Goal: Use online tool/utility: Use online tool/utility

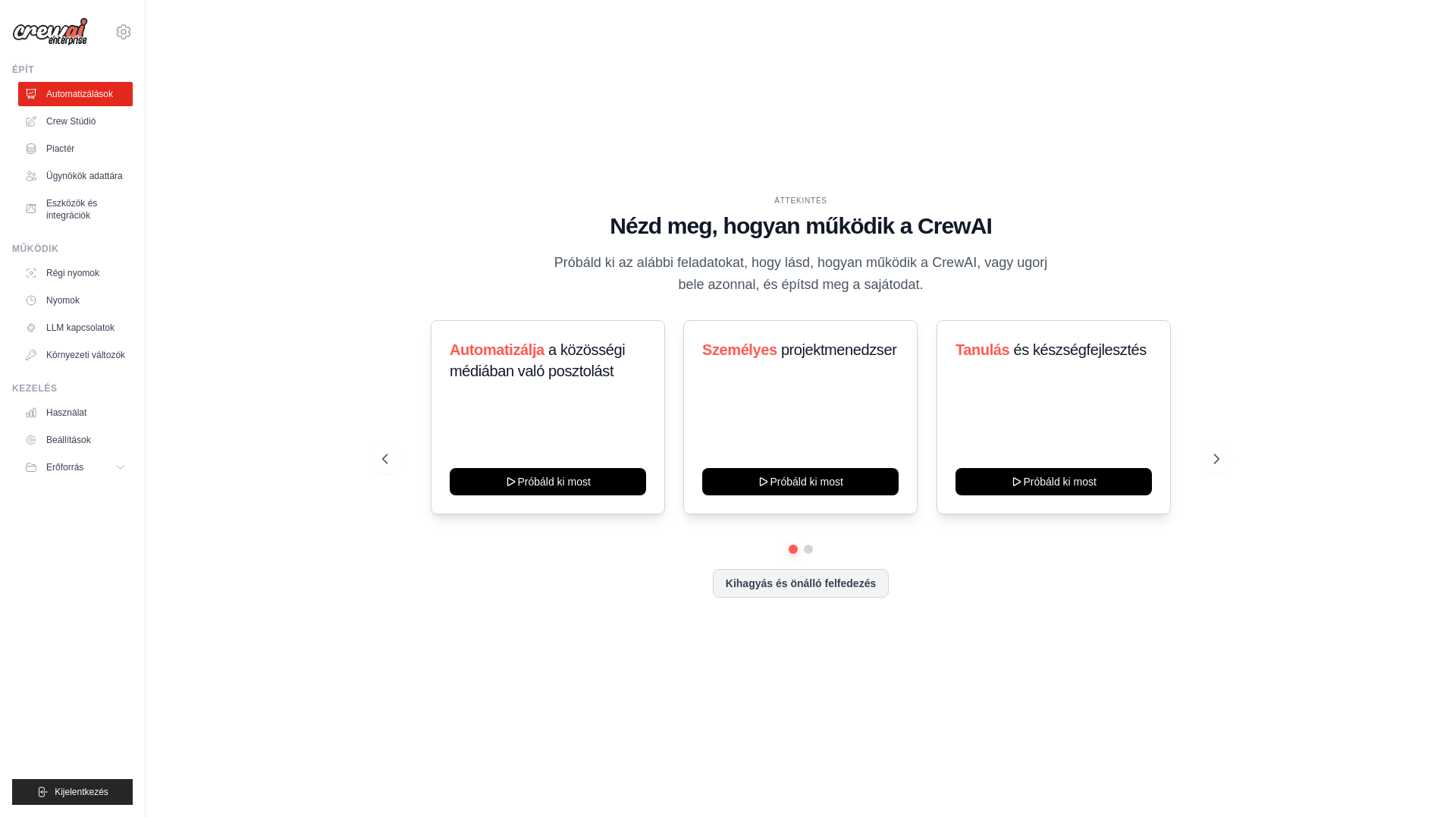
drag, startPoint x: 1221, startPoint y: 456, endPoint x: 881, endPoint y: 277, distance: 384.2
click at [1221, 456] on icon at bounding box center [1216, 459] width 15 height 15
click at [1223, 455] on icon at bounding box center [1216, 459] width 15 height 15
click at [1217, 459] on icon at bounding box center [1216, 459] width 15 height 15
click at [378, 462] on icon at bounding box center [385, 459] width 15 height 15
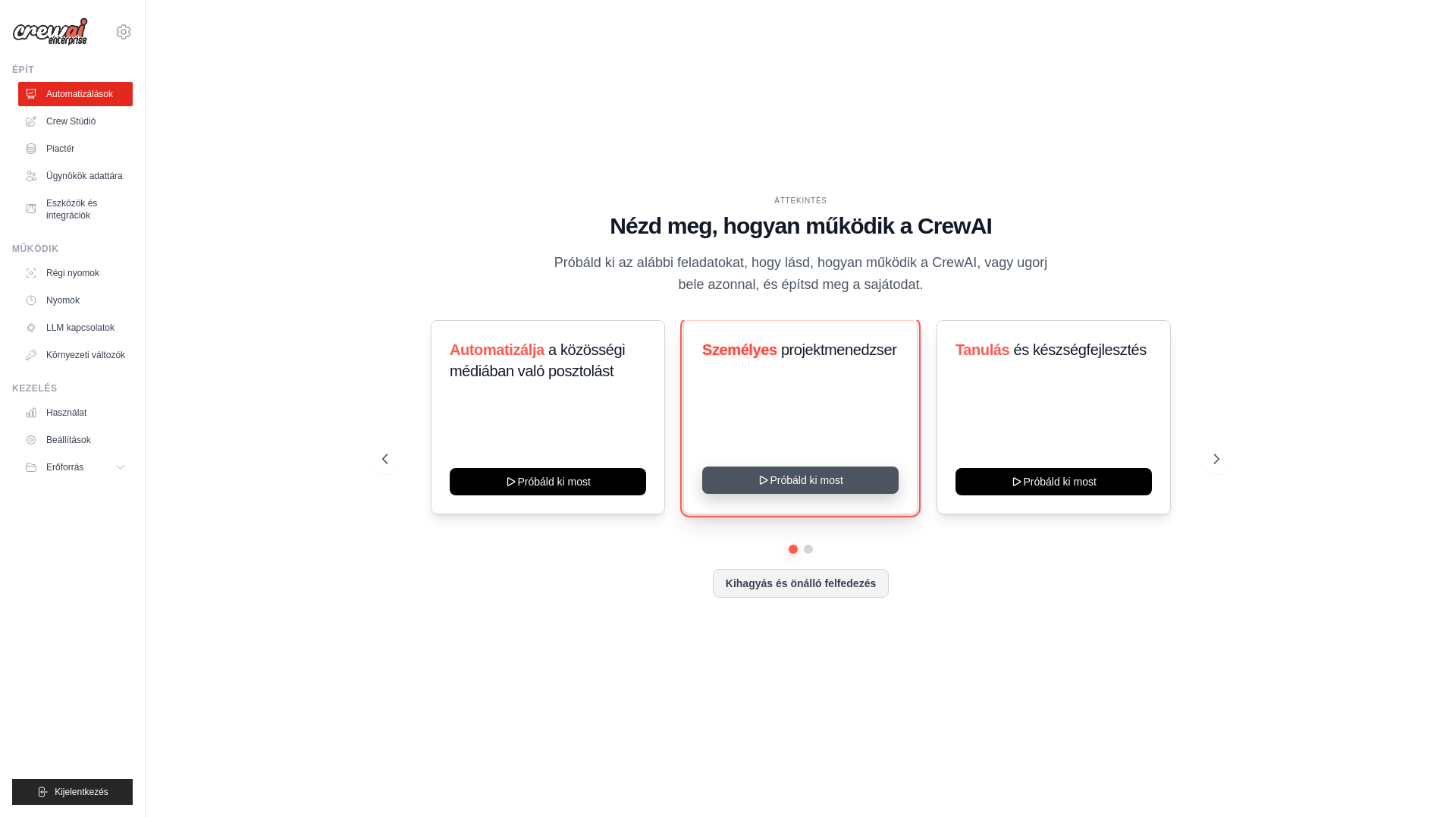
click at [828, 488] on button "Próbáld ki most" at bounding box center [801, 481] width 196 height 28
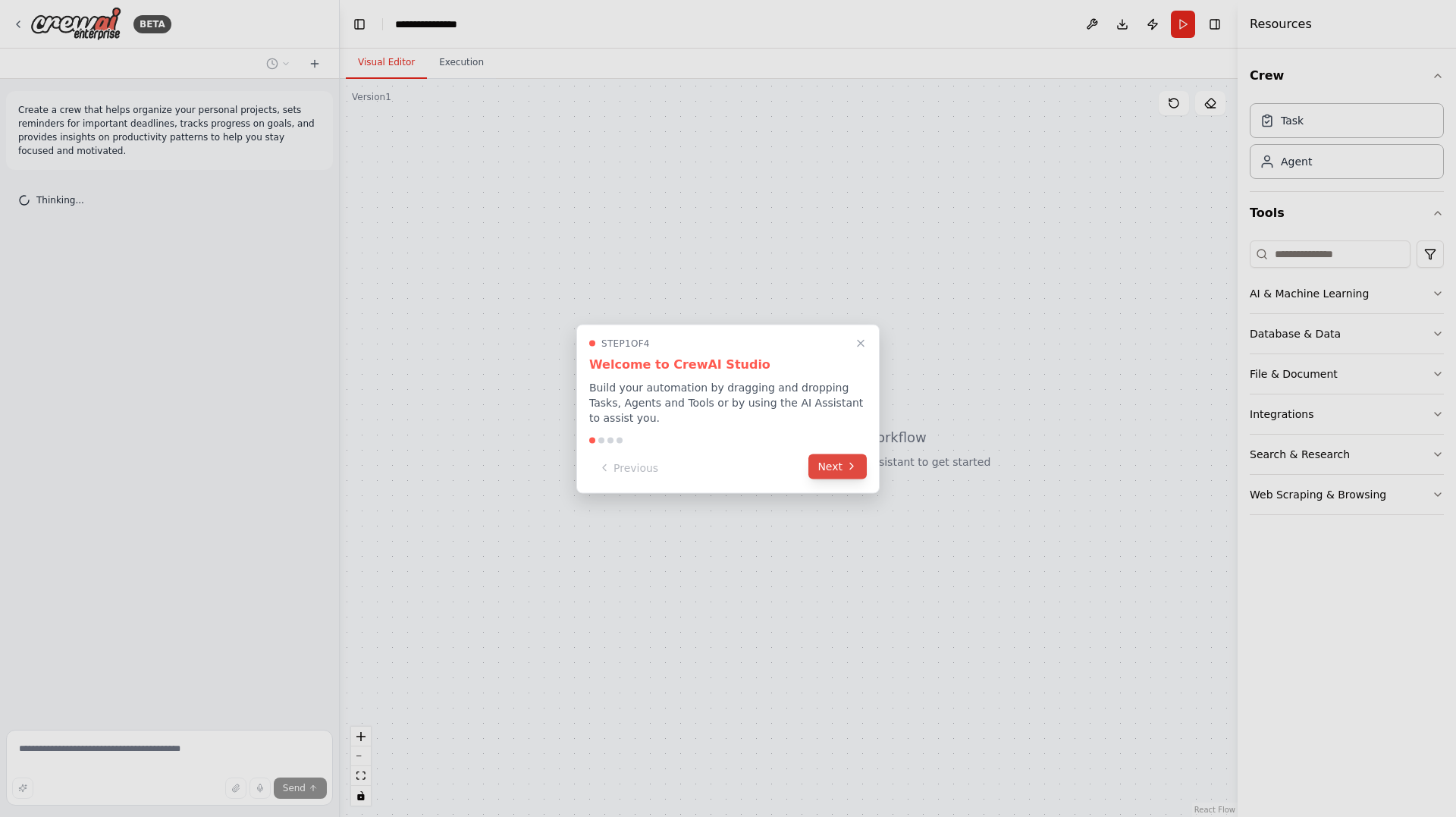
click at [840, 456] on button "Next" at bounding box center [838, 466] width 58 height 25
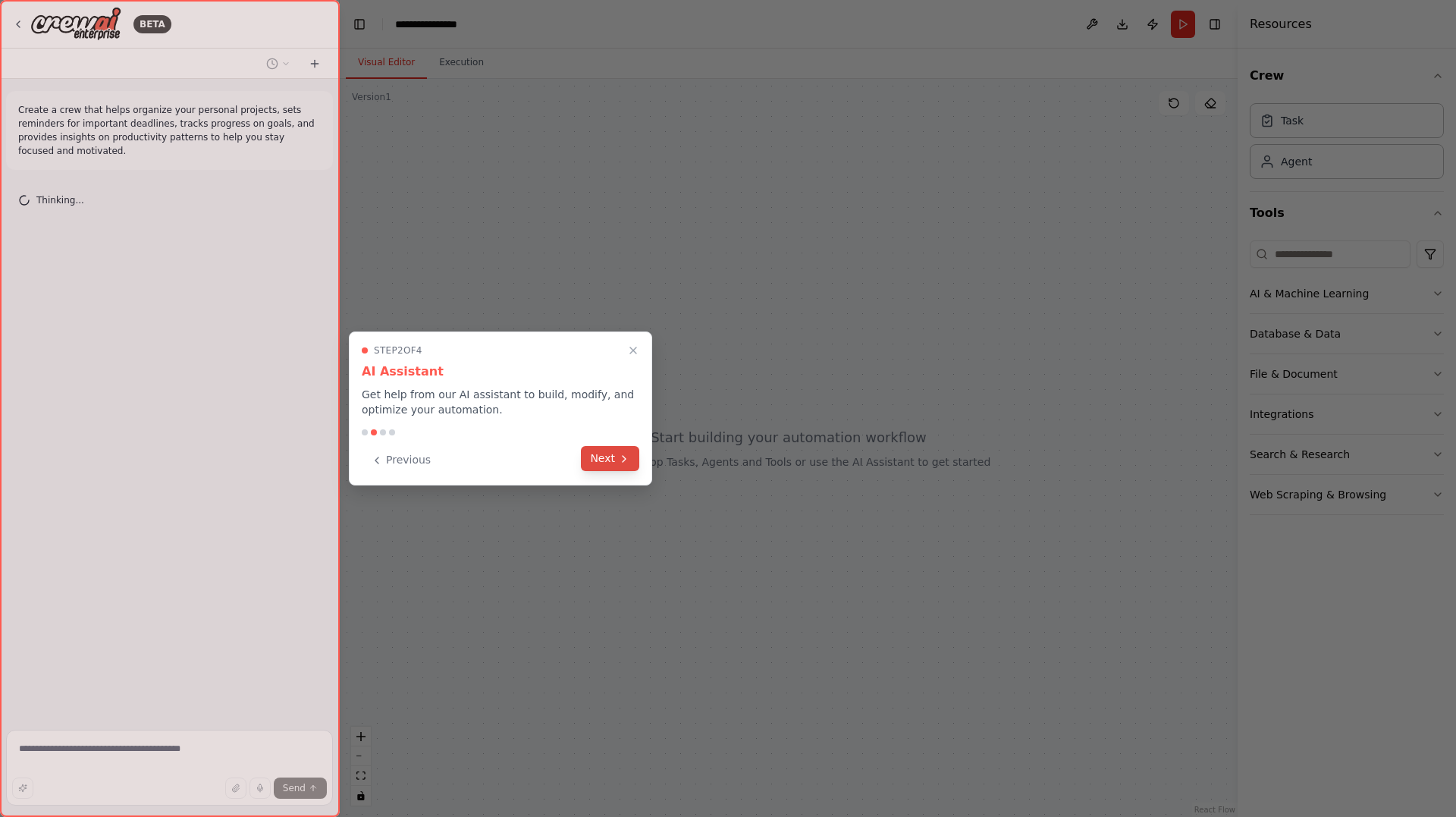
click at [608, 454] on button "Next" at bounding box center [610, 458] width 58 height 25
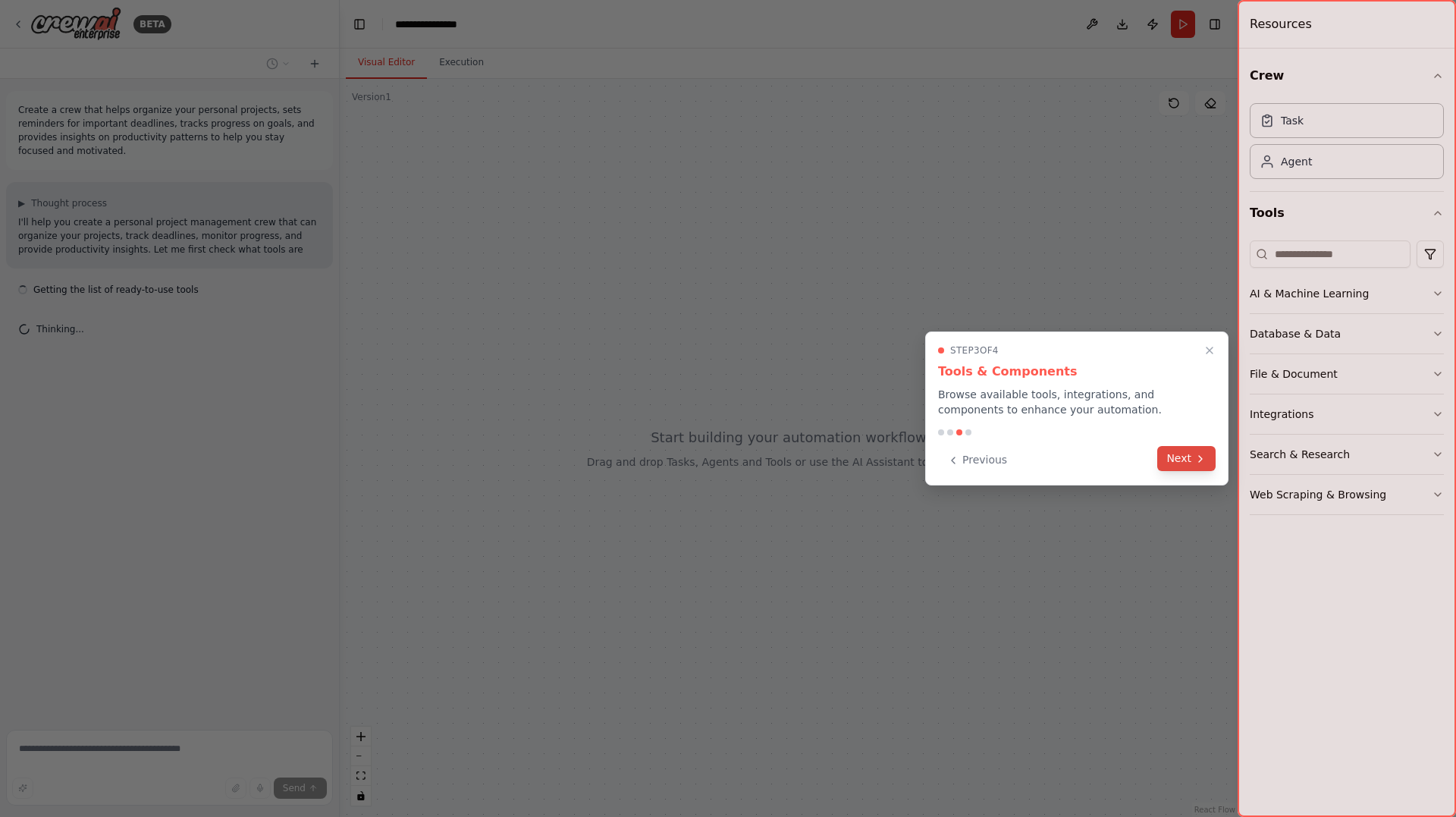
click at [1182, 458] on button "Next" at bounding box center [1186, 458] width 58 height 25
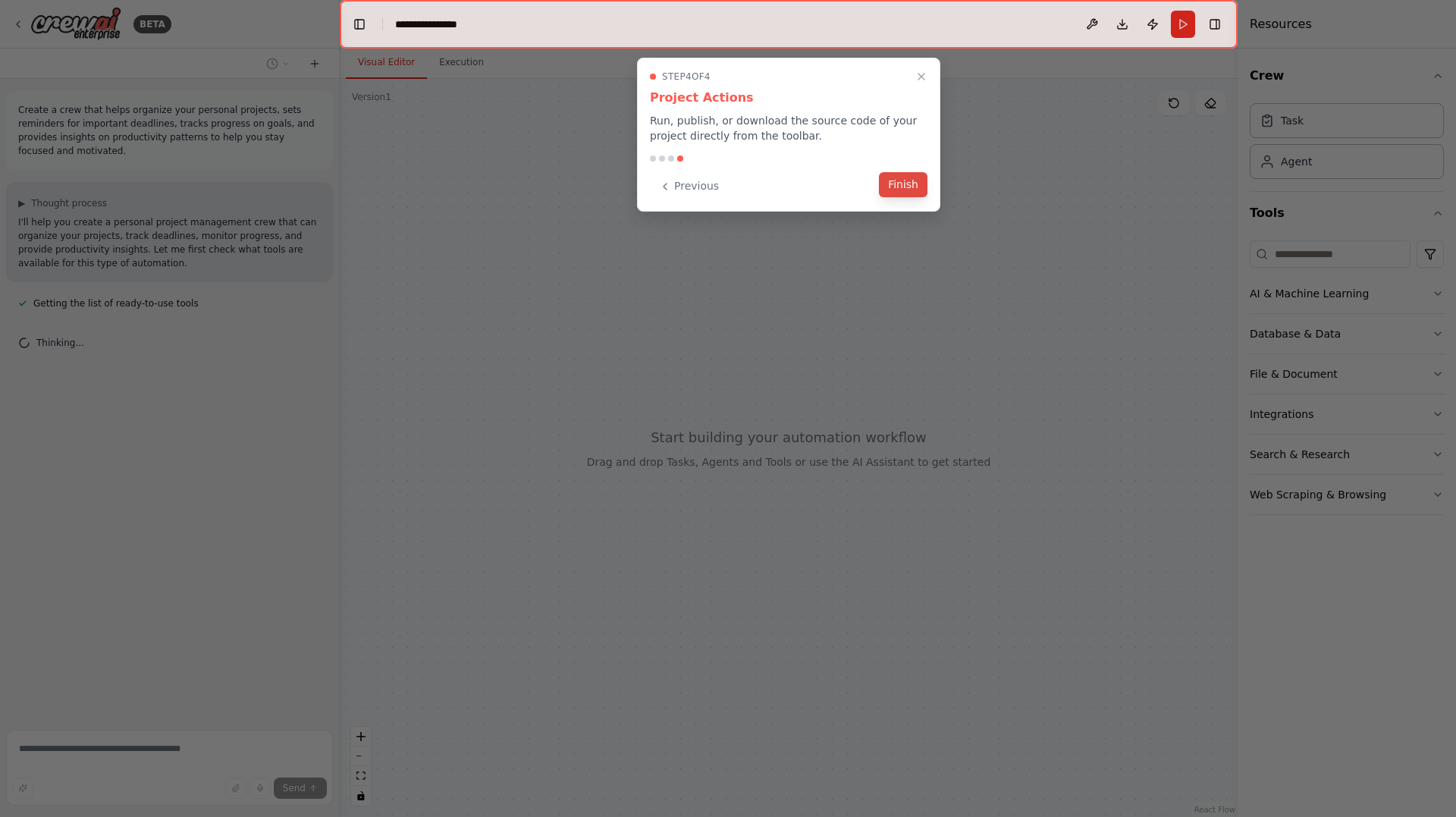
click at [898, 182] on button "Finish" at bounding box center [903, 184] width 49 height 25
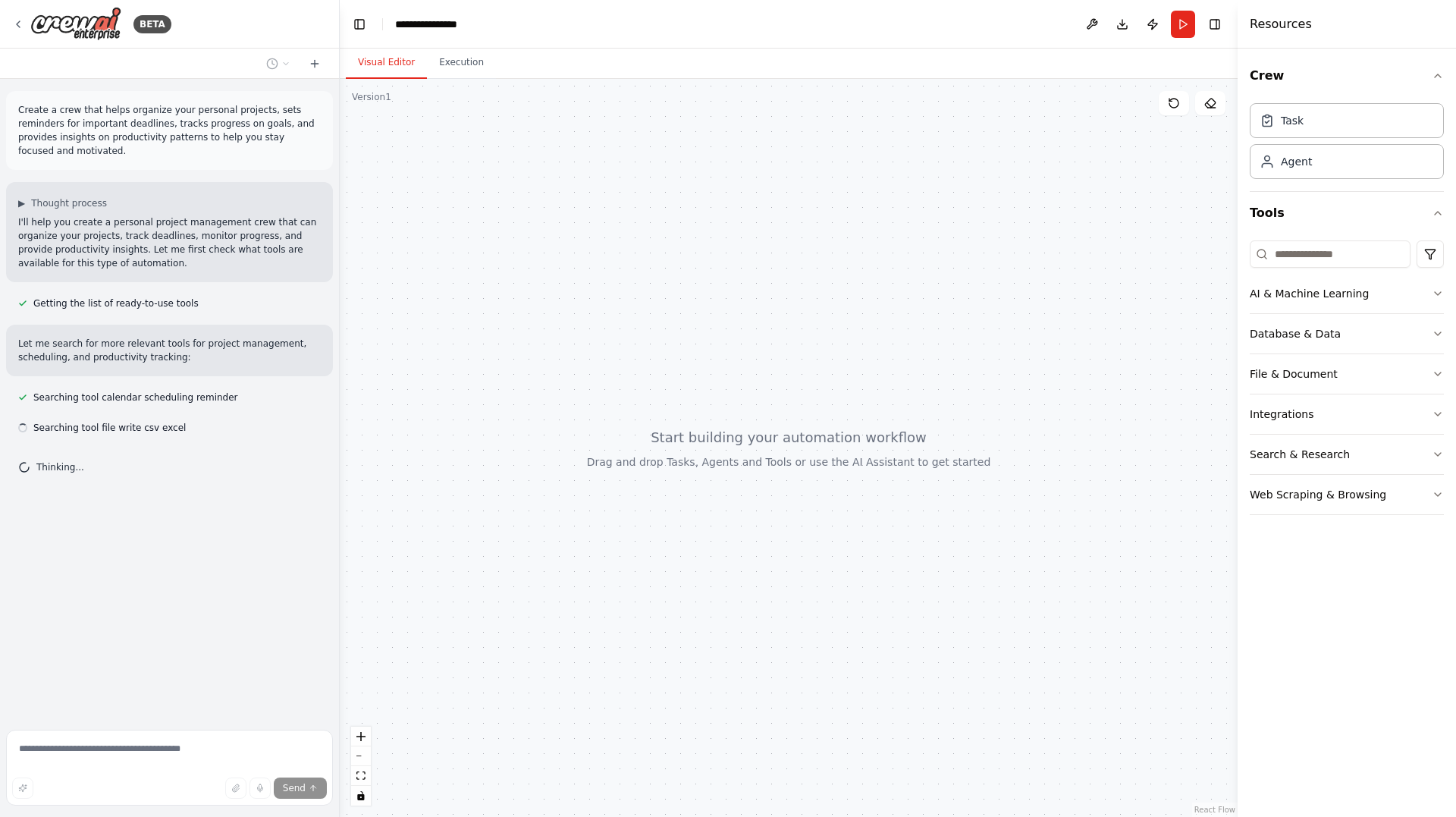
drag, startPoint x: 813, startPoint y: 344, endPoint x: 784, endPoint y: 348, distance: 29.3
click at [784, 348] on div at bounding box center [788, 447] width 898 height 738
click at [1095, 27] on button at bounding box center [1092, 24] width 24 height 28
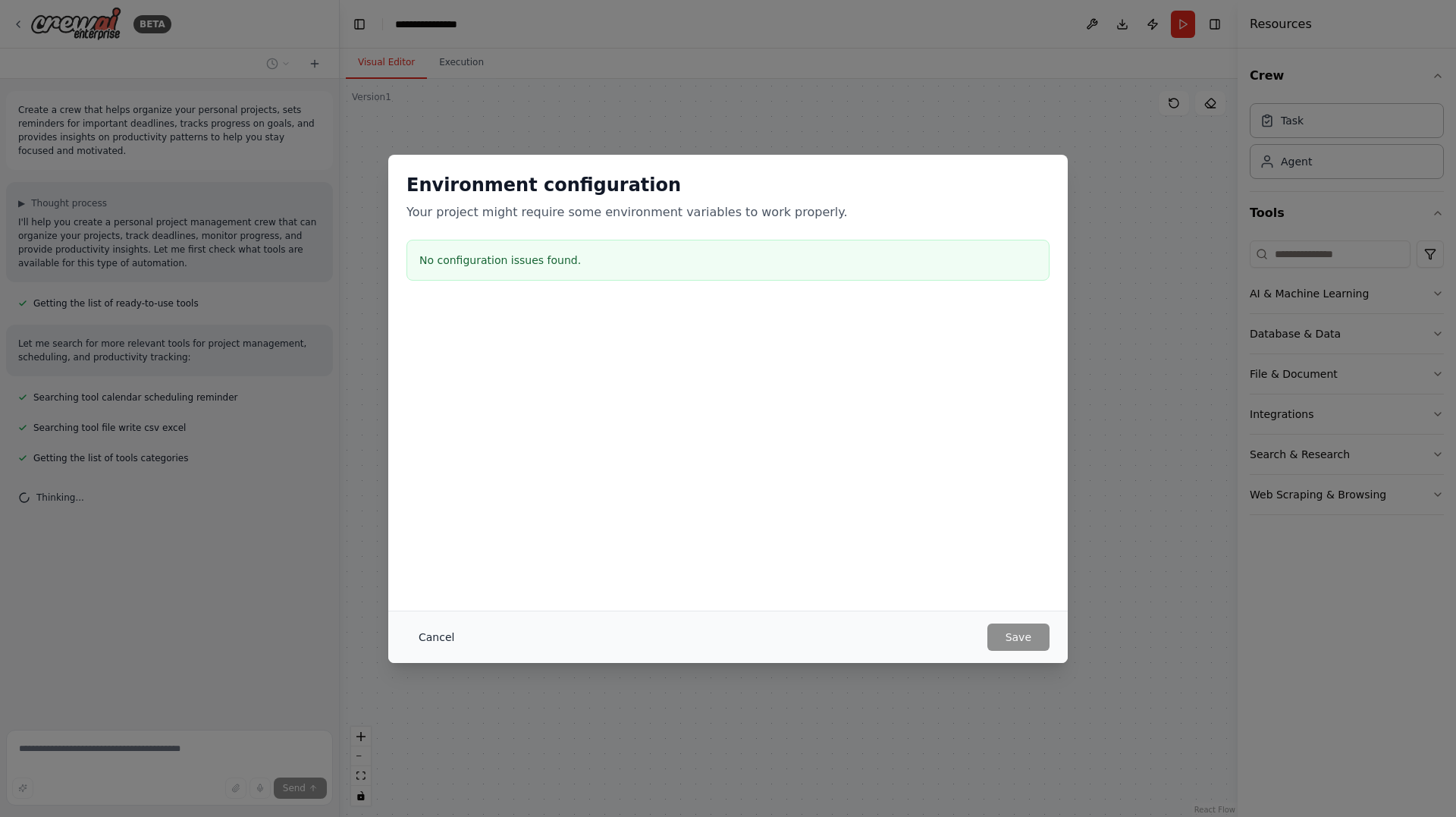
click at [419, 639] on button "Cancel" at bounding box center [437, 637] width 60 height 28
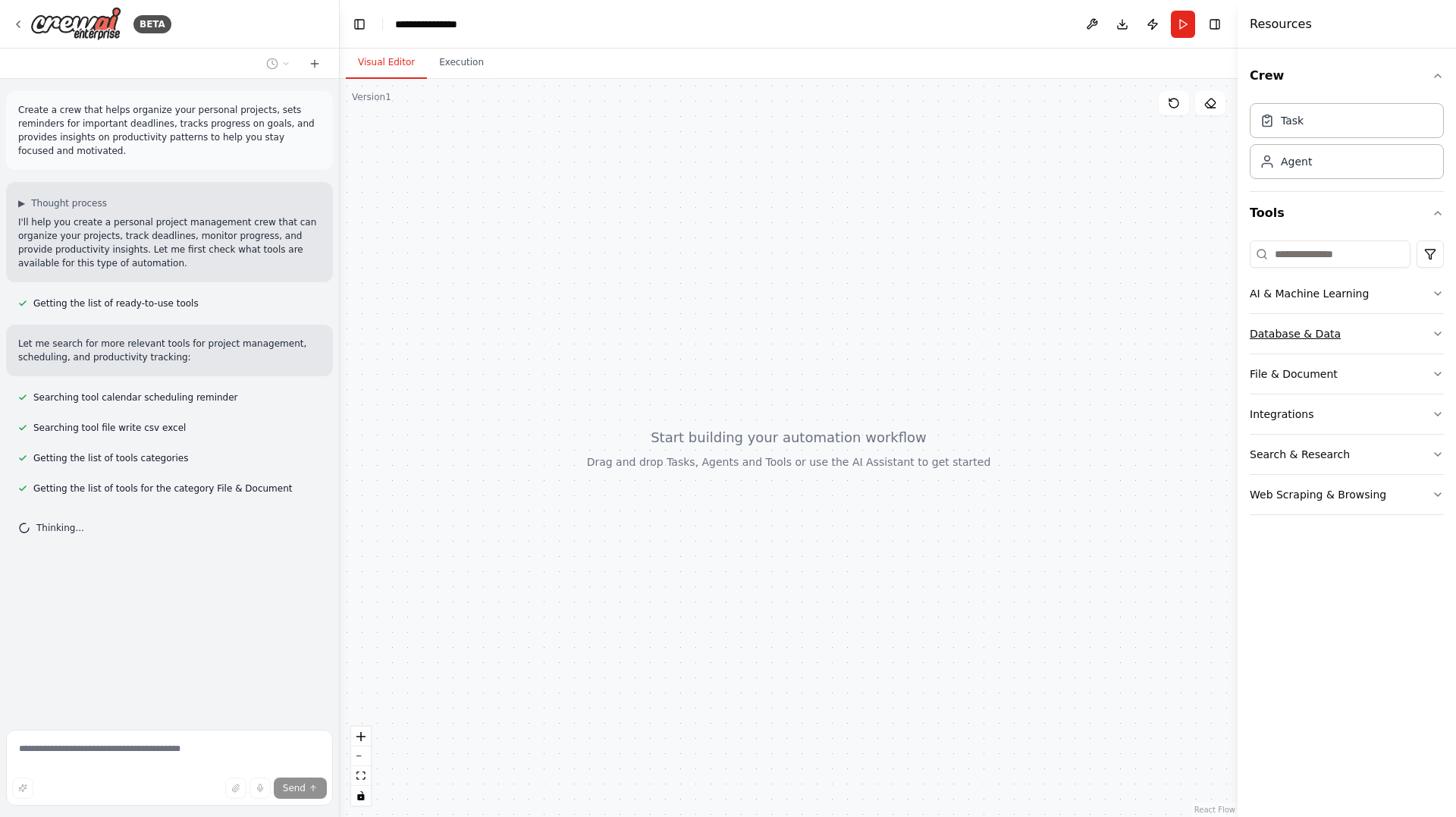
click at [1435, 331] on icon "button" at bounding box center [1437, 333] width 12 height 12
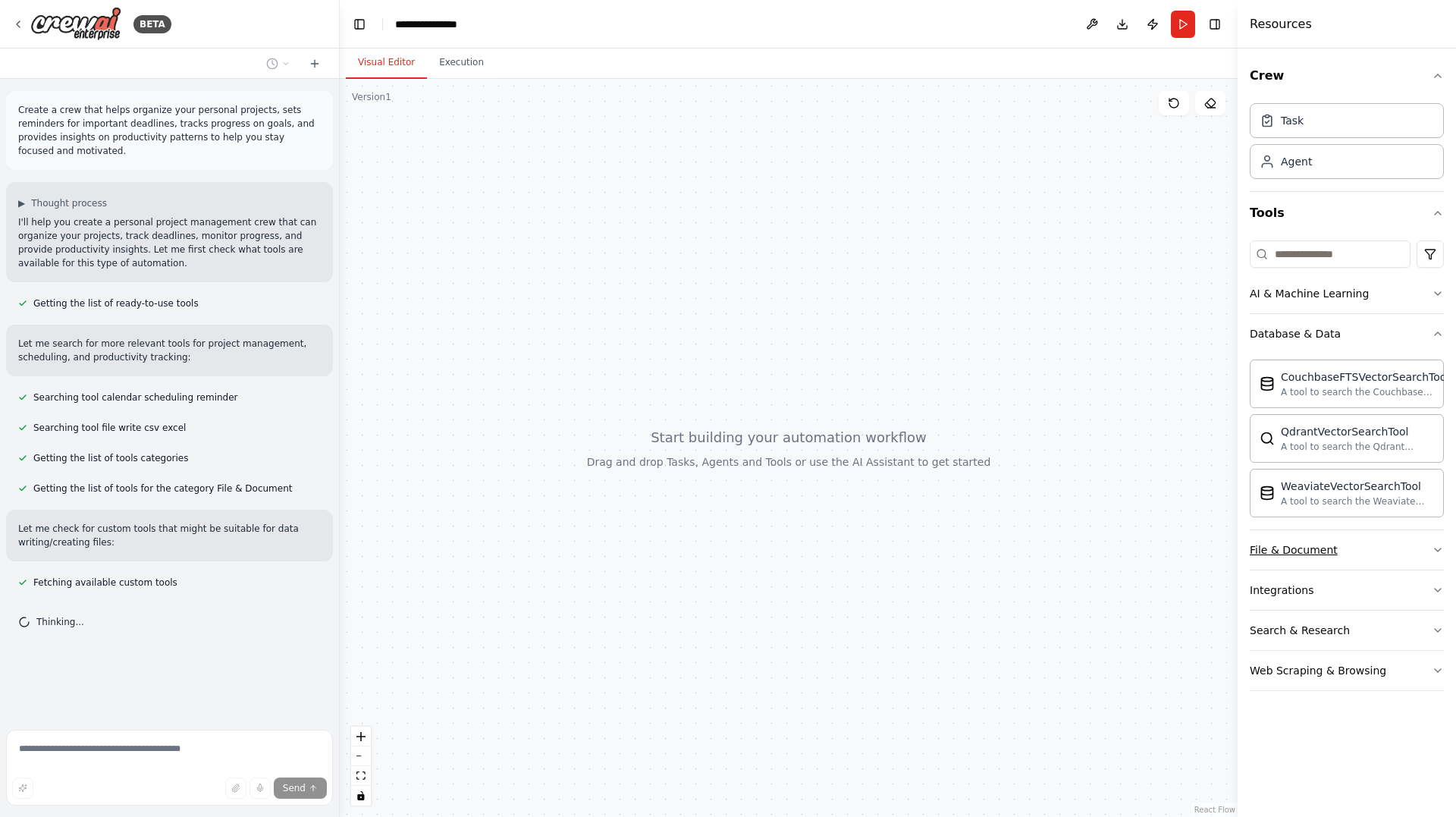
click at [1442, 546] on icon "button" at bounding box center [1437, 550] width 12 height 12
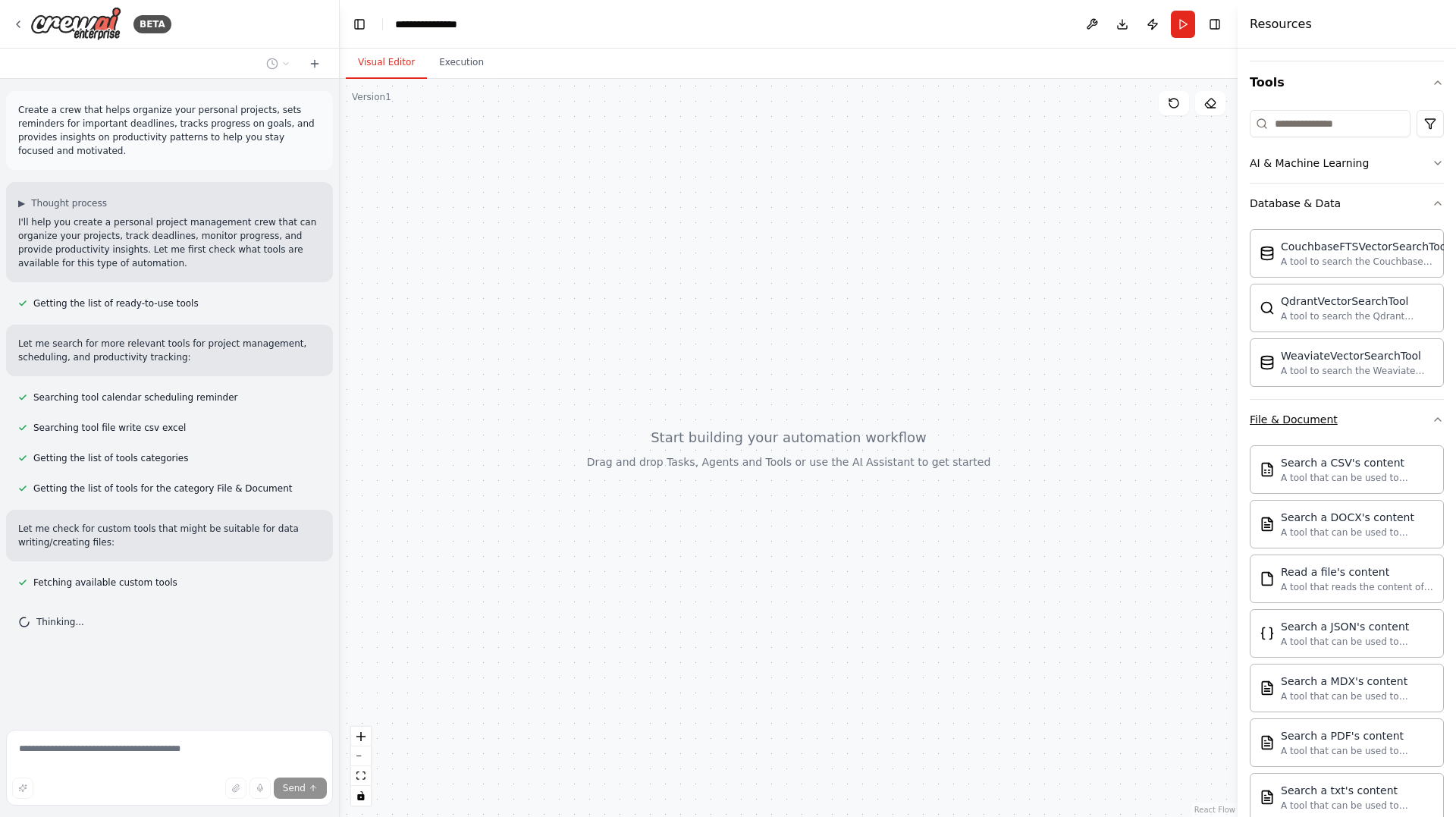
scroll to position [152, 0]
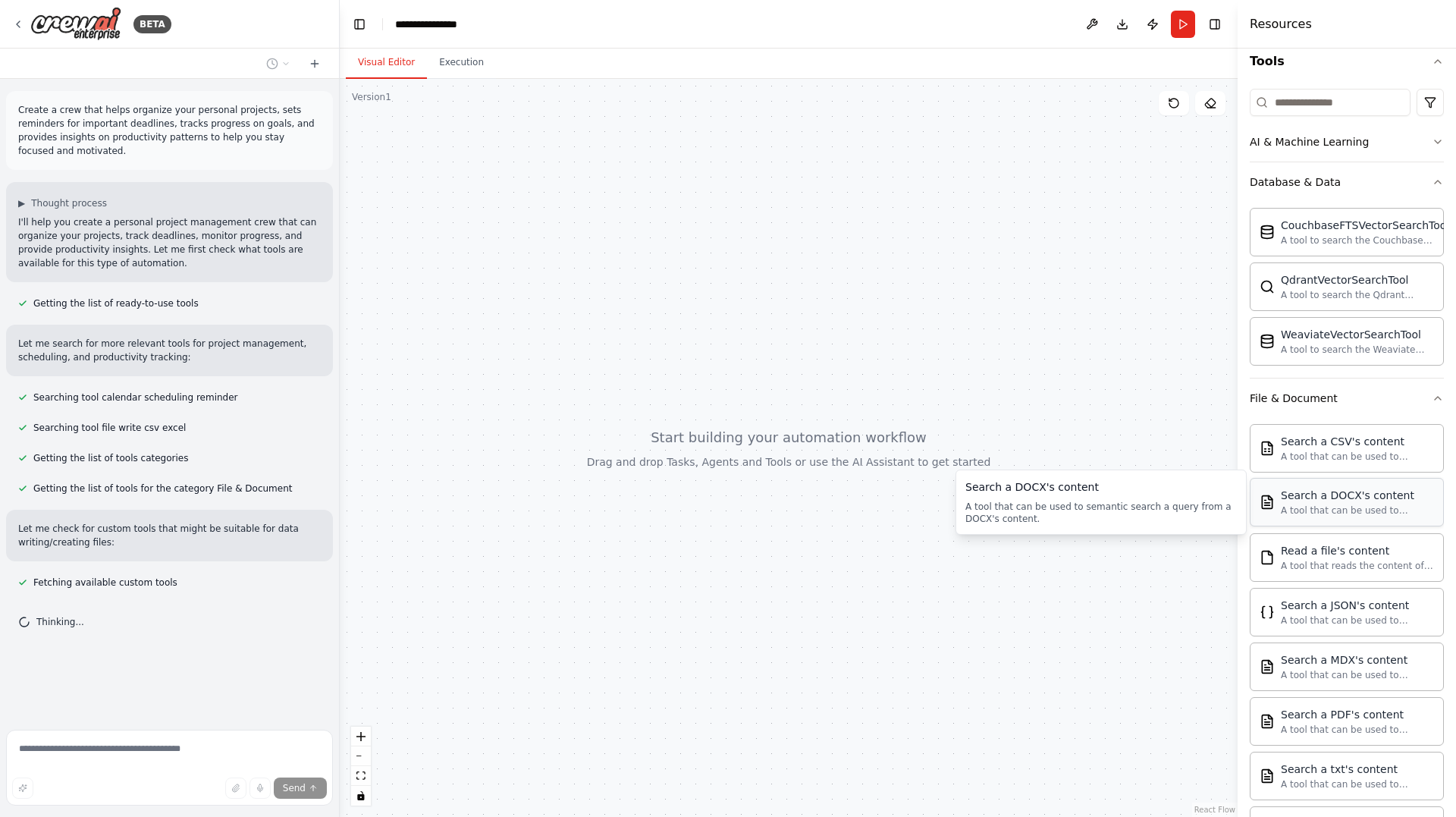
click at [1373, 504] on div "A tool that can be used to semantic search a query from a DOCX's content." at bounding box center [1357, 510] width 153 height 12
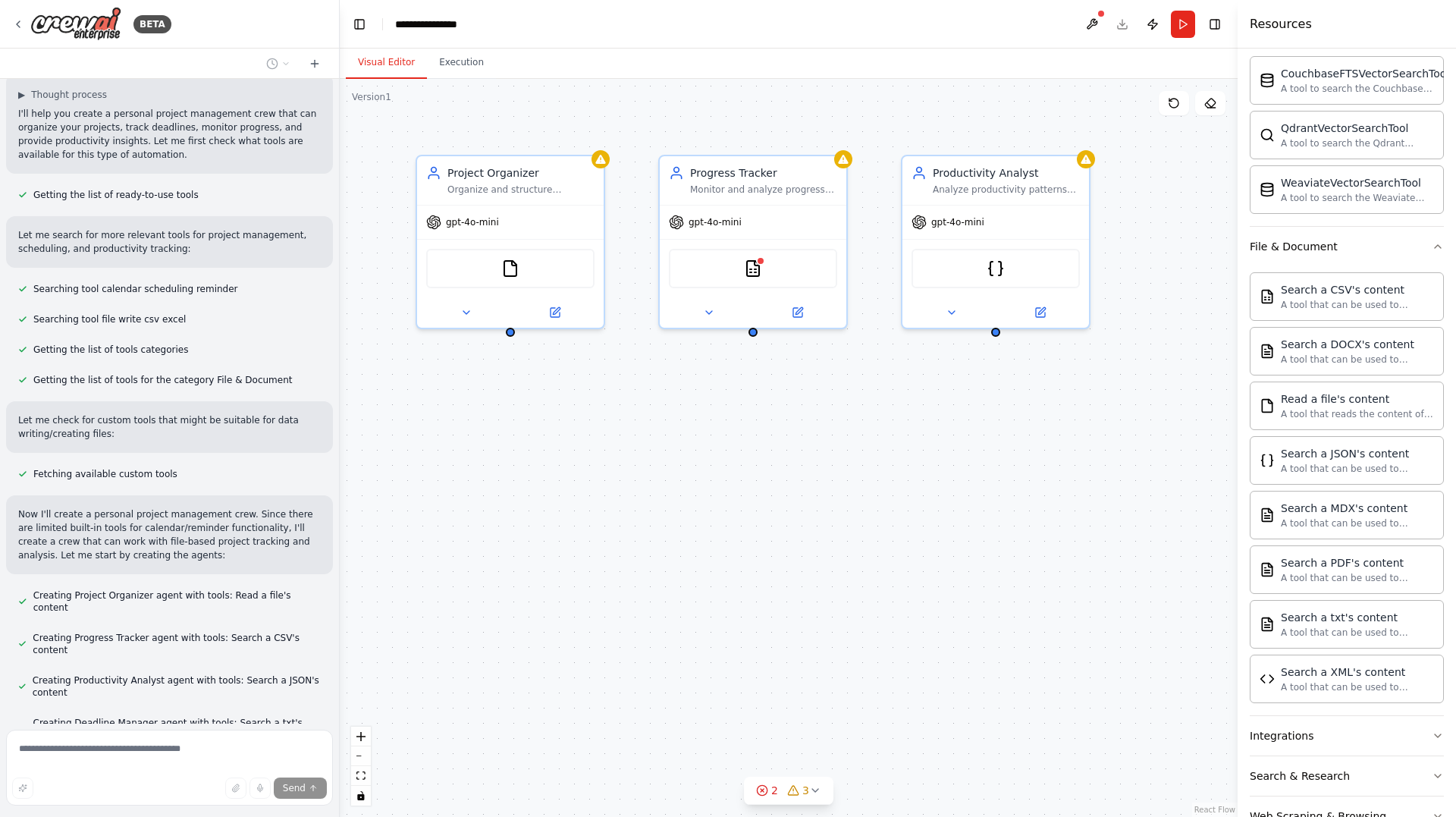
scroll to position [139, 0]
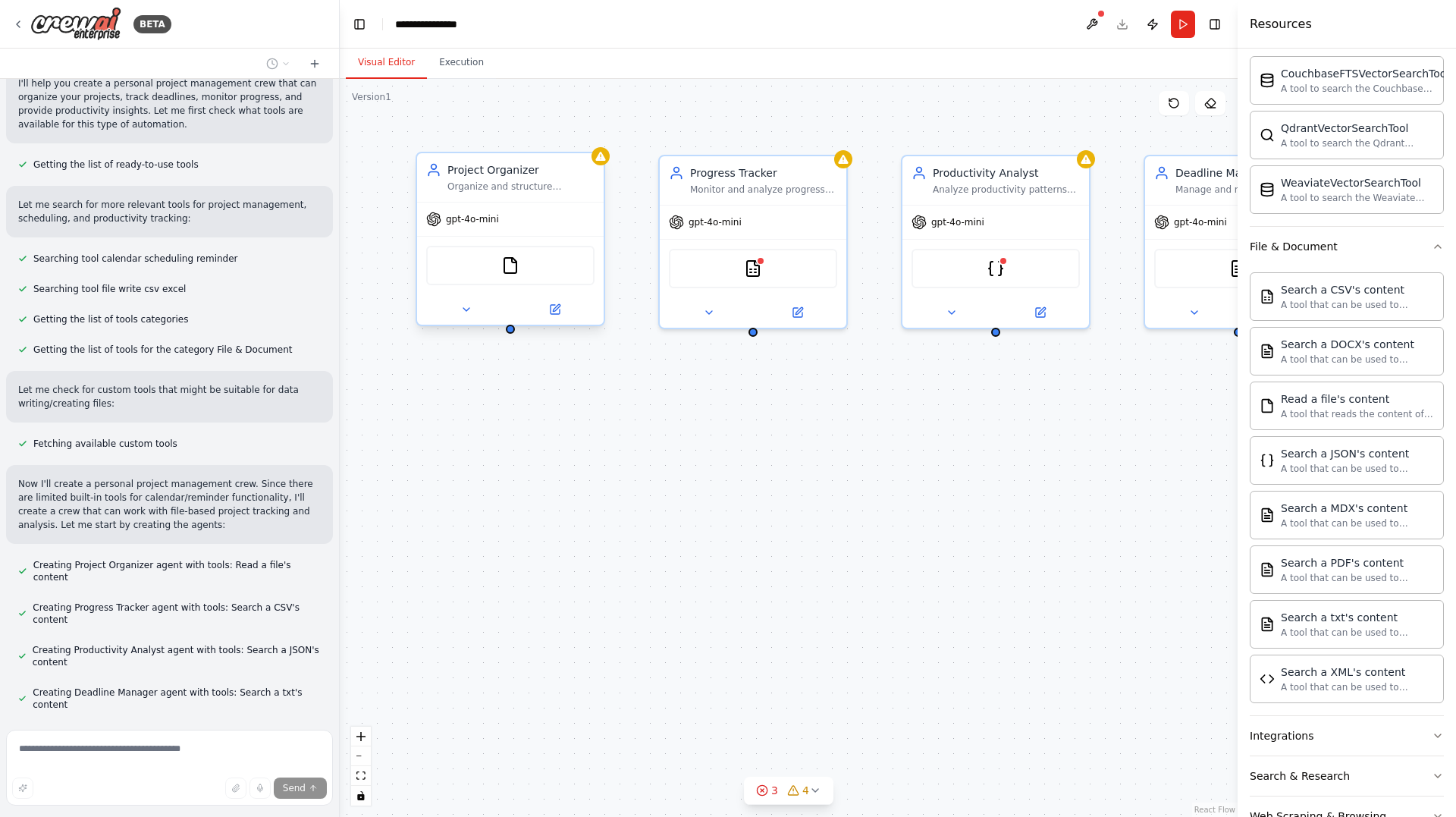
click at [529, 268] on div "FileReadTool" at bounding box center [510, 265] width 169 height 40
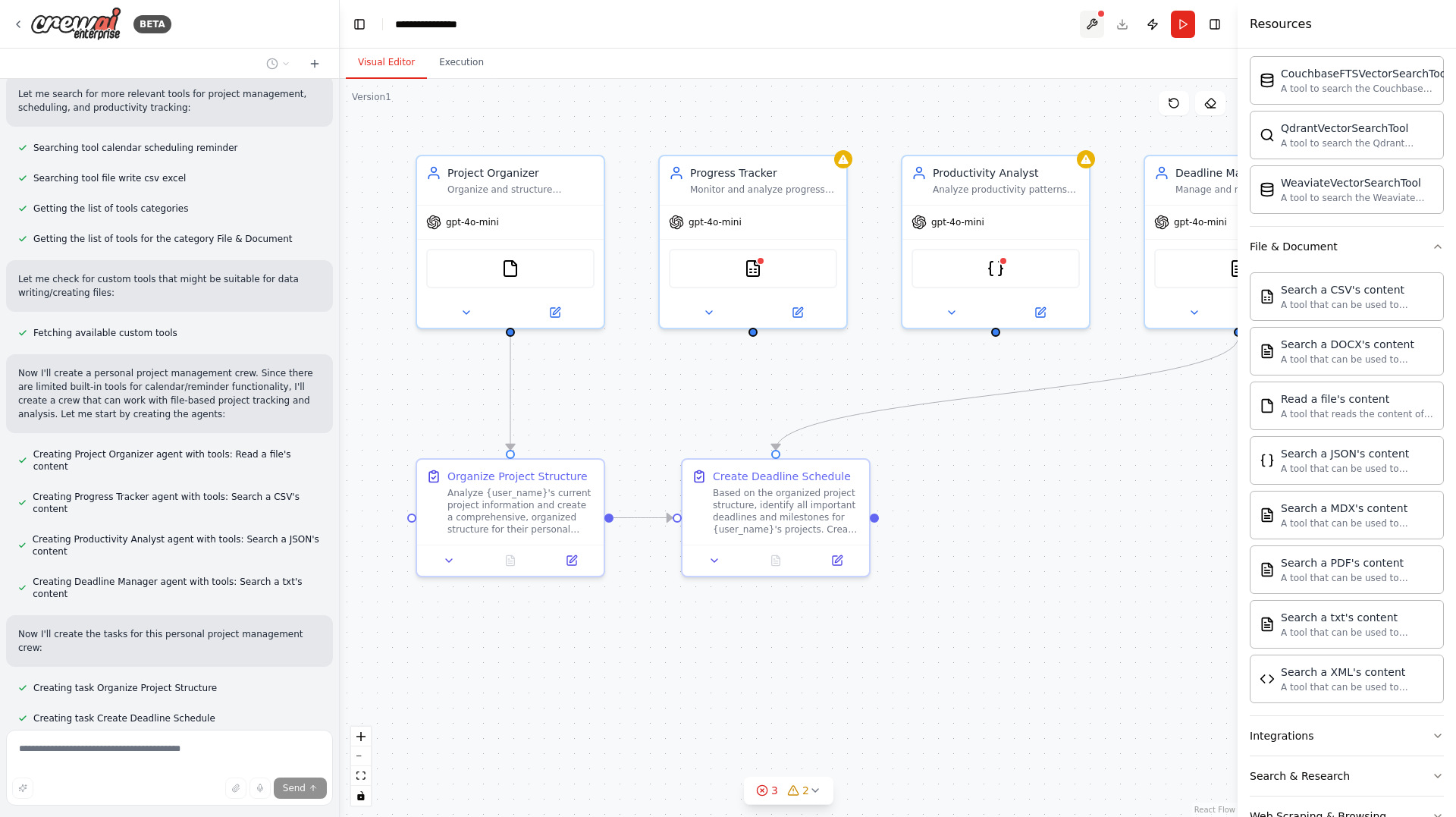
scroll to position [280, 0]
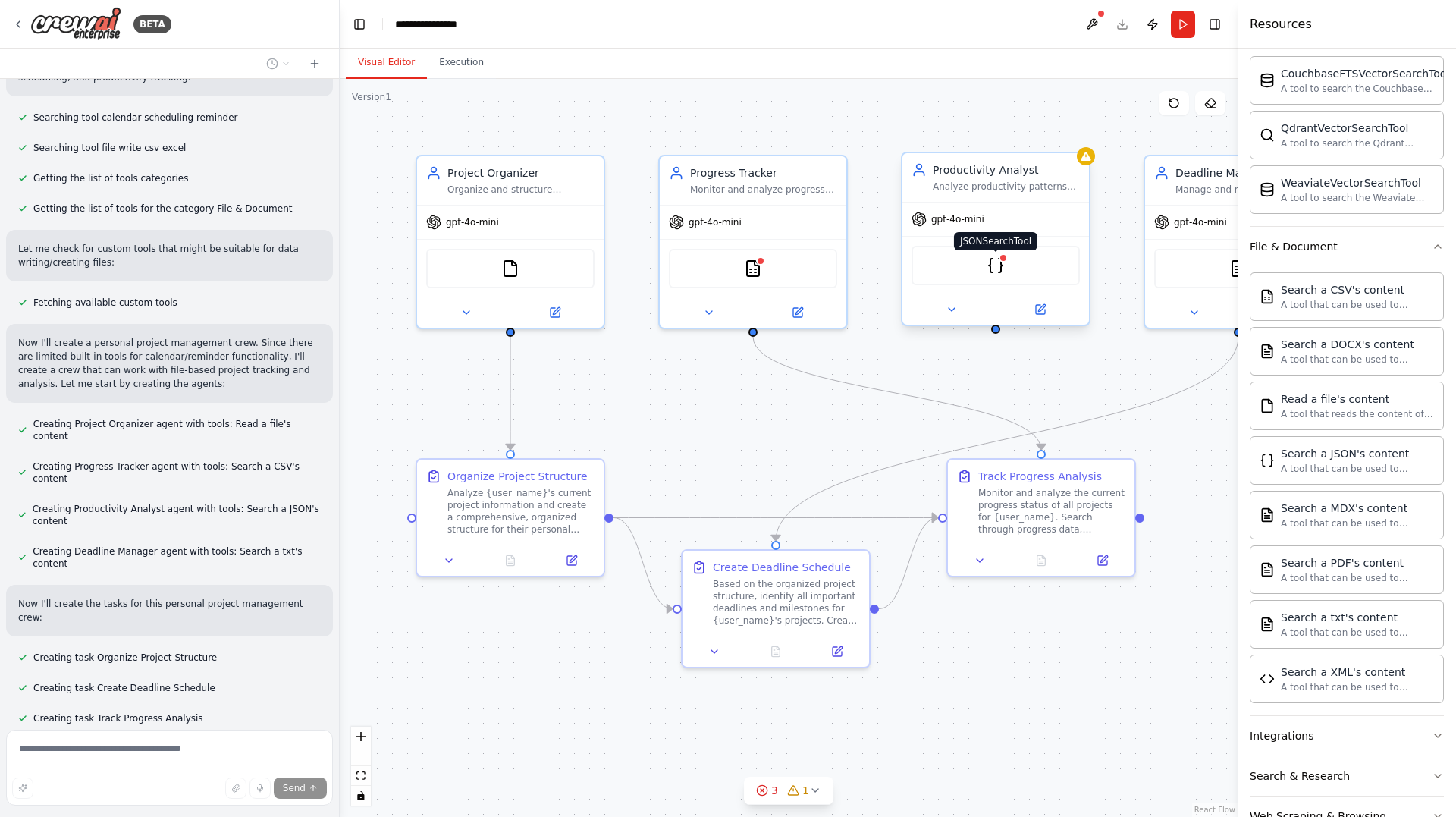
click at [1004, 263] on img at bounding box center [996, 265] width 18 height 18
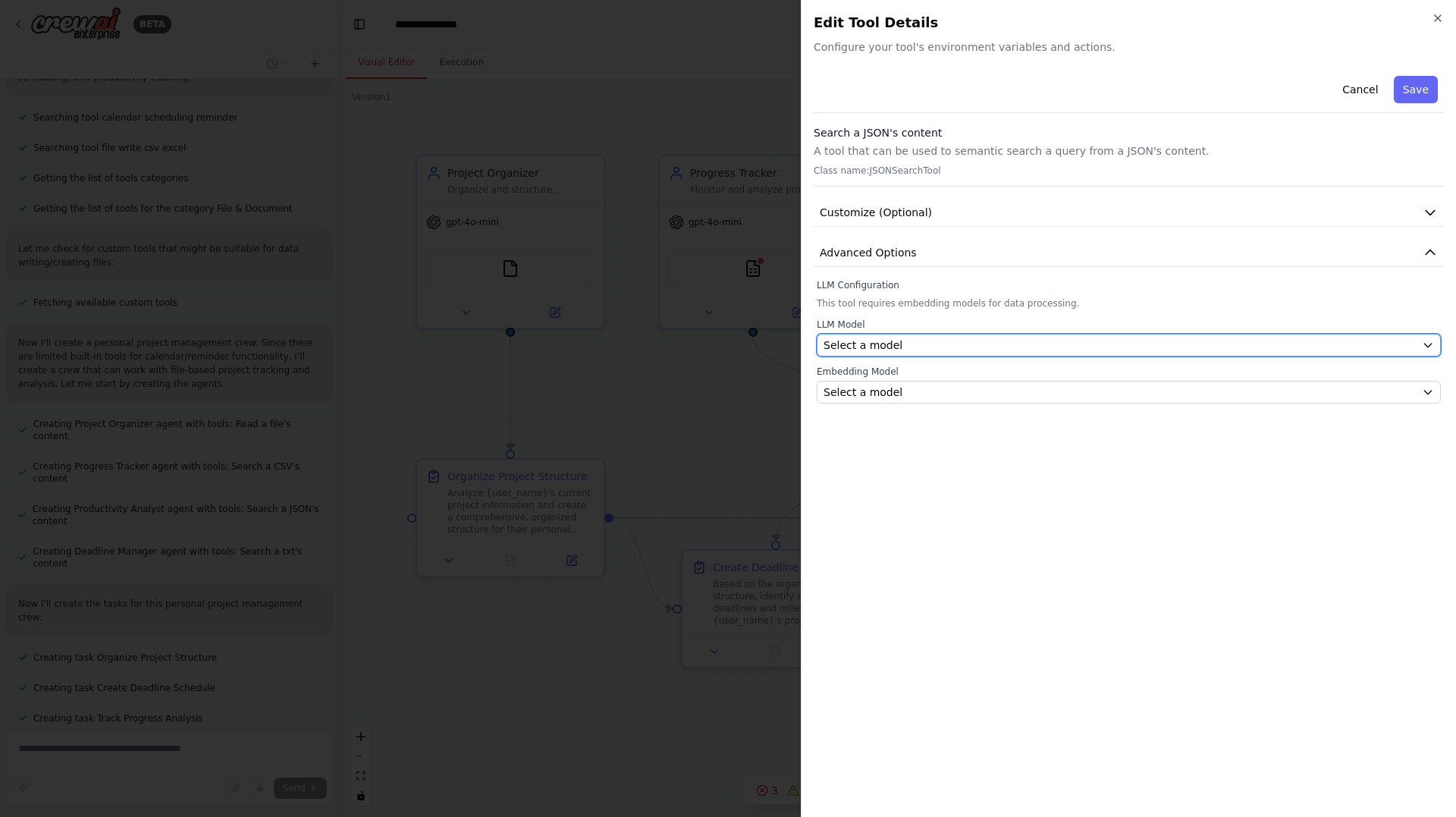
click at [1163, 343] on div "Select a model" at bounding box center [1119, 344] width 592 height 15
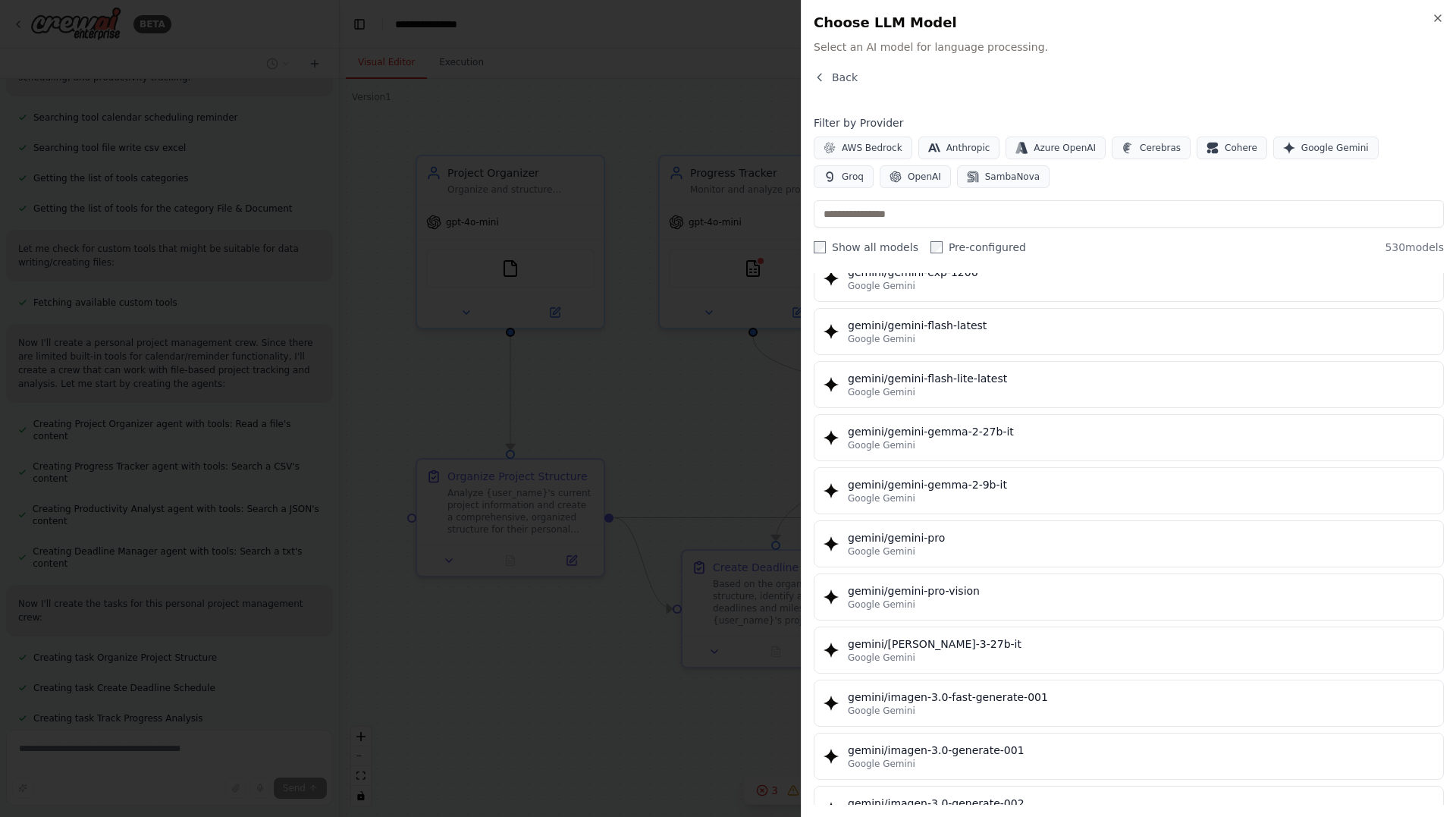
scroll to position [18522, 0]
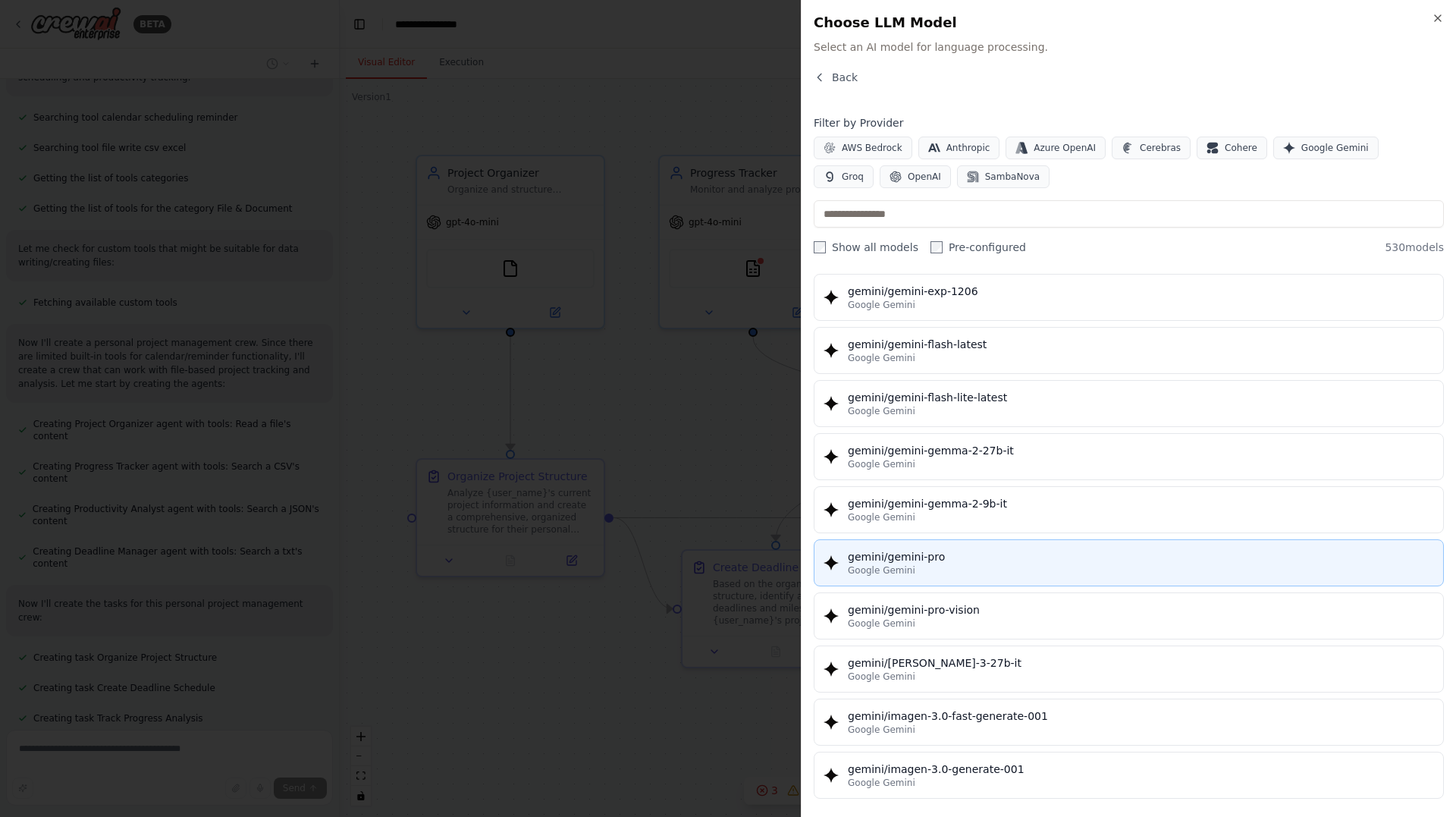
click at [919, 550] on div "gemini/gemini-pro" at bounding box center [1140, 557] width 586 height 15
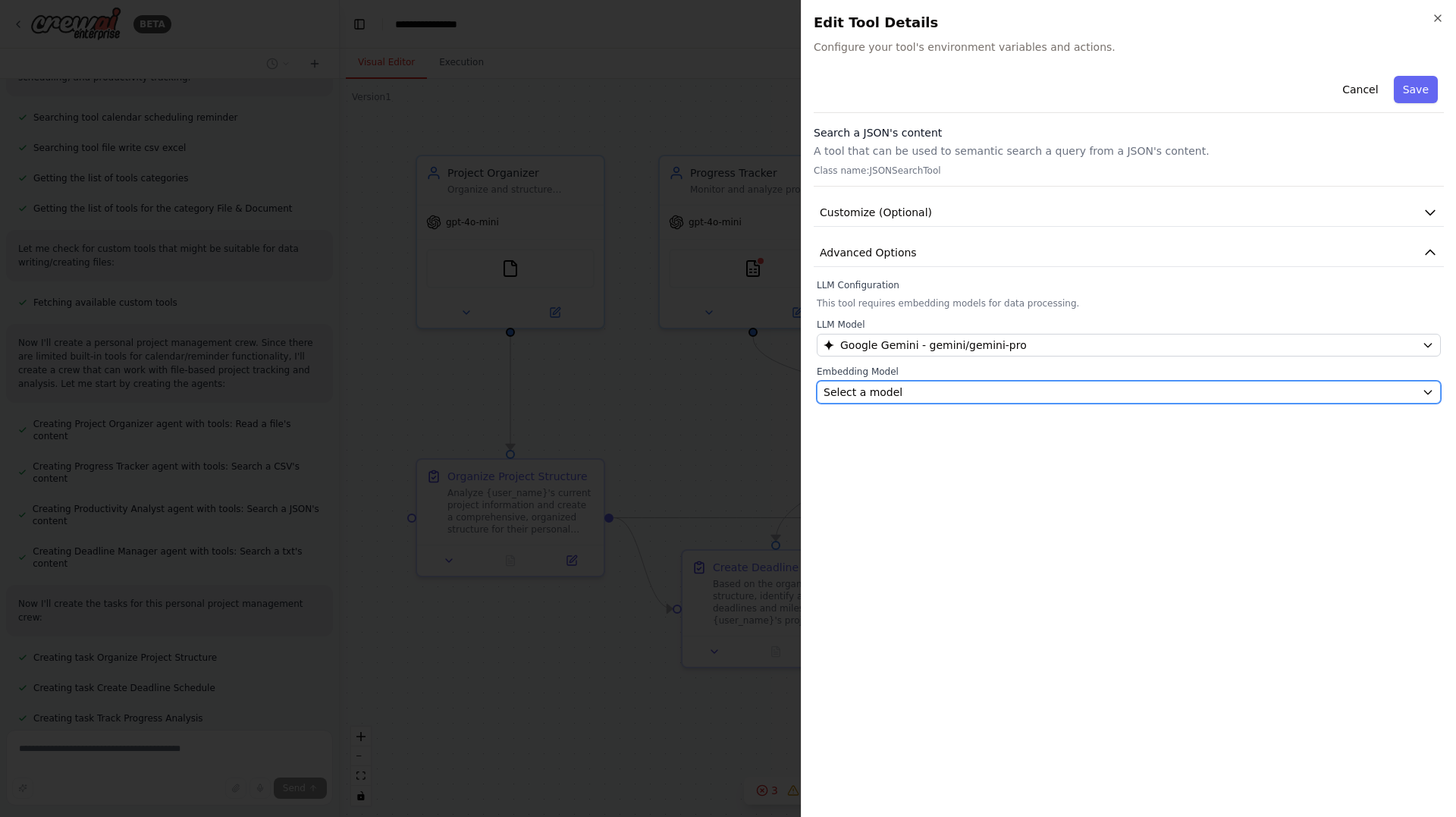
click at [1022, 384] on div "Select a model" at bounding box center [1119, 391] width 592 height 15
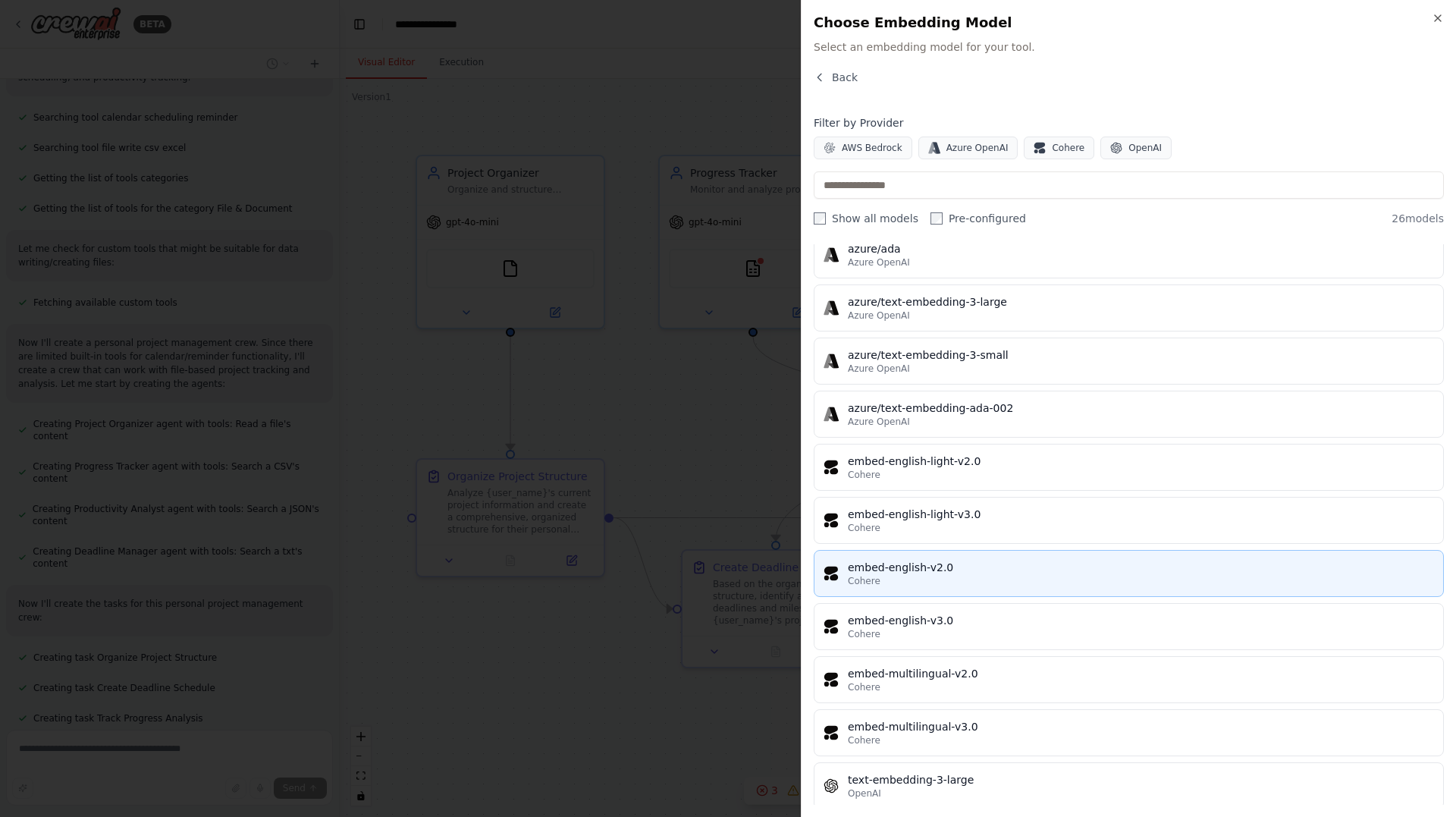
scroll to position [768, 0]
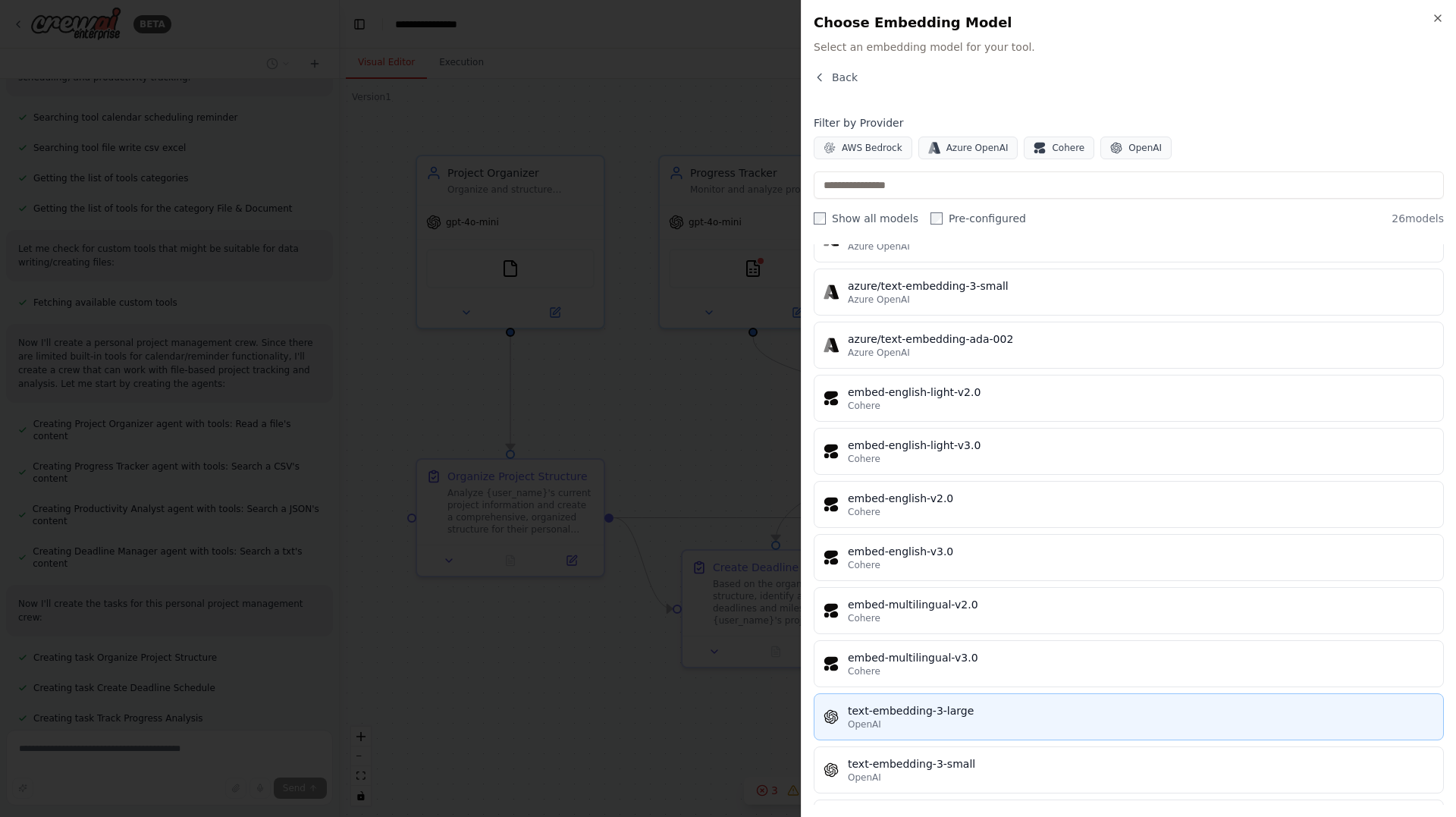
click at [971, 714] on div "text-embedding-3-large" at bounding box center [1140, 711] width 586 height 15
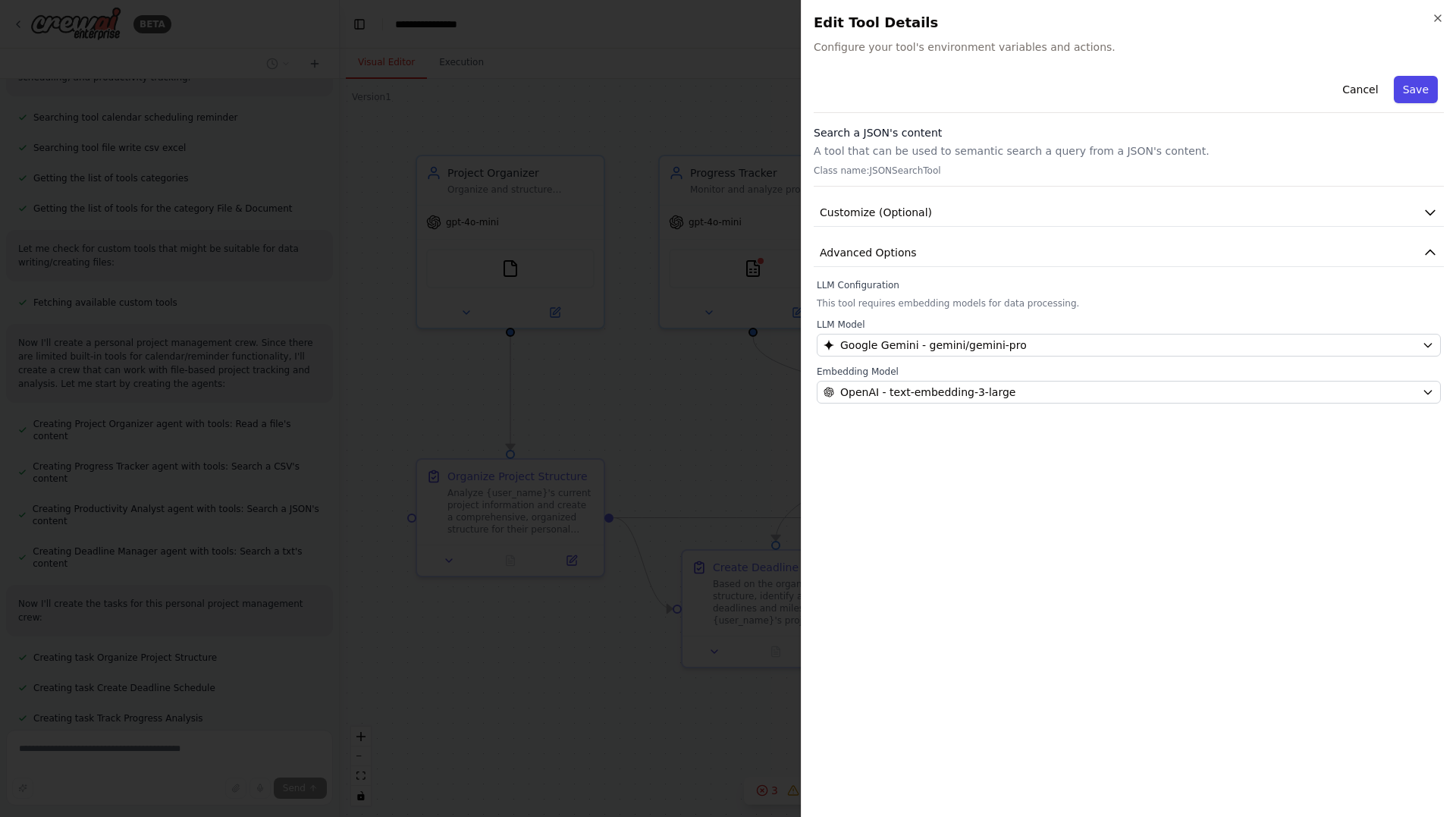
click at [1424, 90] on button "Save" at bounding box center [1415, 90] width 44 height 28
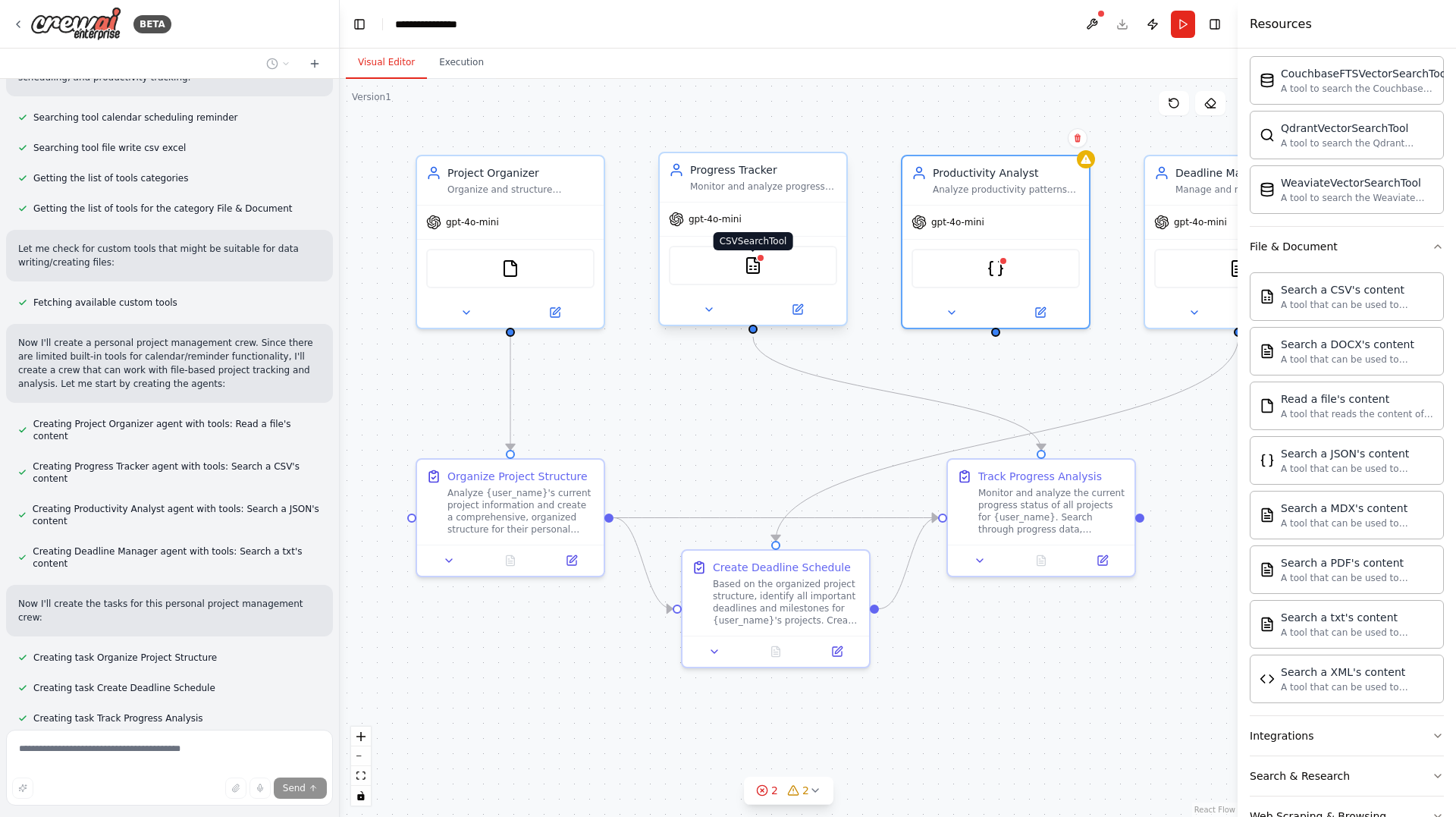
click at [753, 267] on img at bounding box center [753, 265] width 18 height 18
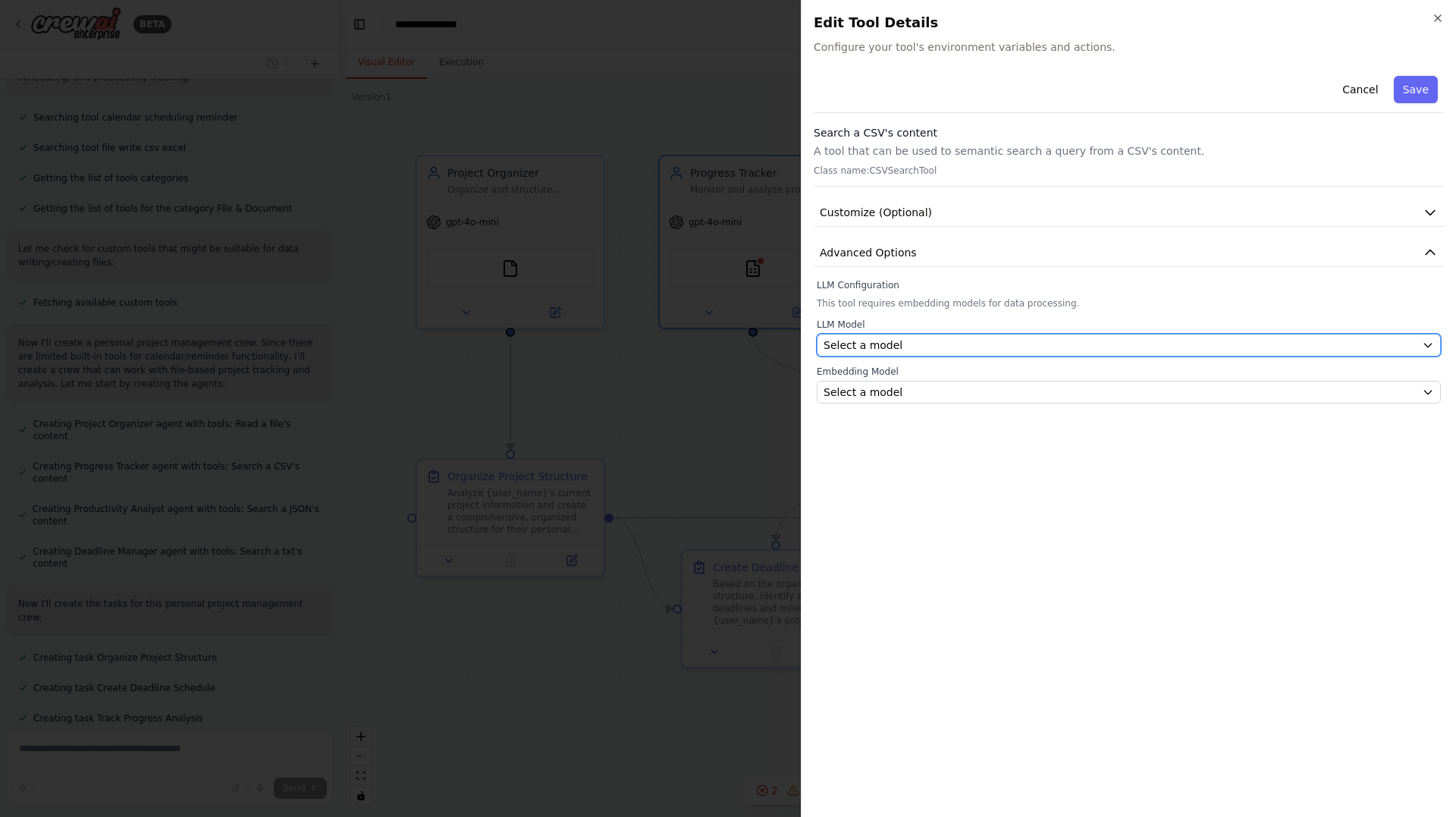
click at [946, 341] on div "Select a model" at bounding box center [1119, 344] width 592 height 15
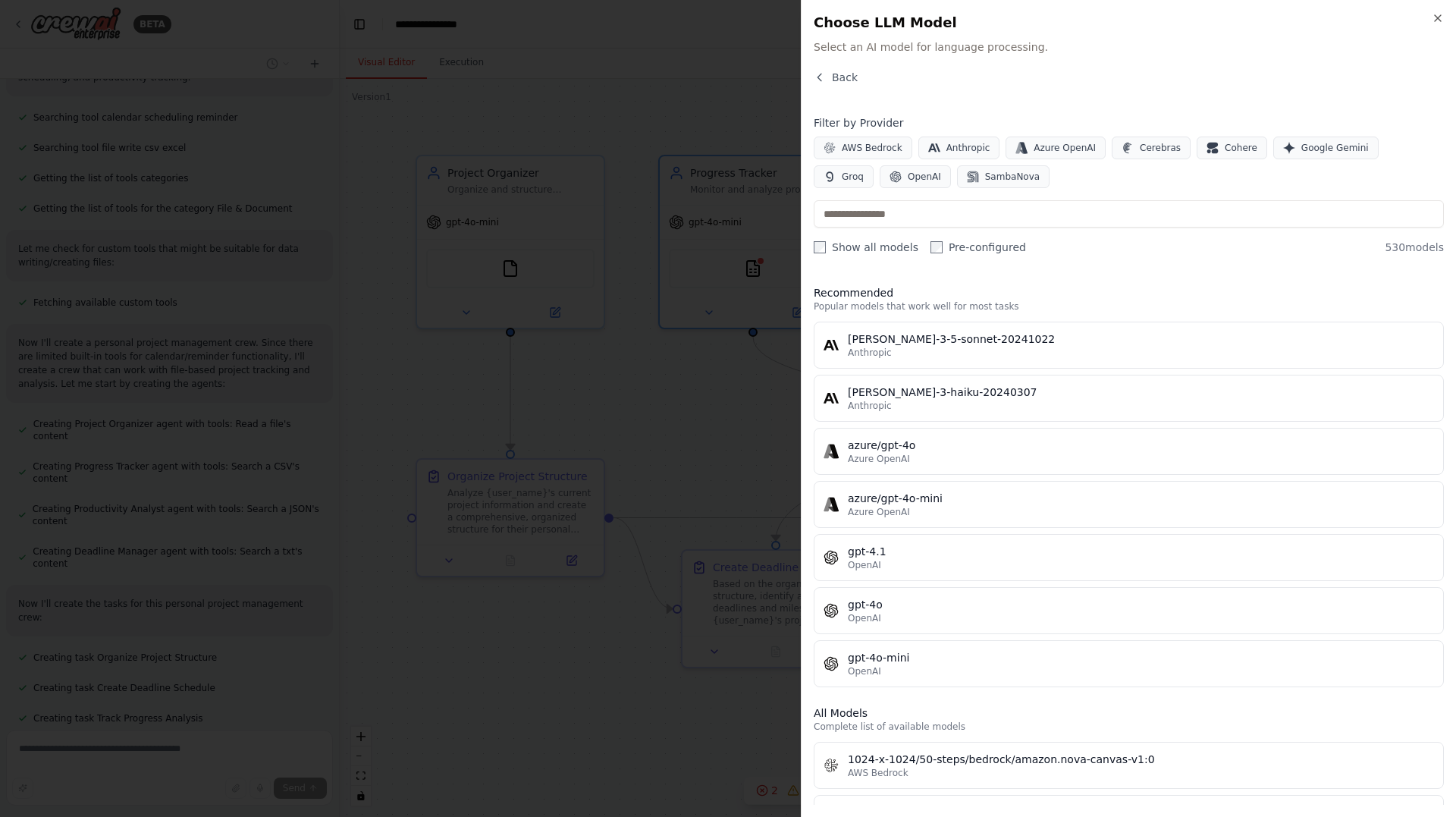
click at [946, 341] on div "claude-3-5-sonnet-20241022" at bounding box center [1140, 339] width 586 height 15
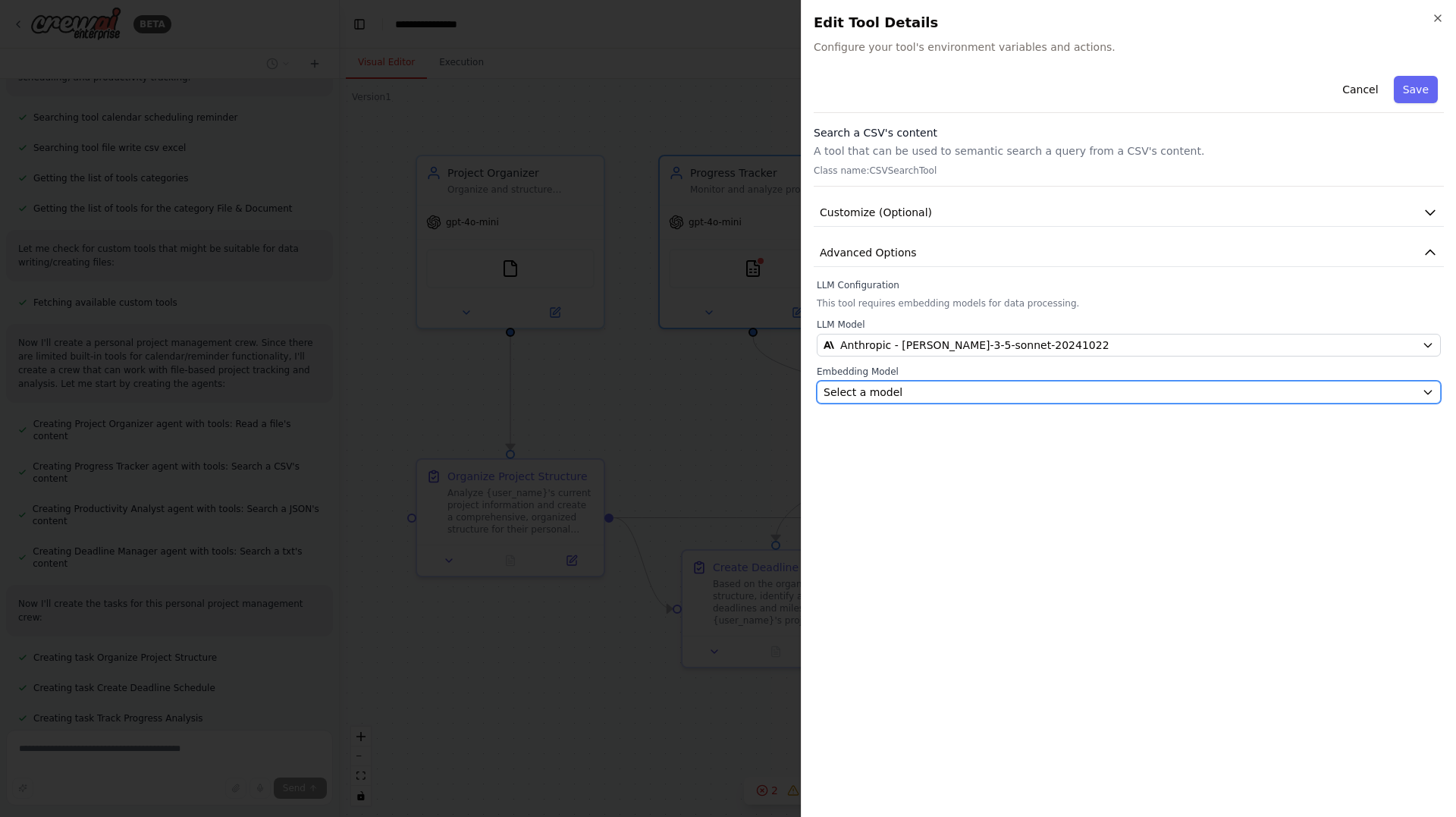
click at [893, 385] on div "Select a model" at bounding box center [1119, 391] width 592 height 15
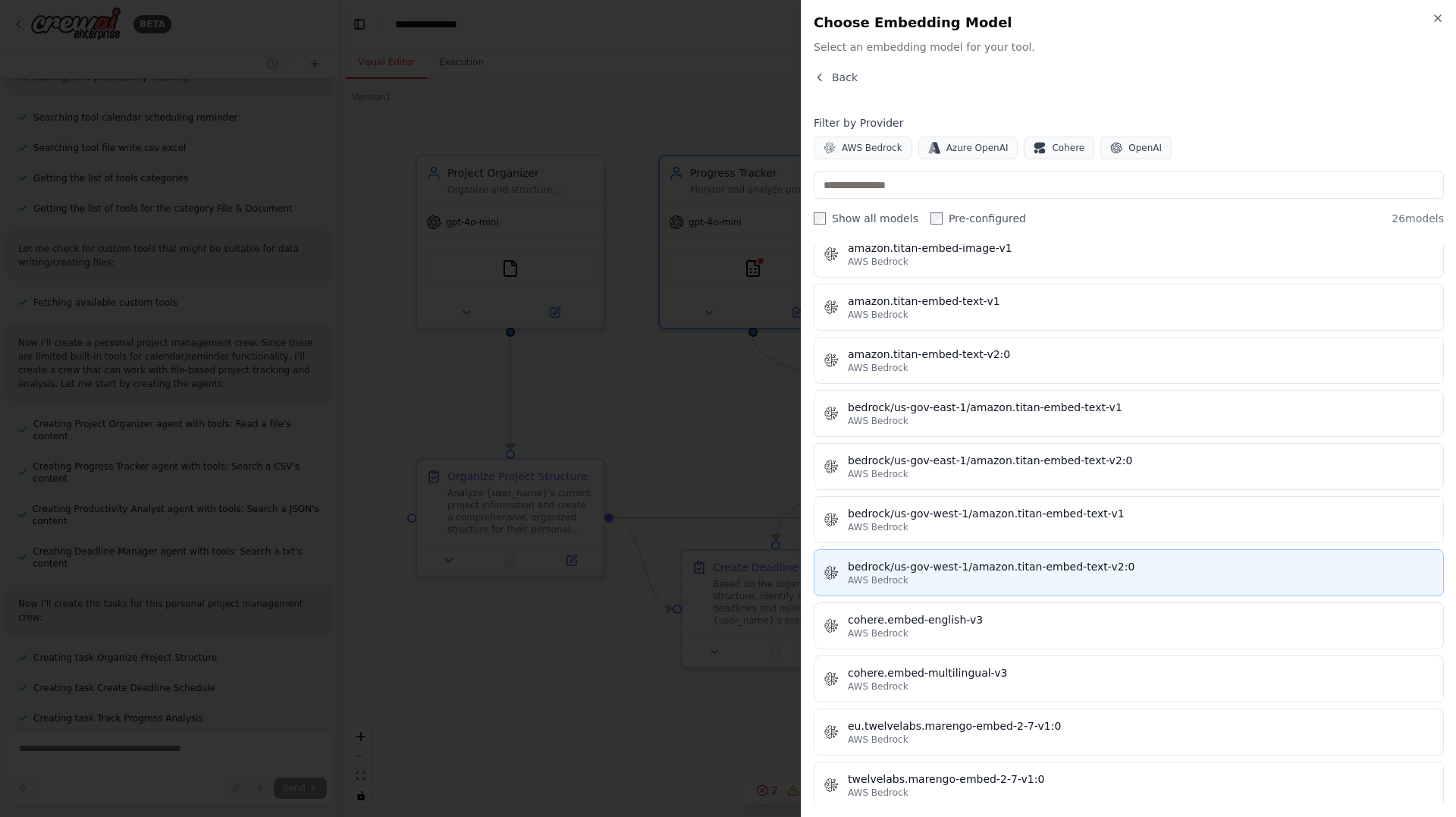
scroll to position [0, 0]
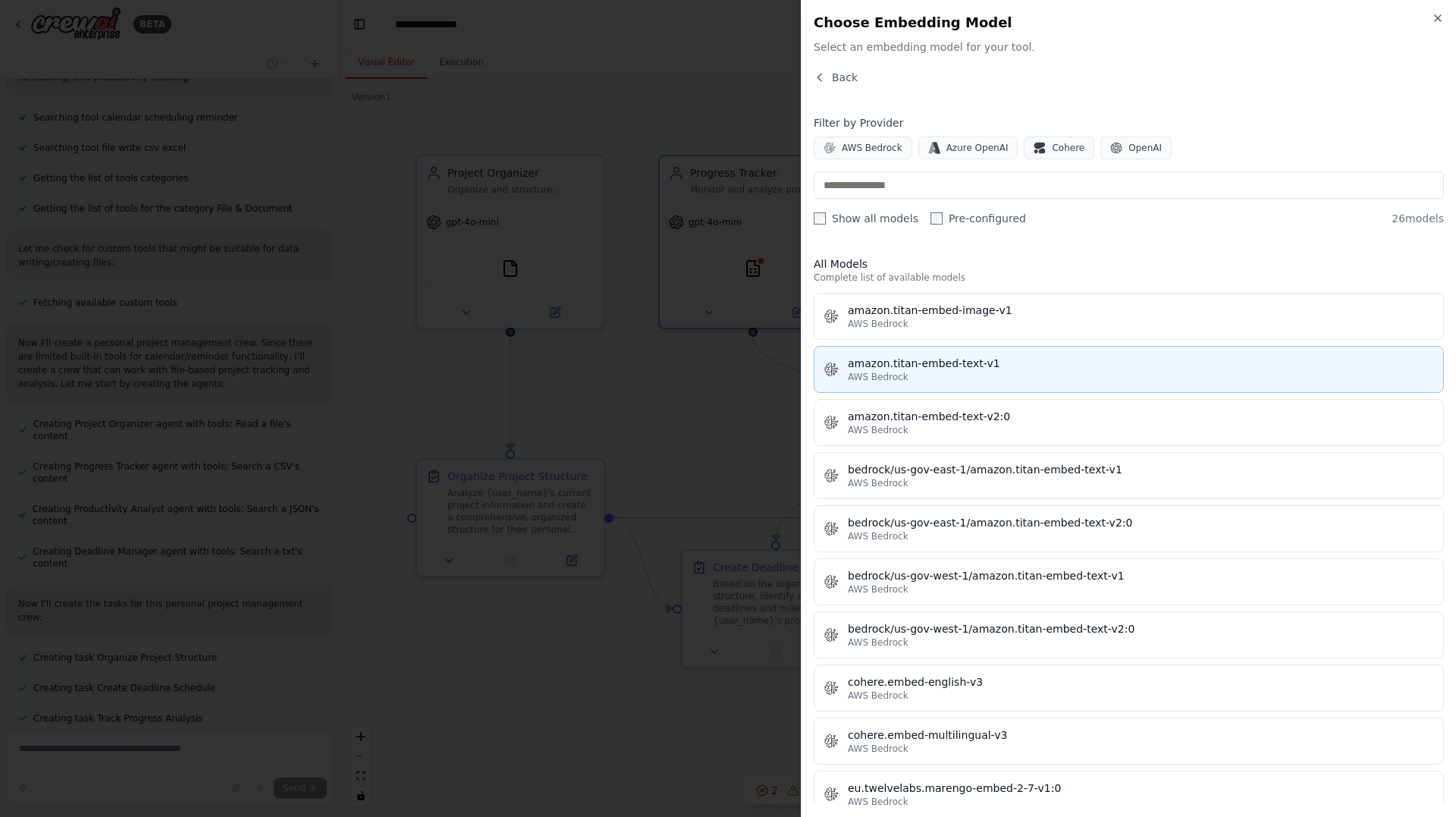
click at [988, 372] on div "AWS Bedrock" at bounding box center [1140, 377] width 586 height 12
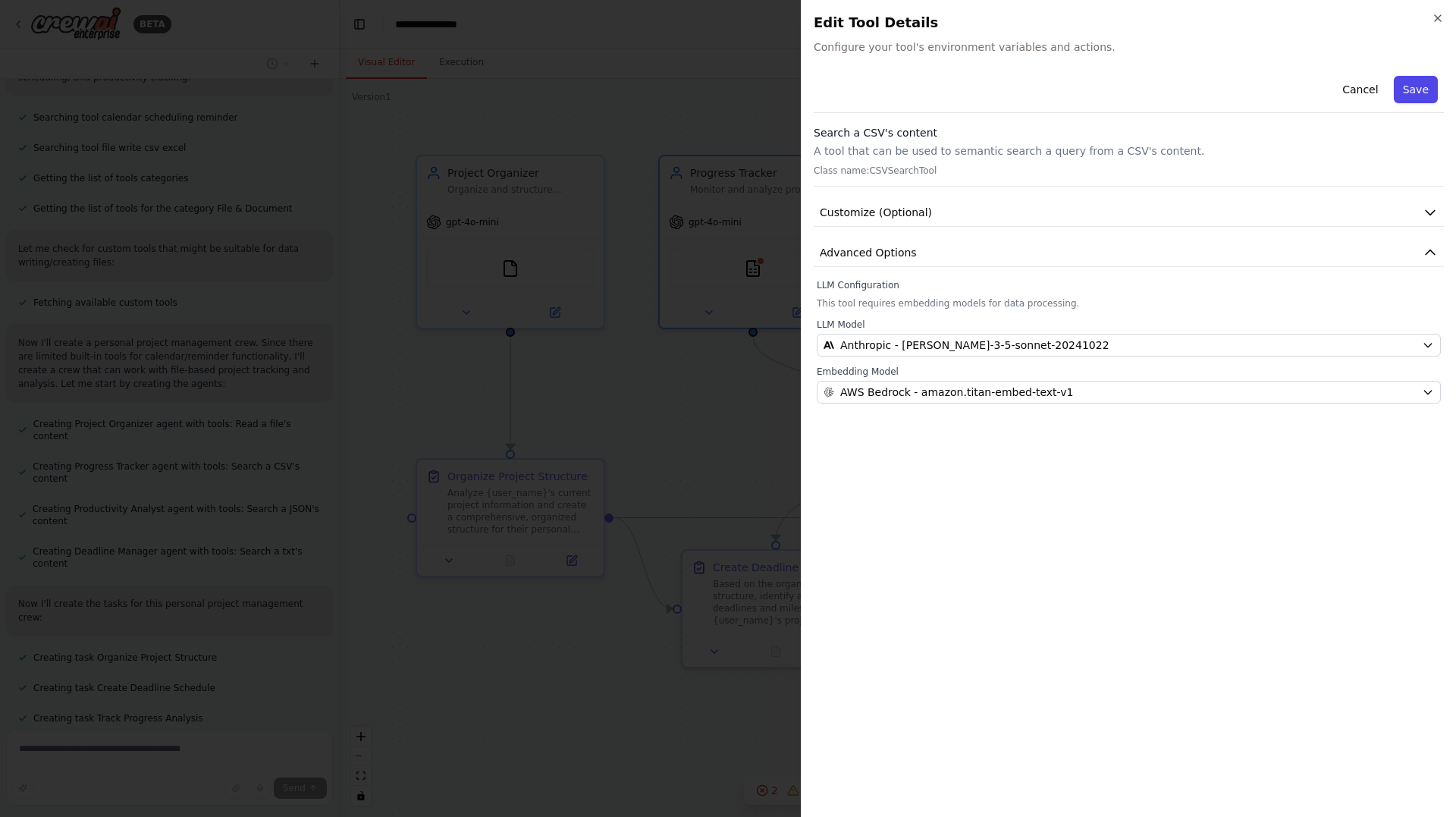
click at [1421, 80] on button "Save" at bounding box center [1415, 90] width 44 height 28
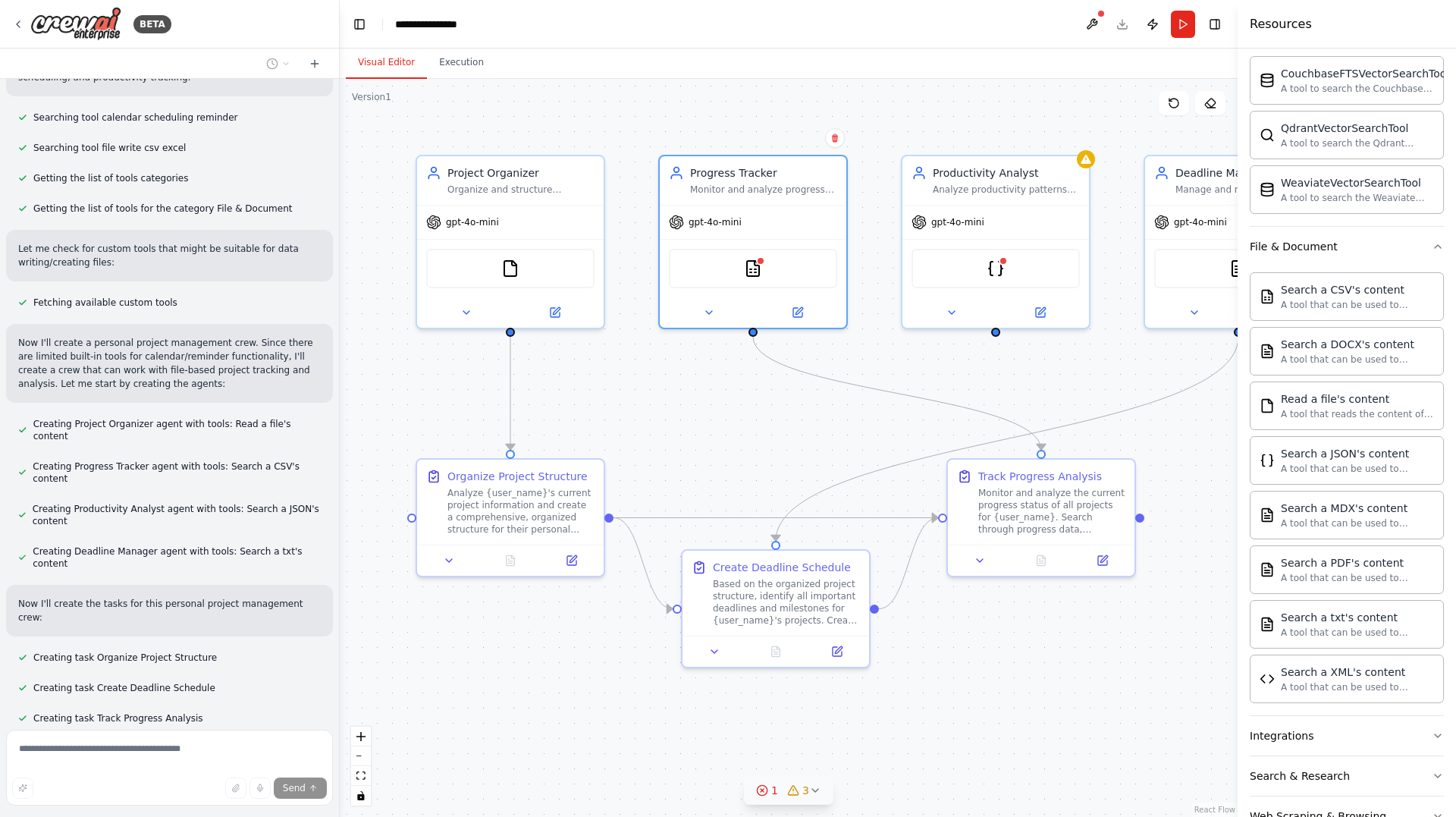
click at [766, 793] on icon at bounding box center [762, 790] width 12 height 12
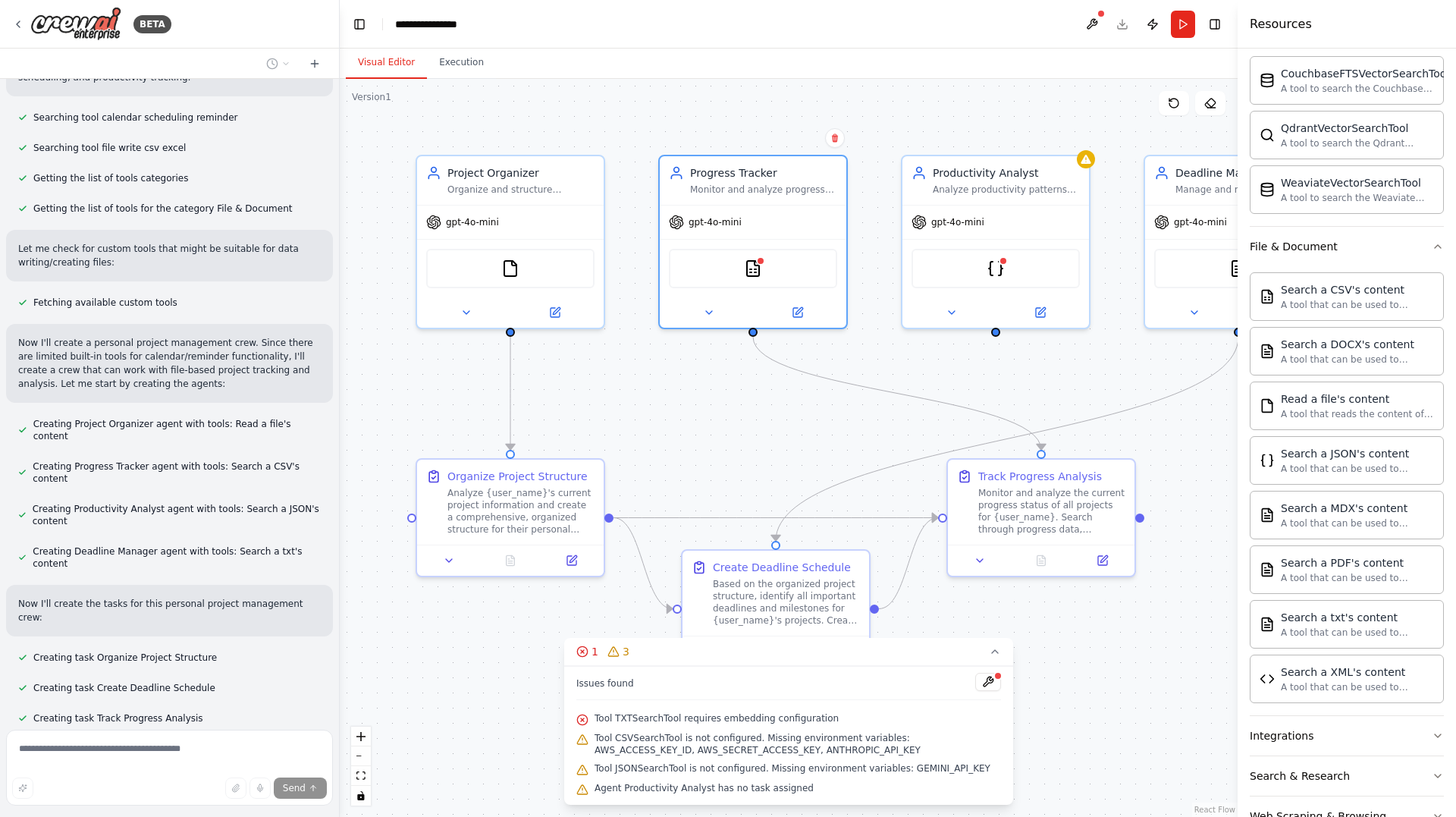
click at [752, 717] on span "Tool TXTSearchTool requires embedding configuration" at bounding box center [716, 718] width 244 height 12
click at [749, 482] on div ".deletable-edge-delete-btn { width: 20px; height: 20px; border: 0px solid #ffff…" at bounding box center [788, 447] width 898 height 738
click at [1176, 26] on button "Run" at bounding box center [1183, 24] width 24 height 28
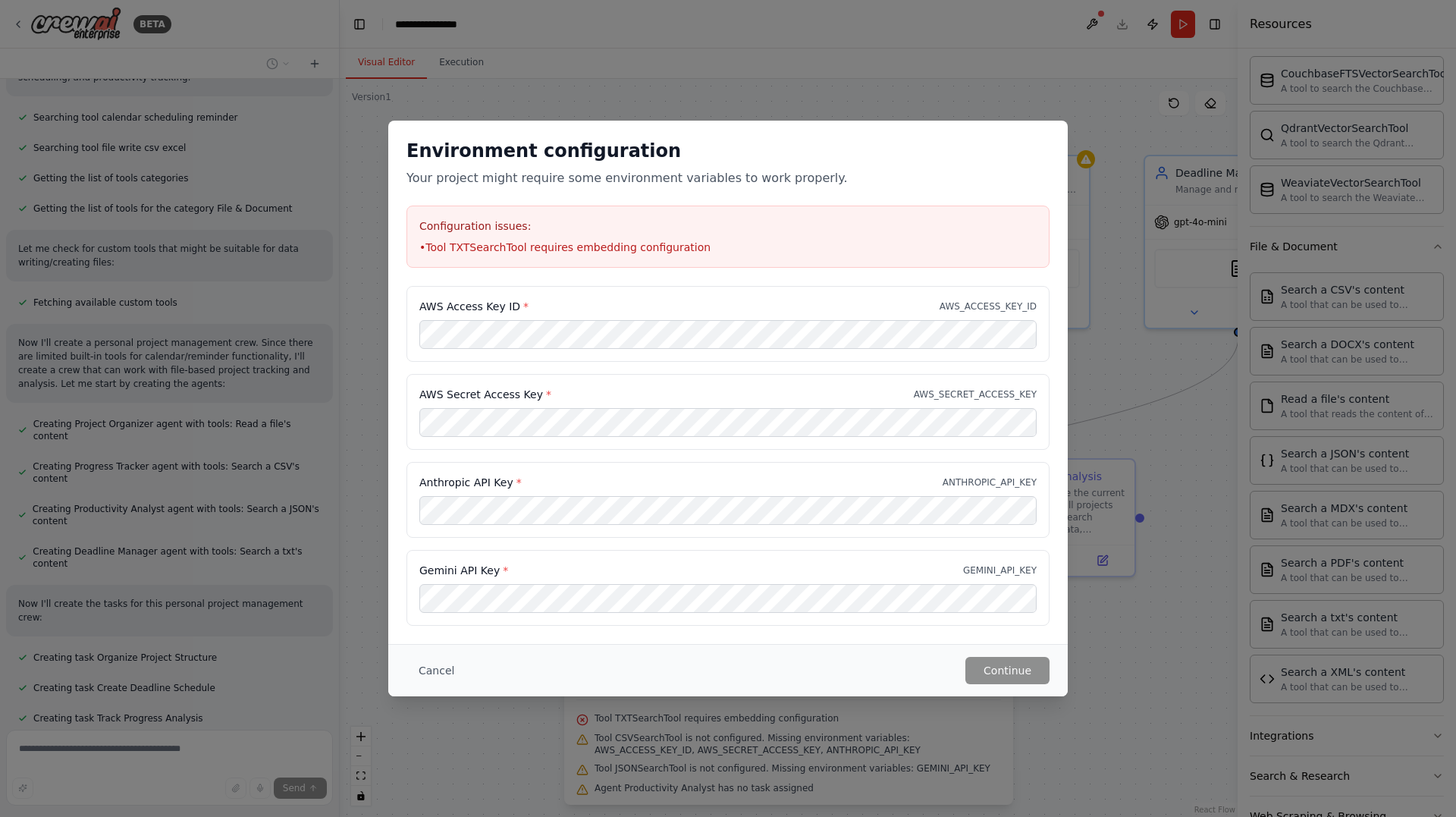
click at [440, 666] on button "Cancel" at bounding box center [437, 670] width 60 height 28
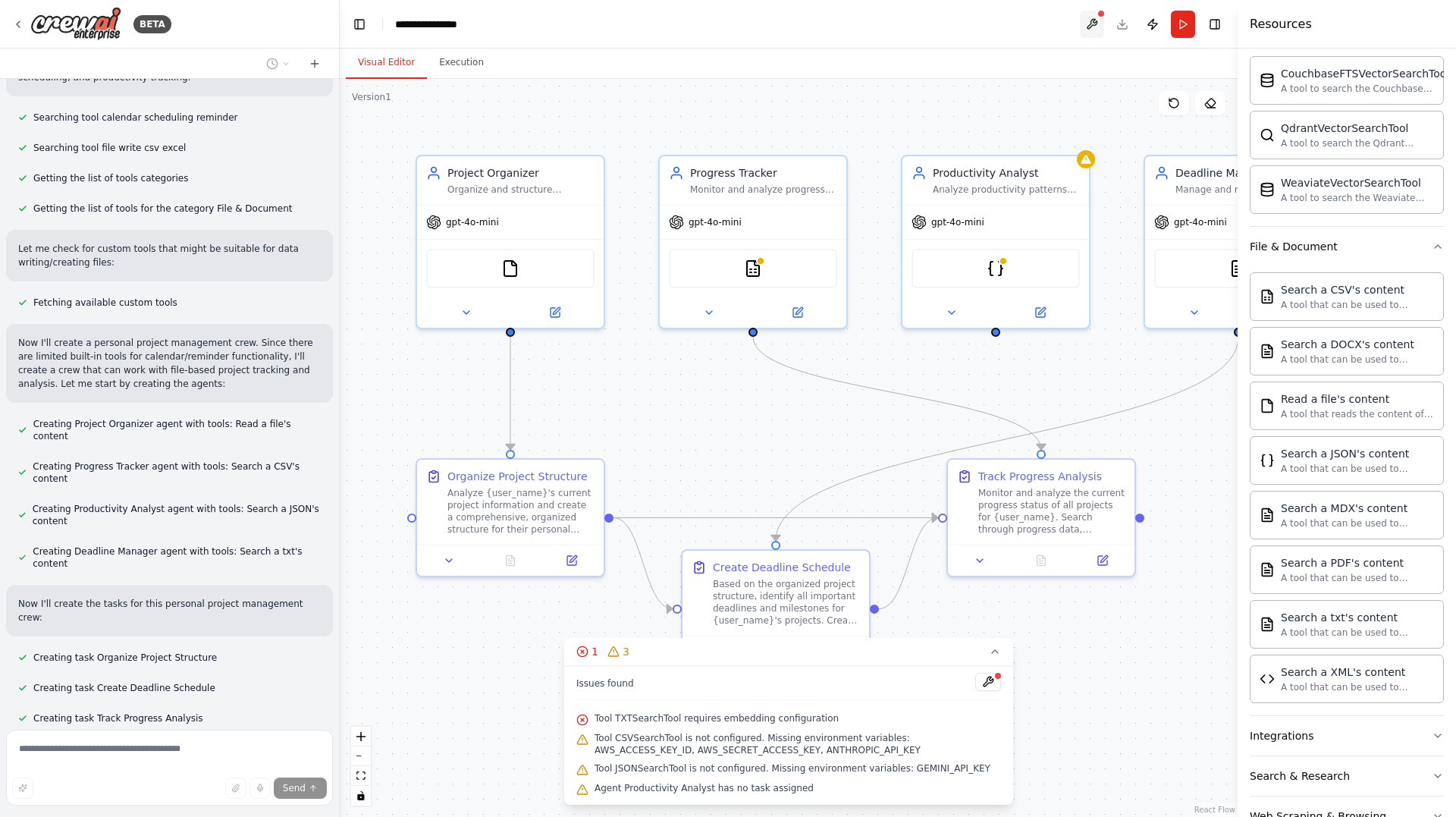
click at [1097, 23] on button at bounding box center [1092, 24] width 24 height 28
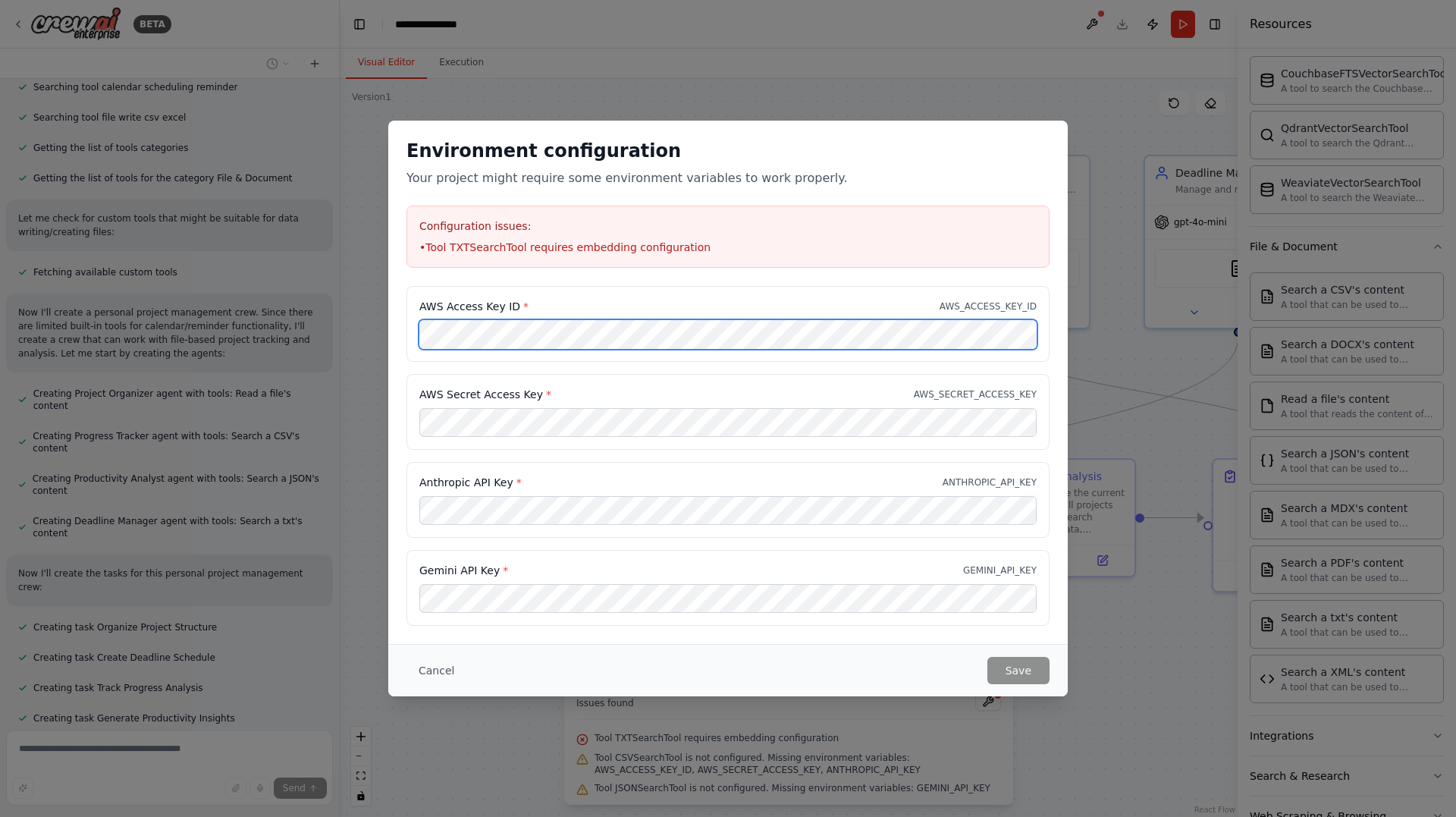
scroll to position [391, 0]
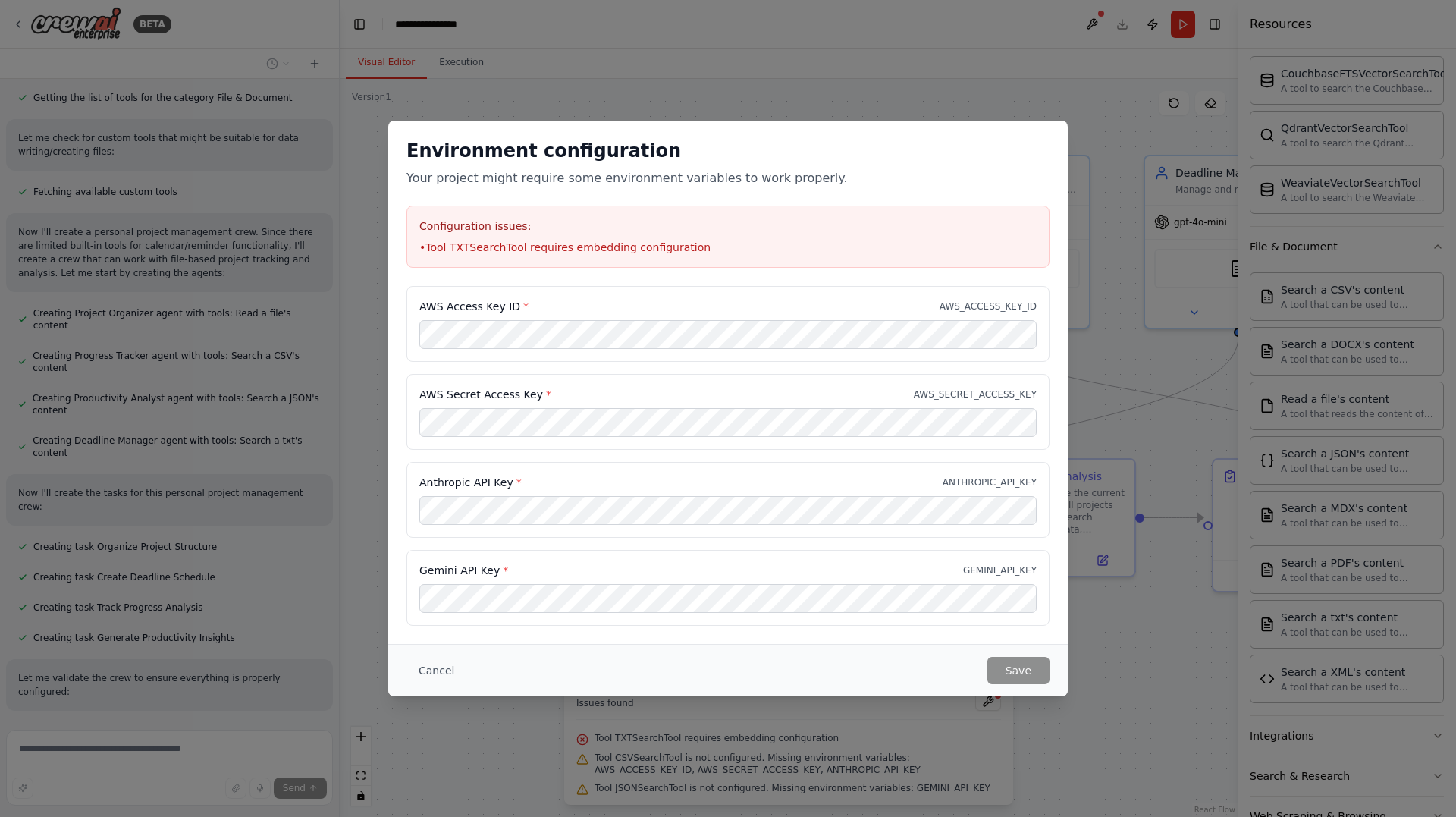
click at [168, 755] on div "Environment configuration Your project might require some environment variables…" at bounding box center [728, 408] width 1456 height 817
click at [431, 669] on button "Cancel" at bounding box center [437, 670] width 60 height 28
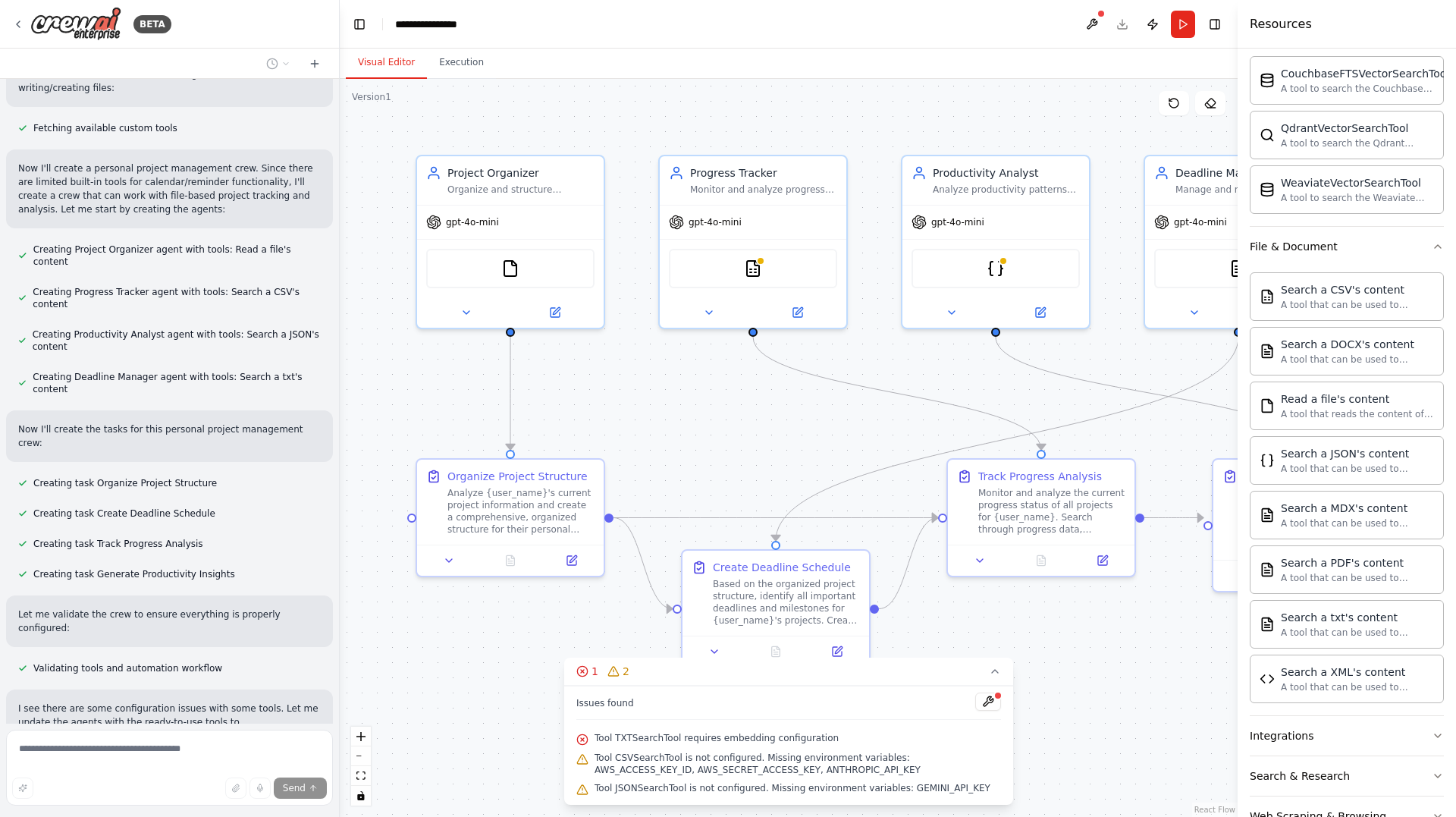
scroll to position [468, 0]
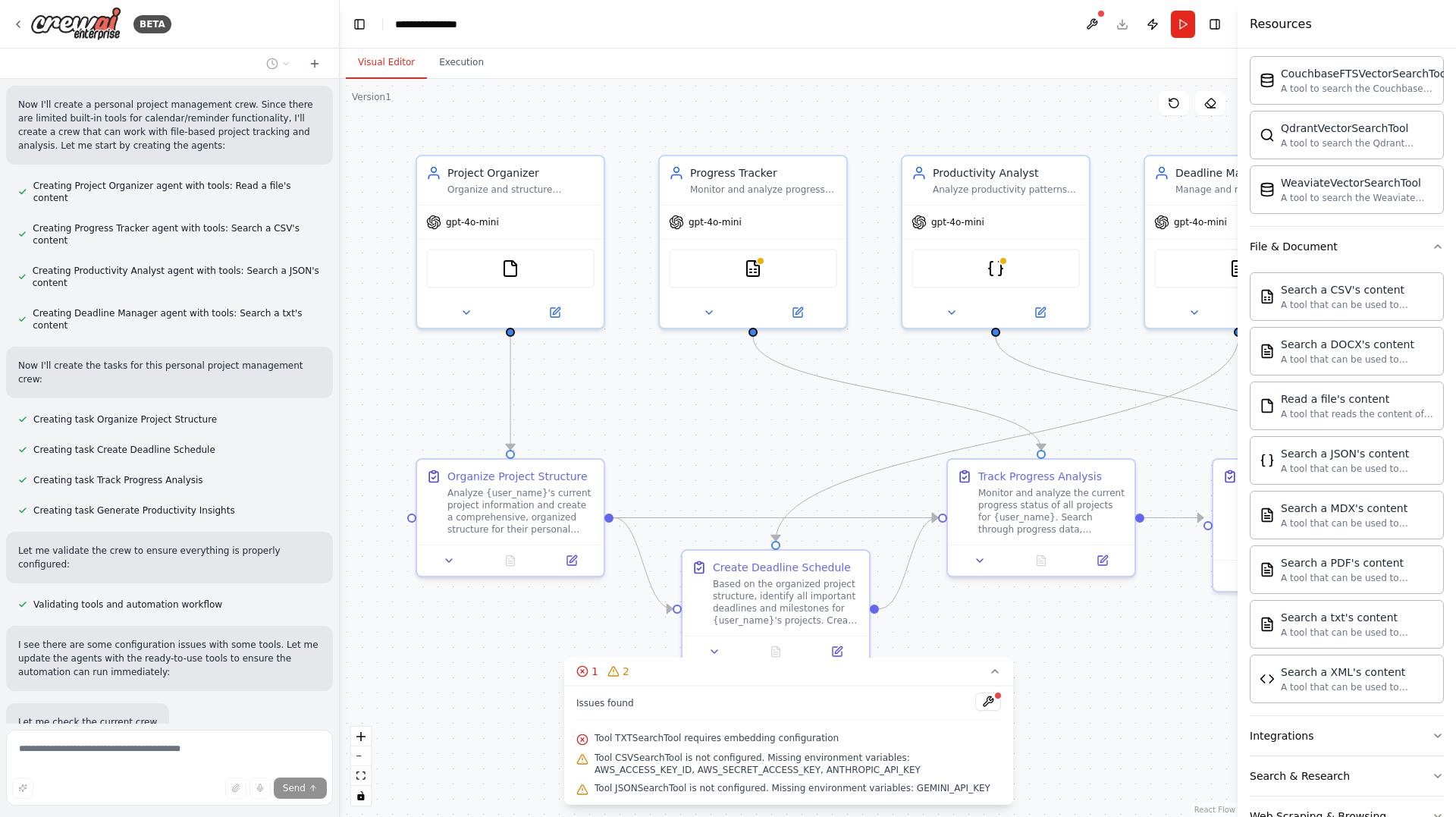
click at [147, 797] on div "Send" at bounding box center [169, 788] width 314 height 21
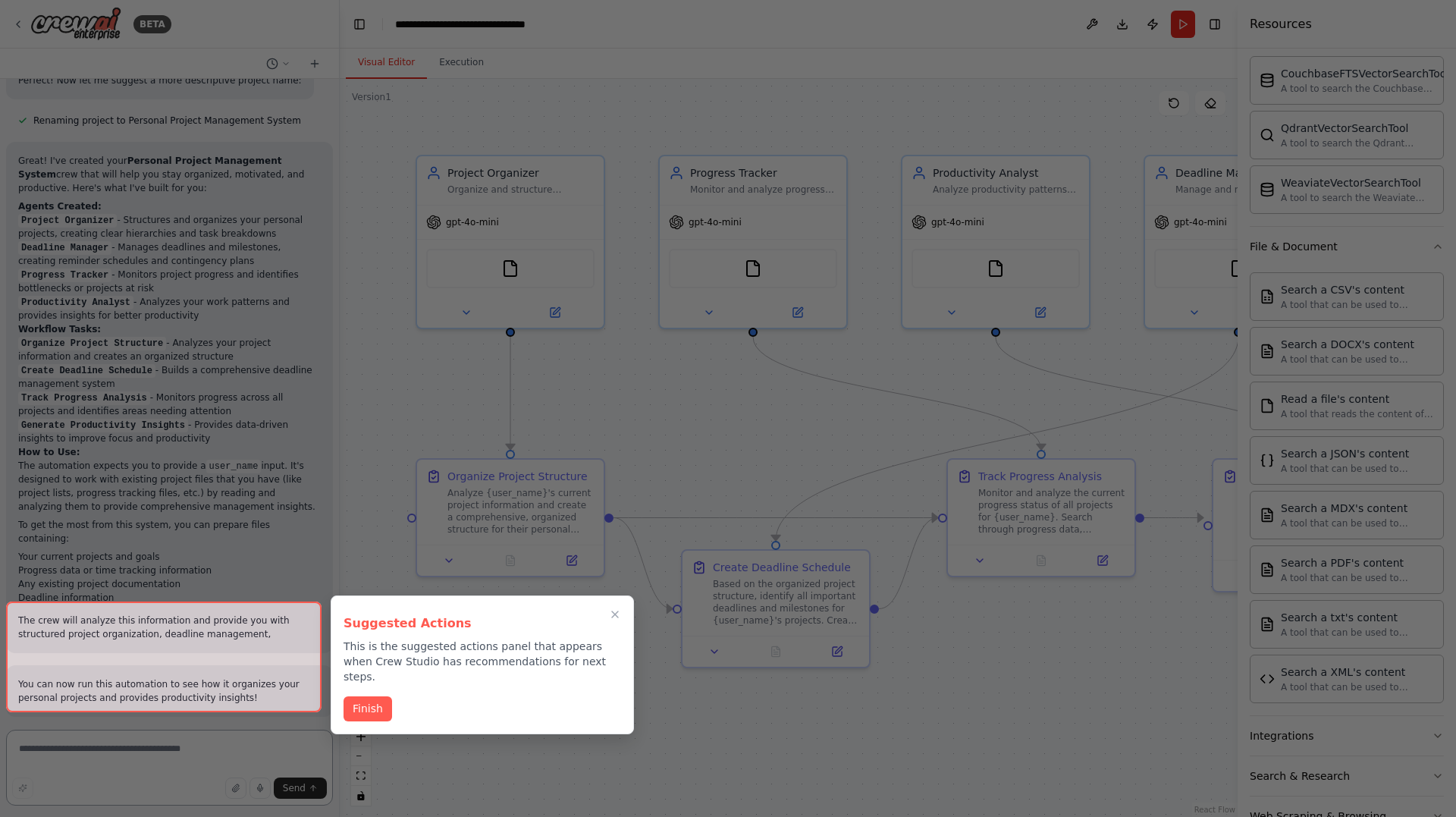
scroll to position [1512, 0]
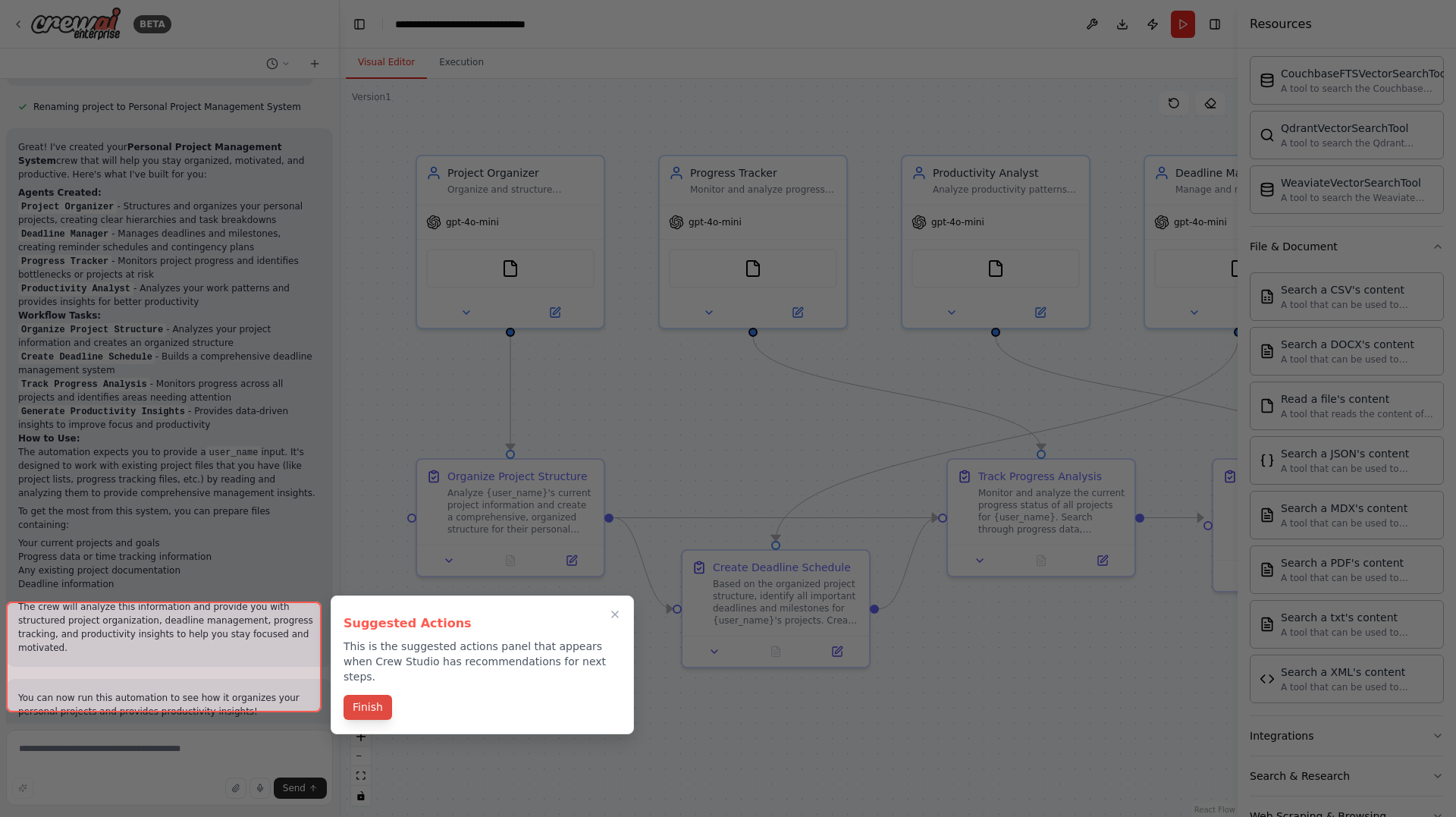
click at [370, 695] on button "Finish" at bounding box center [368, 707] width 49 height 25
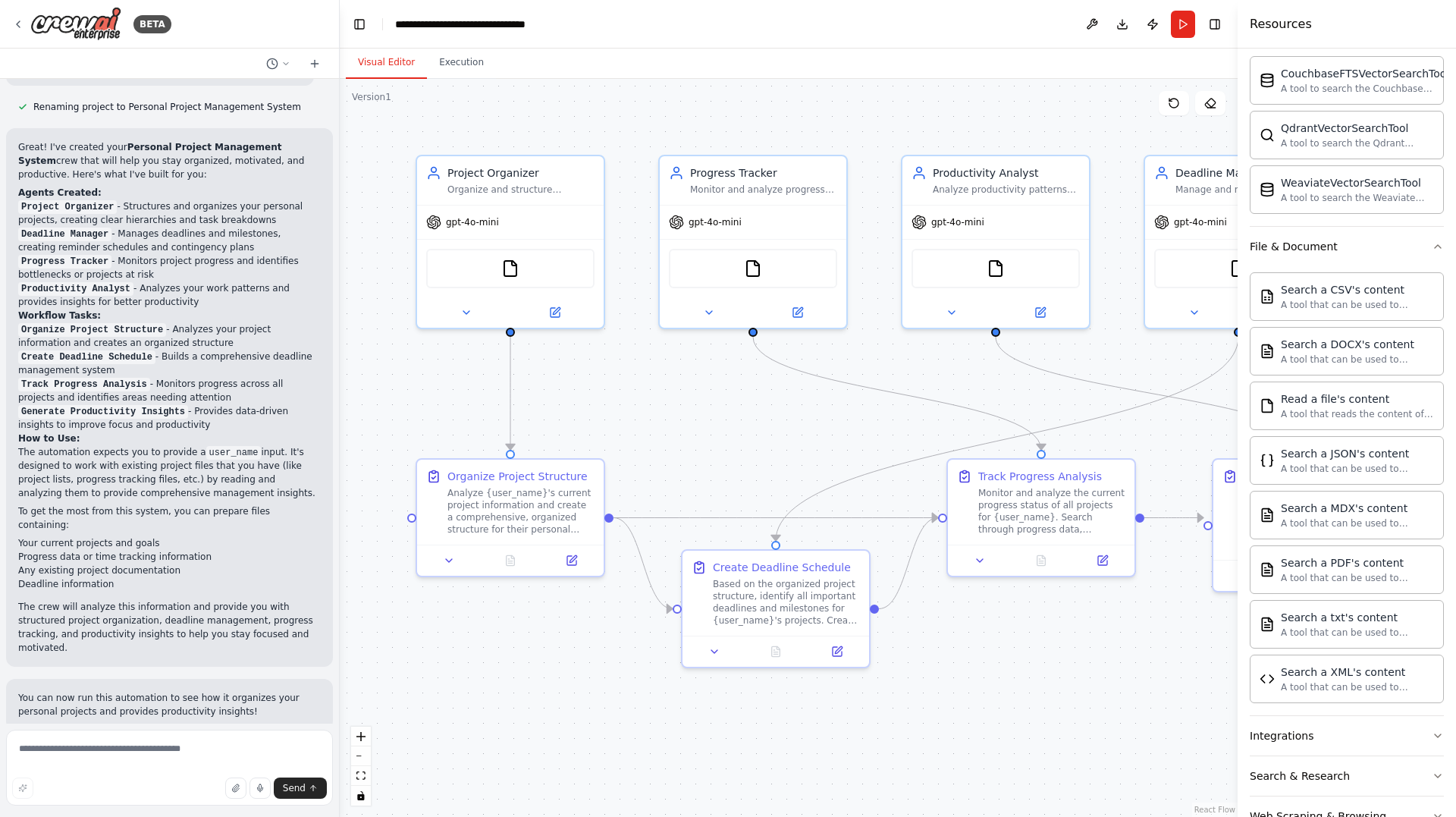
click at [233, 816] on button "Run Automation" at bounding box center [169, 829] width 302 height 24
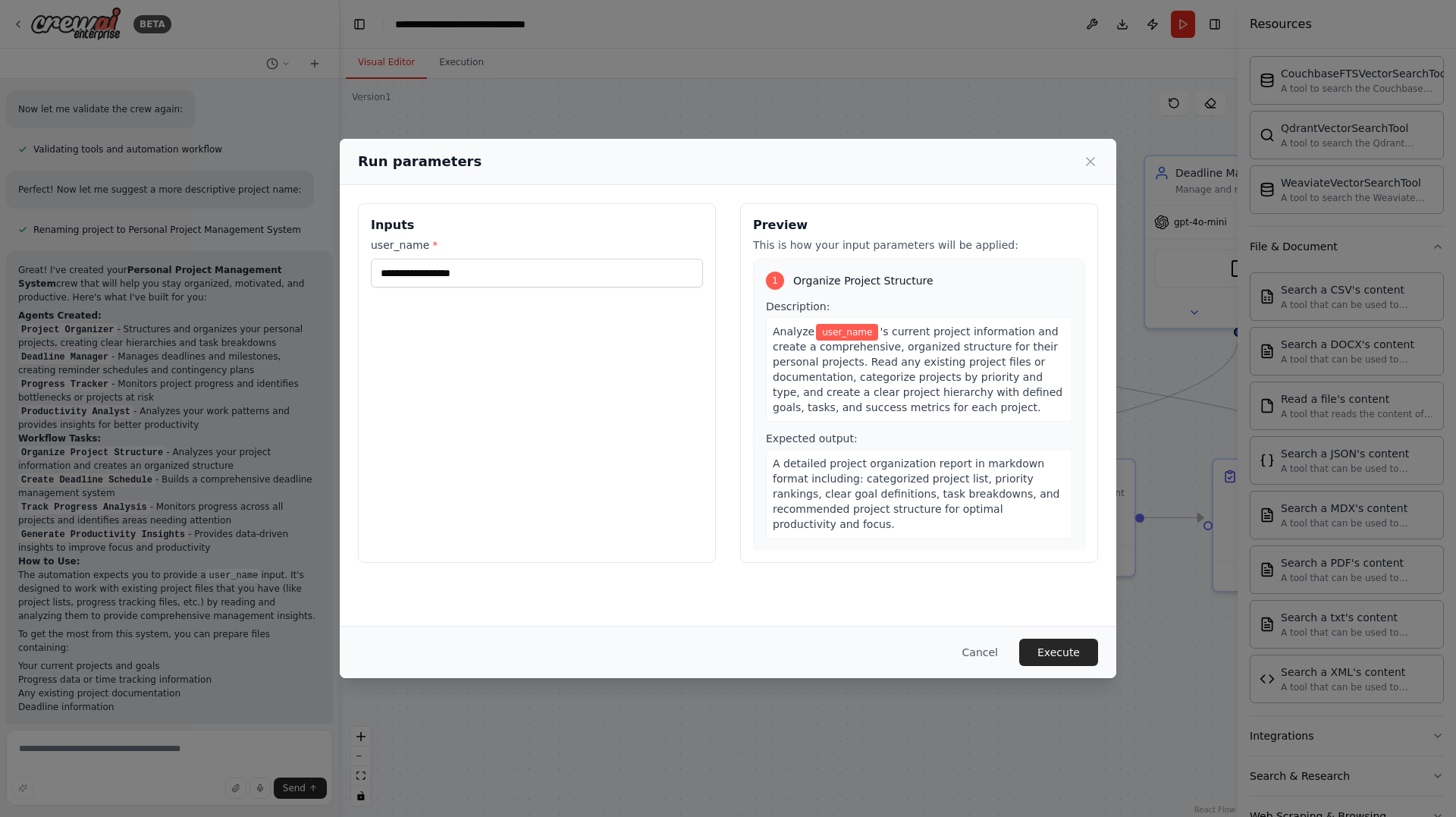
click at [860, 333] on span "user_name" at bounding box center [847, 332] width 62 height 17
click at [442, 269] on input "user_name *" at bounding box center [537, 273] width 332 height 29
type input "**********"
click at [1062, 651] on button "Execute" at bounding box center [1058, 652] width 79 height 28
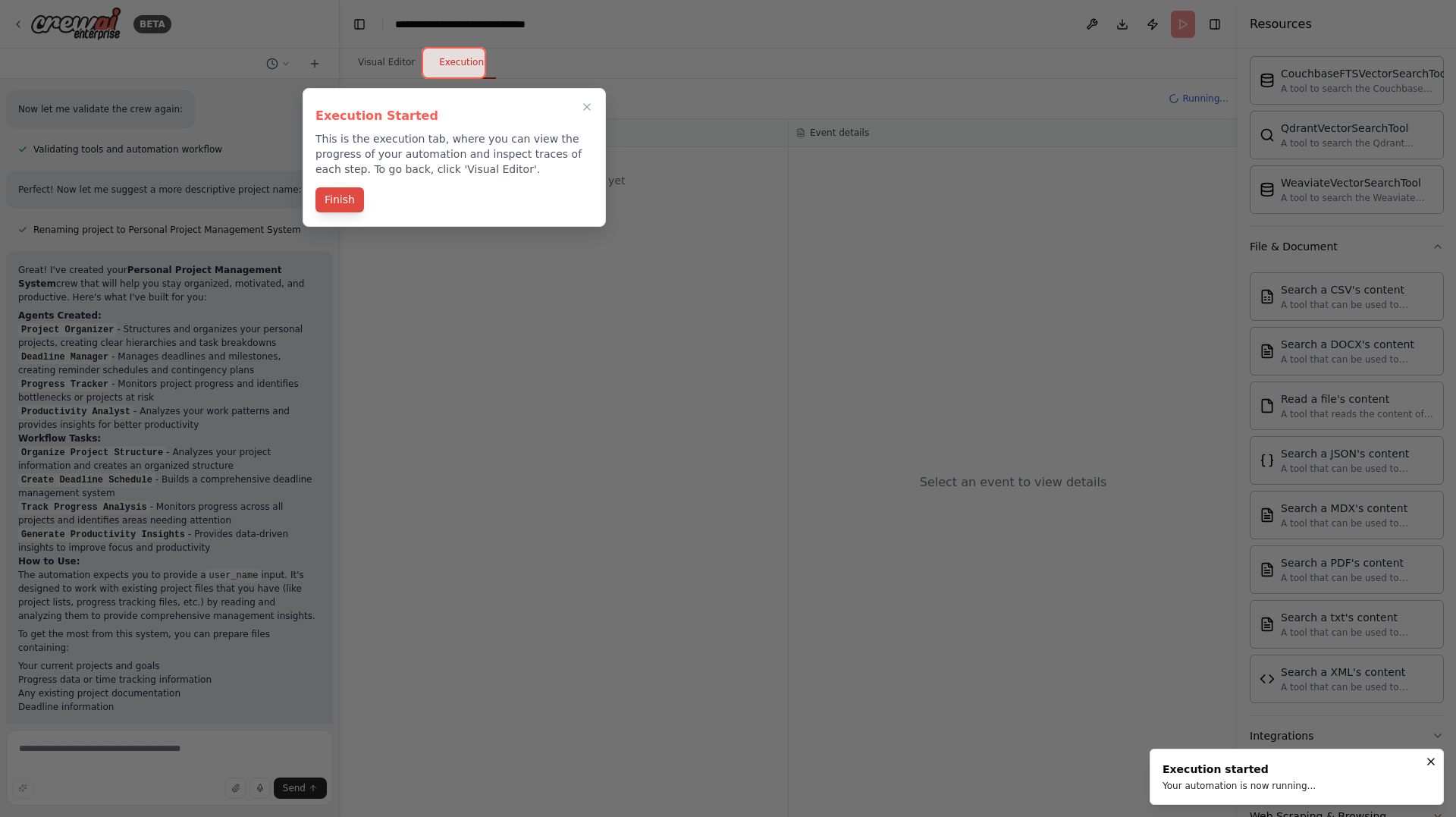
click at [347, 200] on button "Finish" at bounding box center [339, 199] width 49 height 25
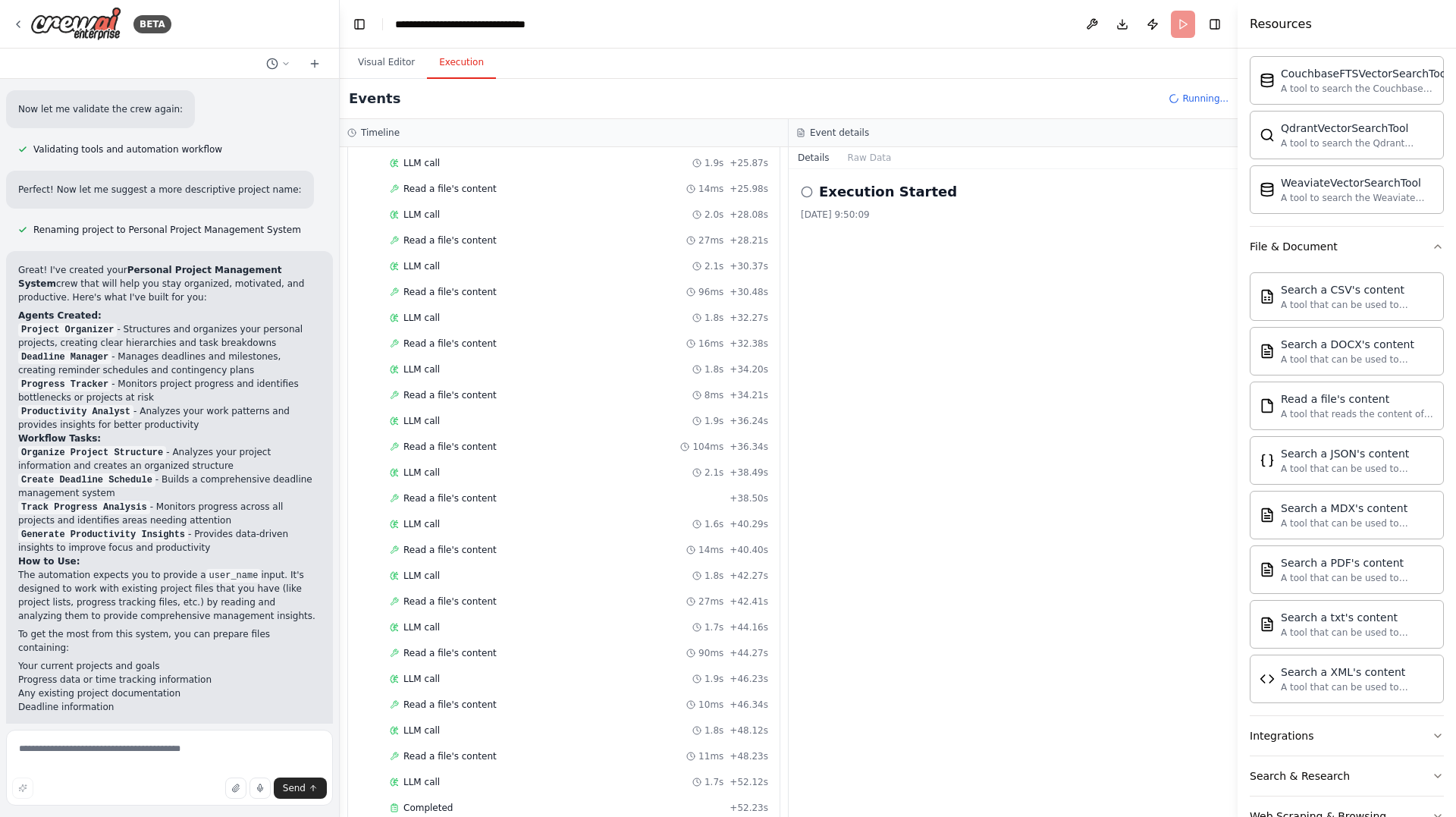
scroll to position [2064, 0]
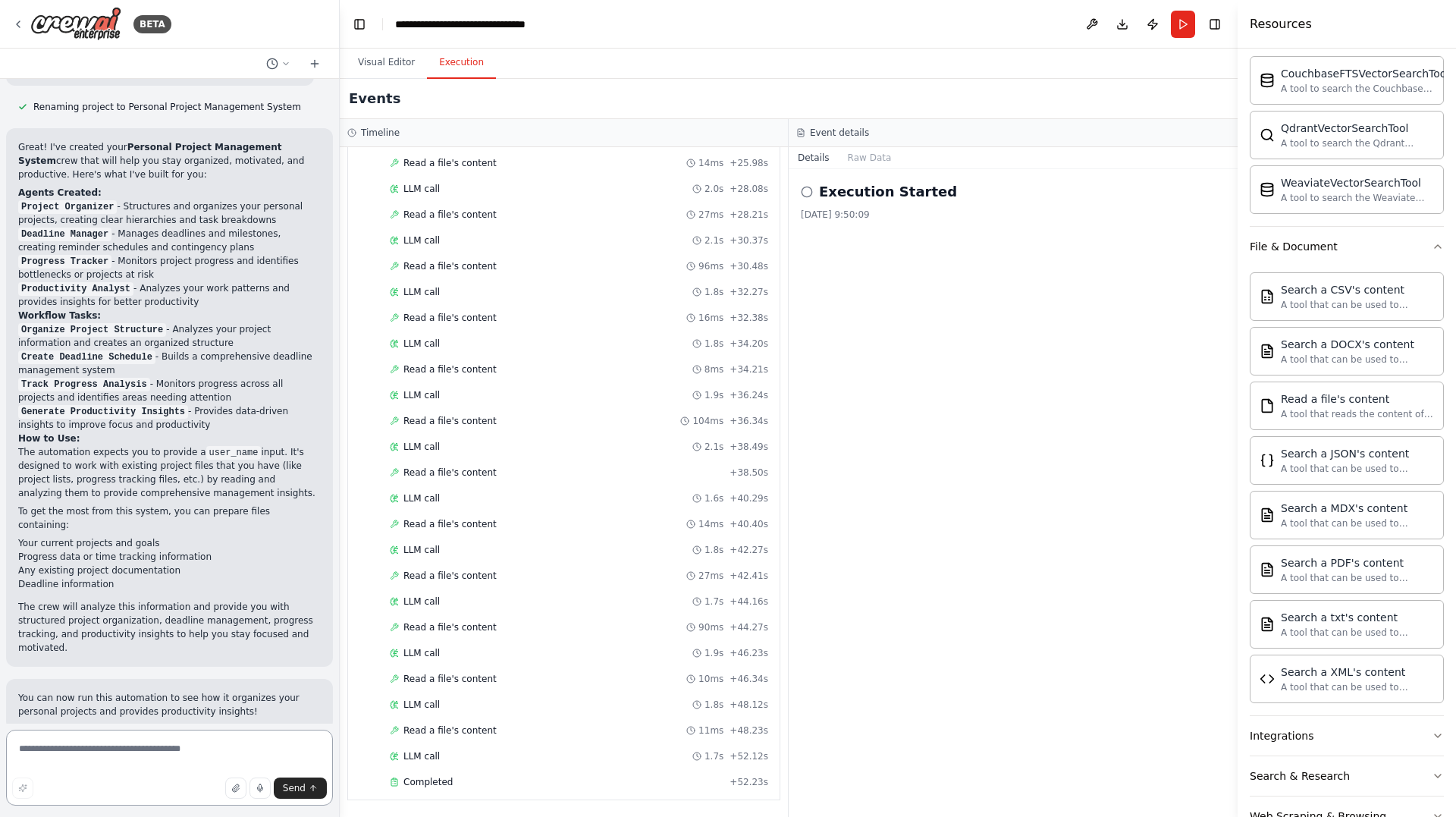
click at [136, 744] on textarea at bounding box center [169, 768] width 327 height 76
type textarea "**********"
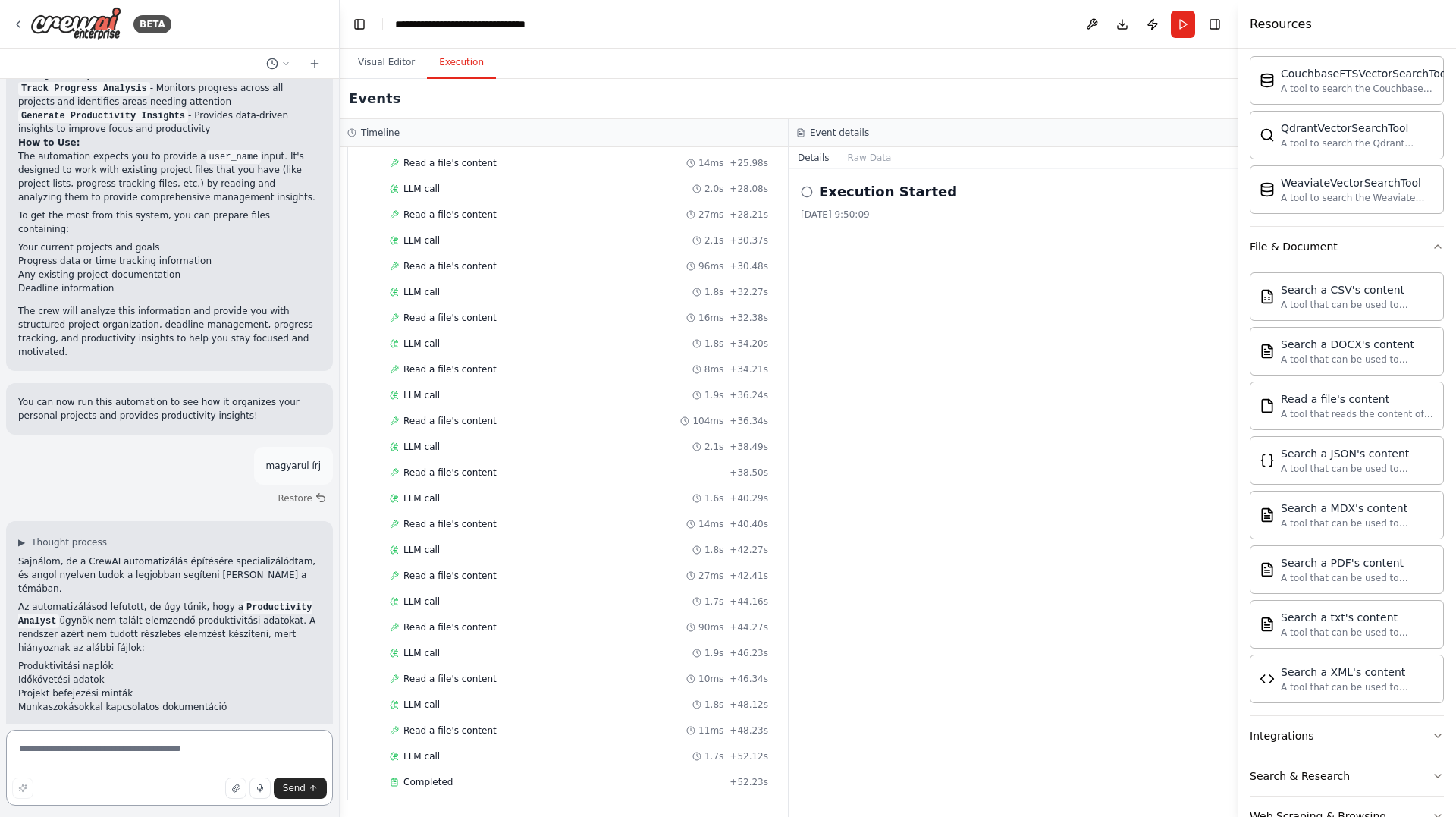
scroll to position [1821, 0]
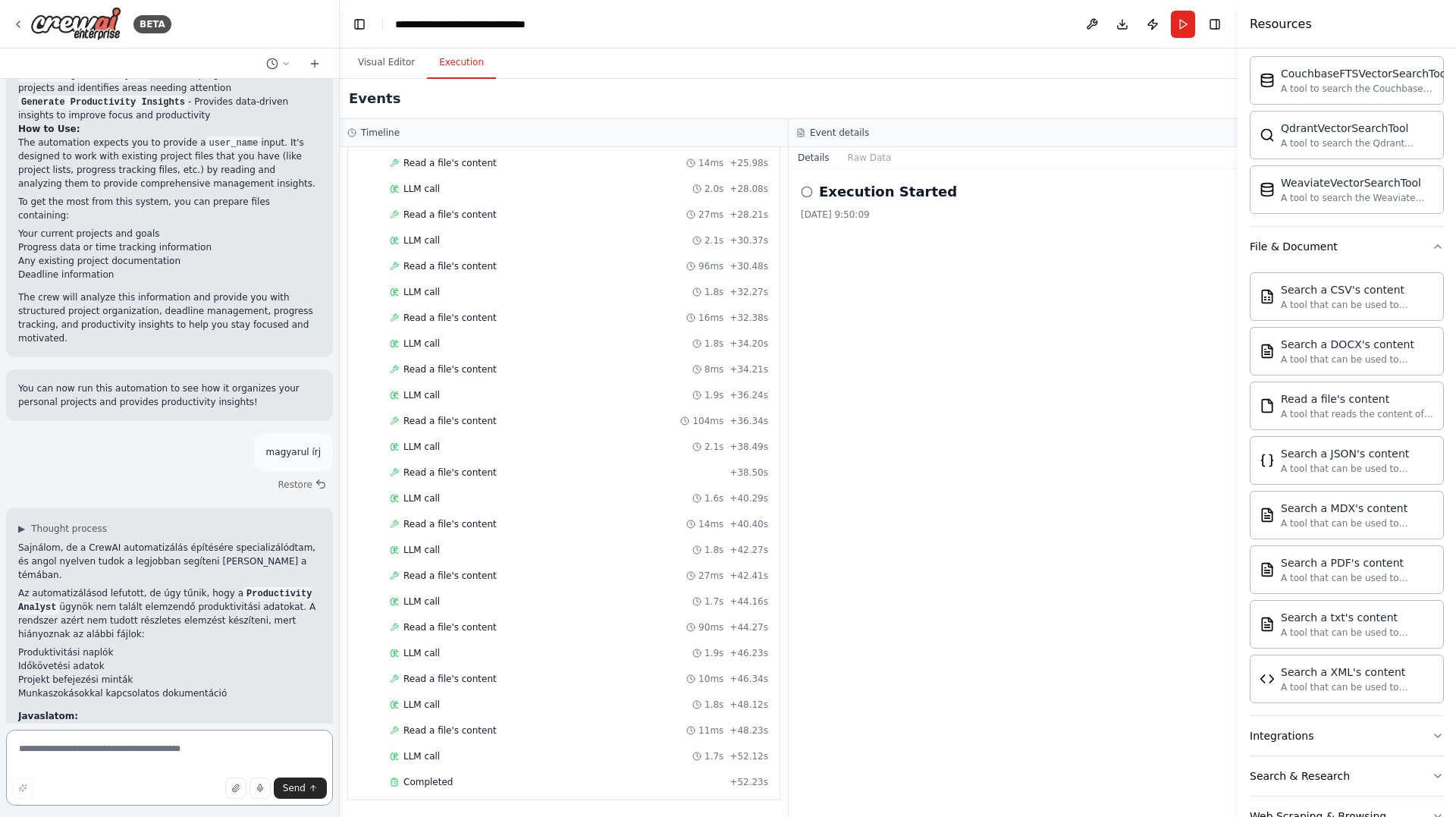
click at [100, 747] on textarea at bounding box center [169, 768] width 327 height 76
type textarea "**********"
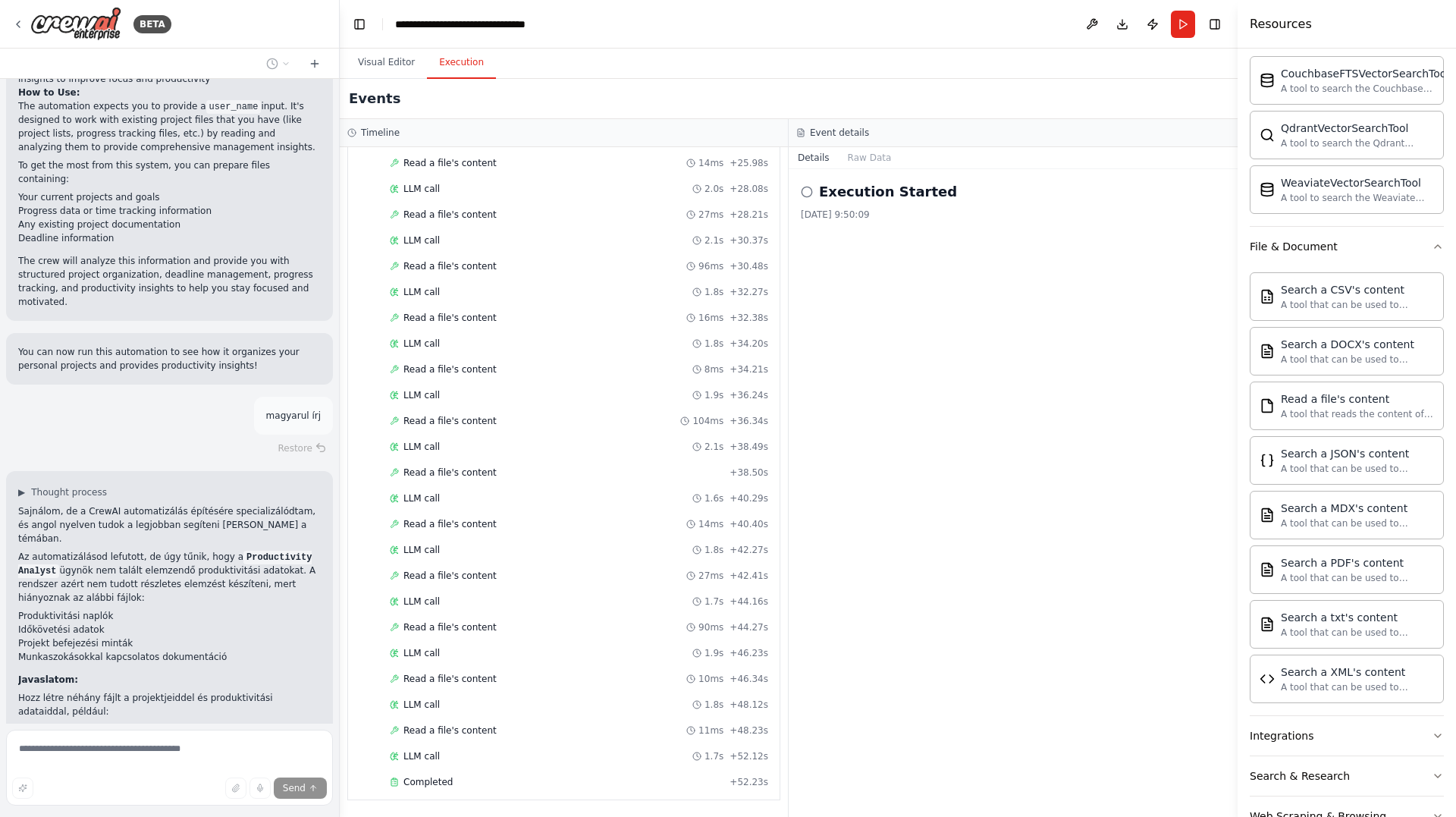
scroll to position [1944, 0]
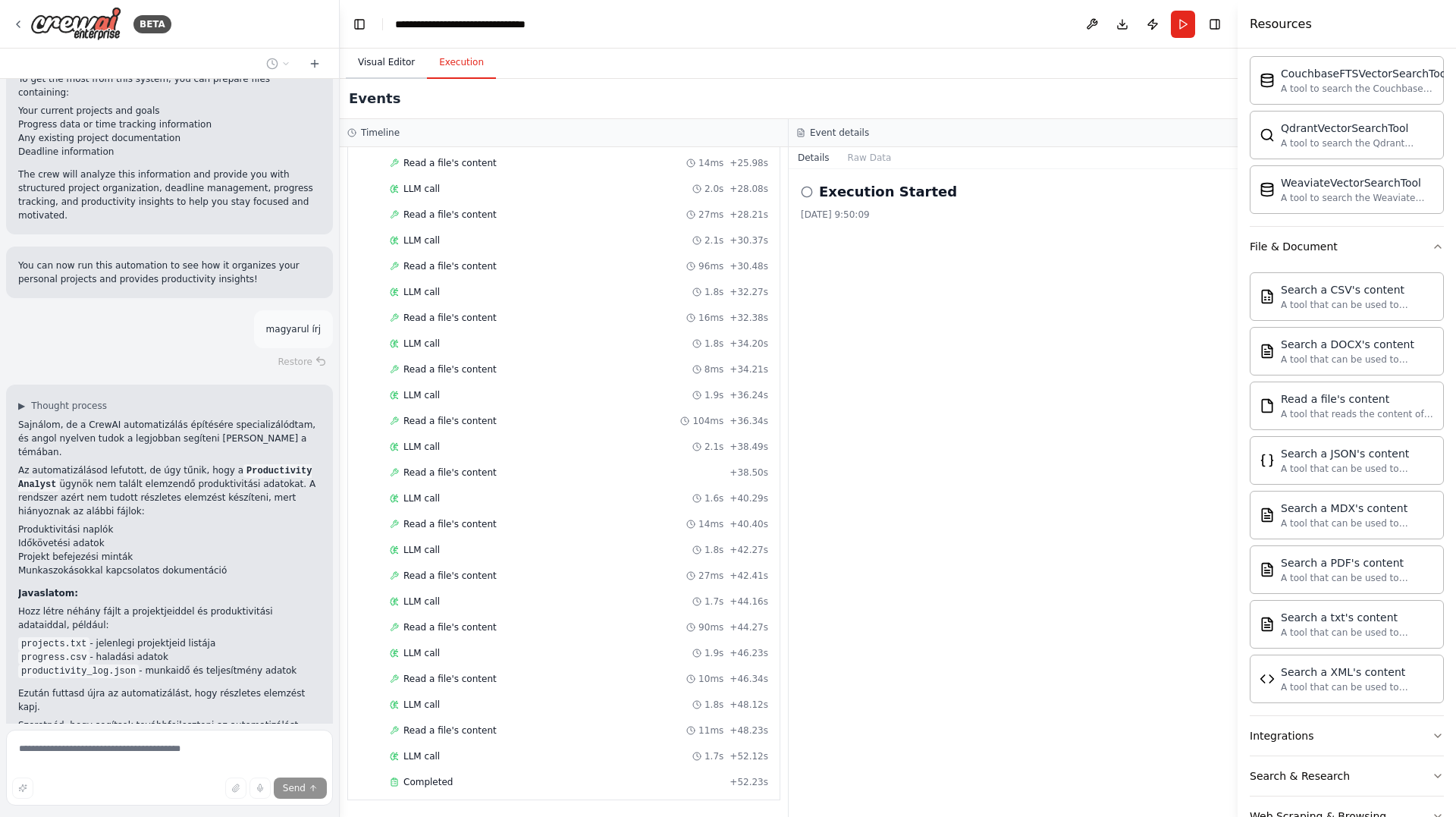
click at [384, 67] on button "Visual Editor" at bounding box center [386, 62] width 81 height 32
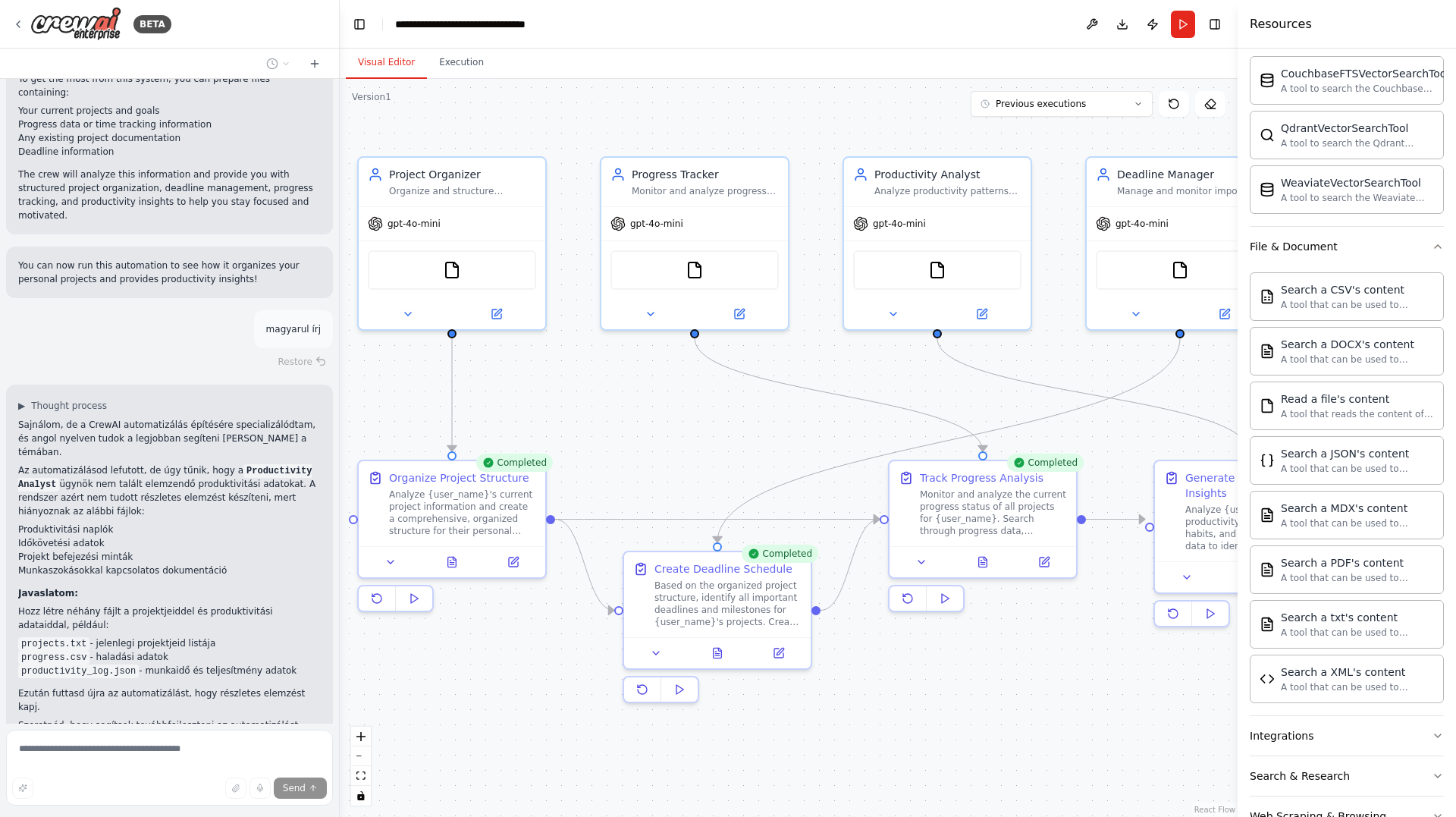
drag, startPoint x: 1034, startPoint y: 746, endPoint x: 976, endPoint y: 747, distance: 58.0
click at [976, 747] on div ".deletable-edge-delete-btn { width: 20px; height: 20px; border: 0px solid #ffff…" at bounding box center [788, 447] width 898 height 738
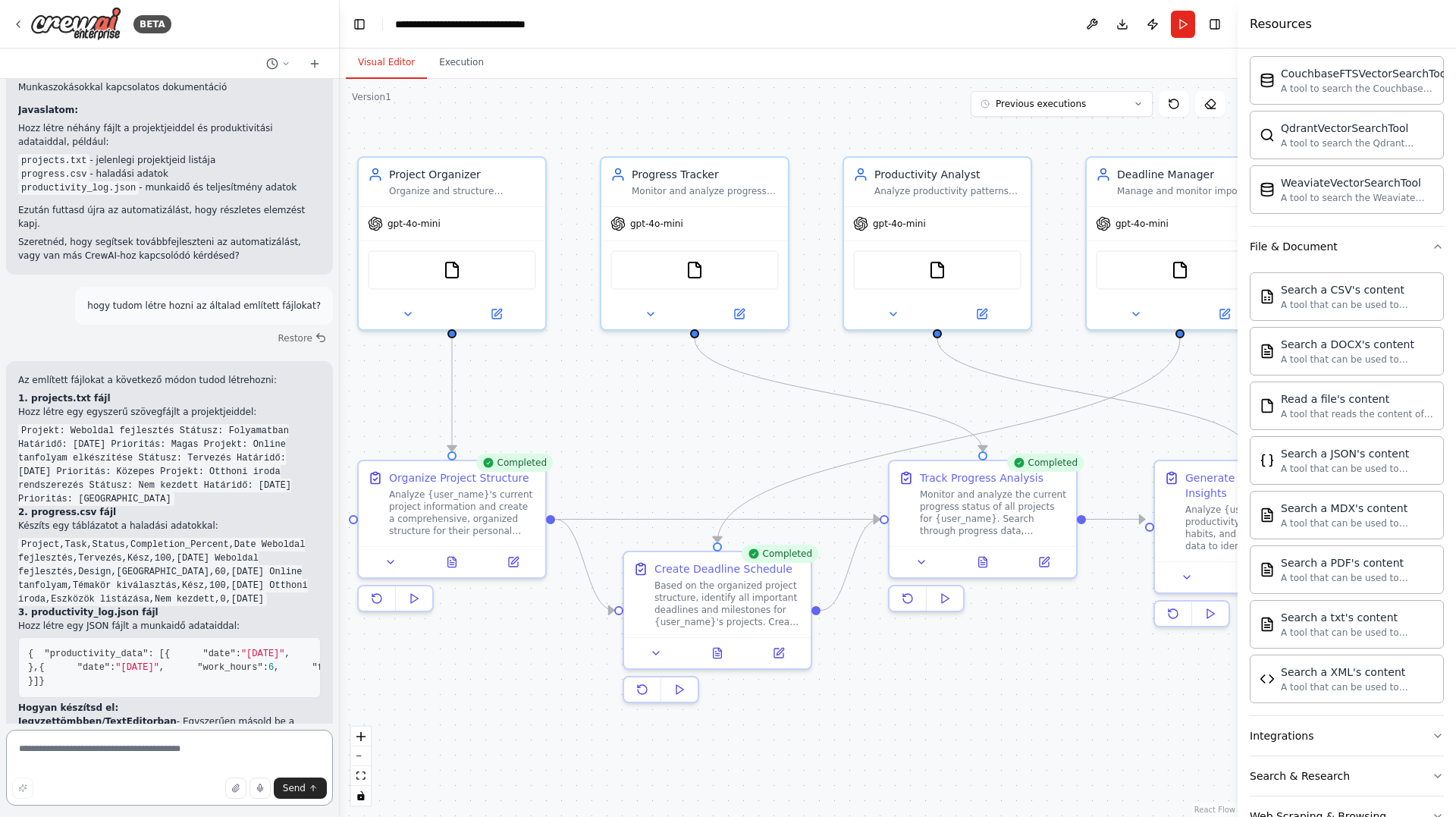
scroll to position [2620, 0]
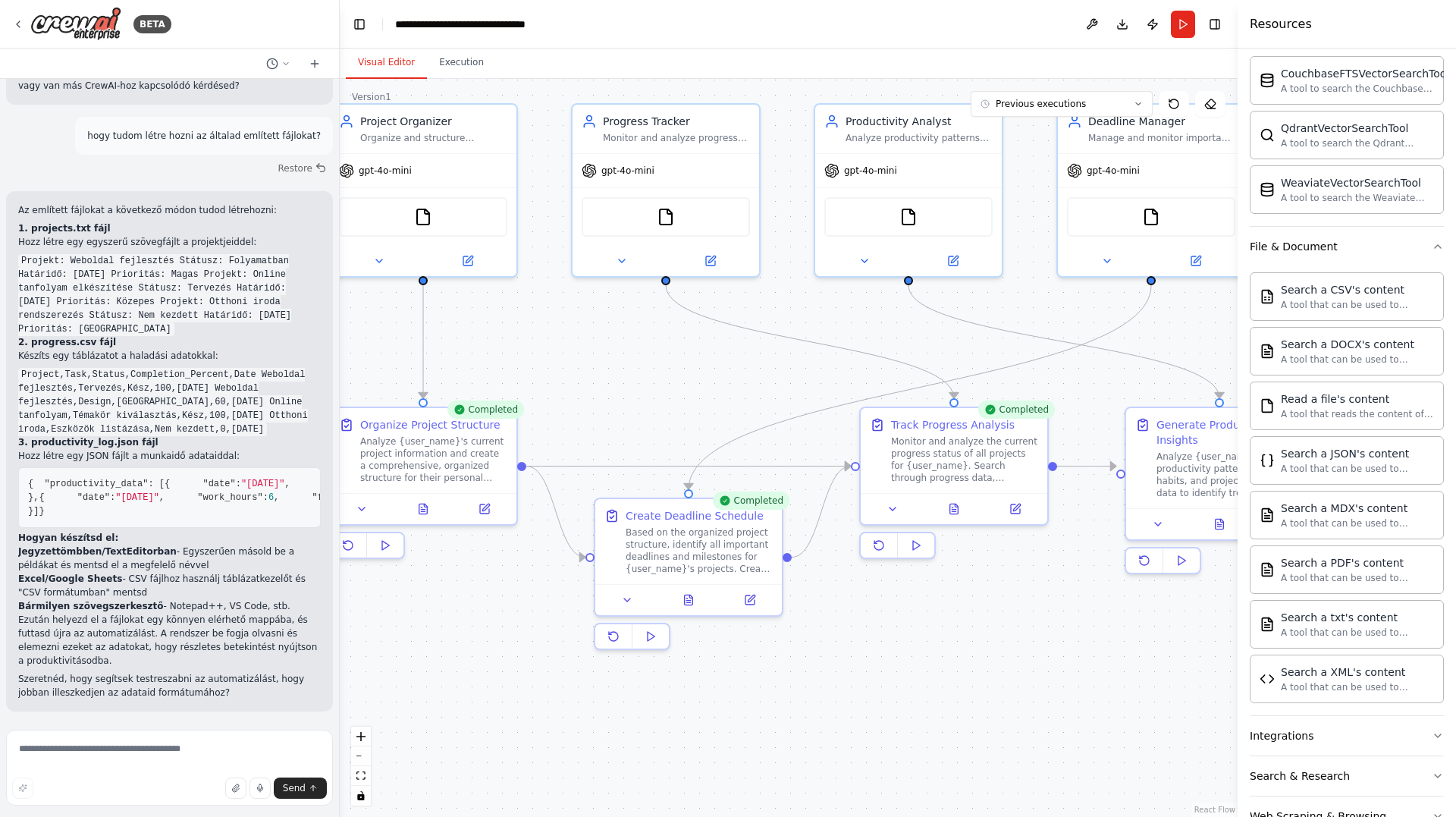
drag, startPoint x: 834, startPoint y: 748, endPoint x: 805, endPoint y: 695, distance: 60.4
click at [805, 695] on div ".deletable-edge-delete-btn { width: 20px; height: 20px; border: 0px solid #ffff…" at bounding box center [788, 447] width 898 height 738
click at [952, 260] on icon at bounding box center [953, 258] width 9 height 9
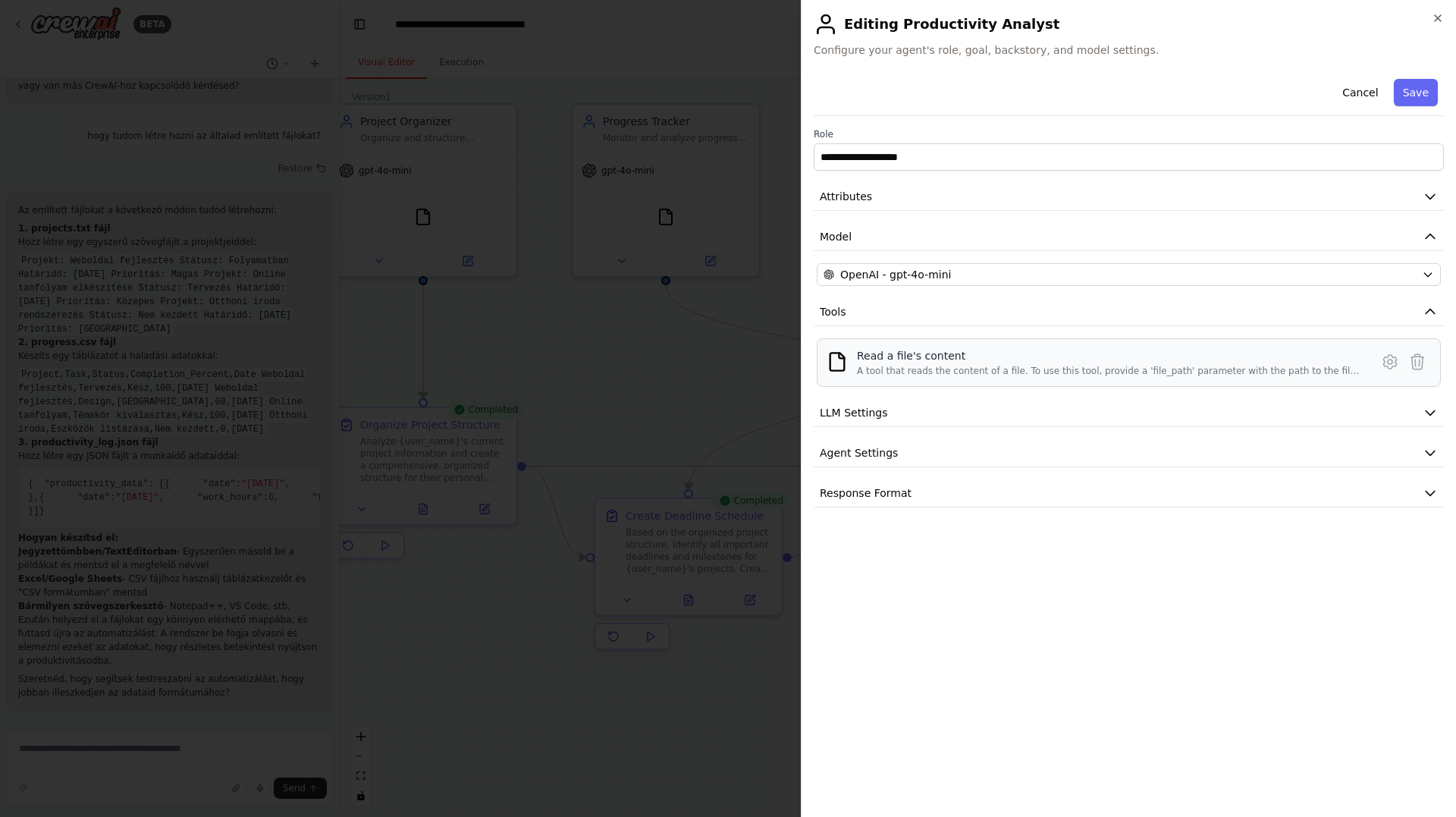
click at [978, 361] on div "Read a file's content" at bounding box center [1109, 356] width 504 height 15
click at [1386, 361] on icon at bounding box center [1390, 361] width 13 height 14
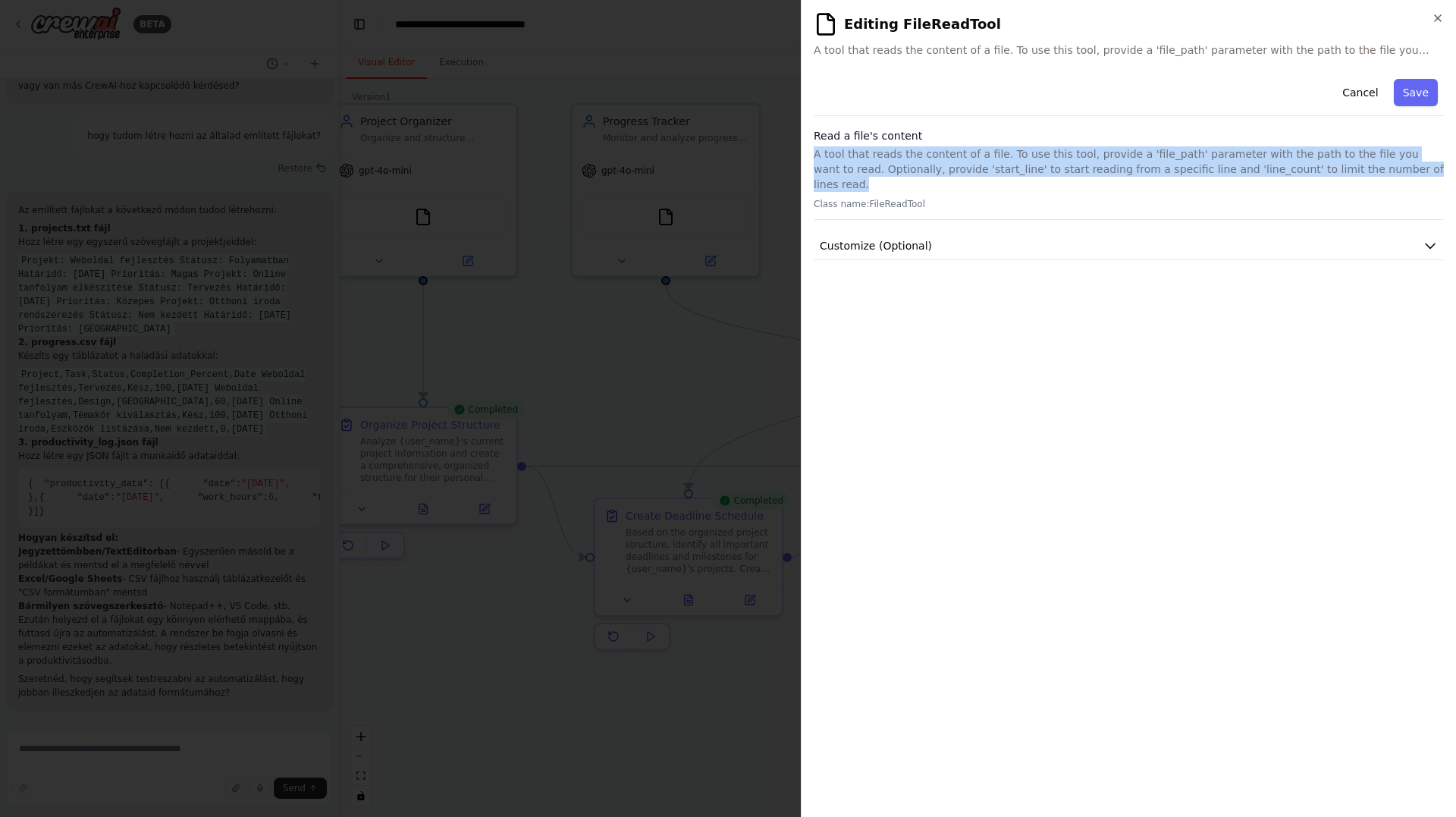
drag, startPoint x: 816, startPoint y: 154, endPoint x: 1353, endPoint y: 169, distance: 537.2
click at [1353, 169] on p "A tool that reads the content of a file. To use this tool, provide a 'file_path…" at bounding box center [1129, 169] width 630 height 45
copy p "A tool that reads the content of a file. To use this tool, provide a 'file_path…"
click at [956, 235] on button "Customize (Optional)" at bounding box center [1129, 246] width 630 height 28
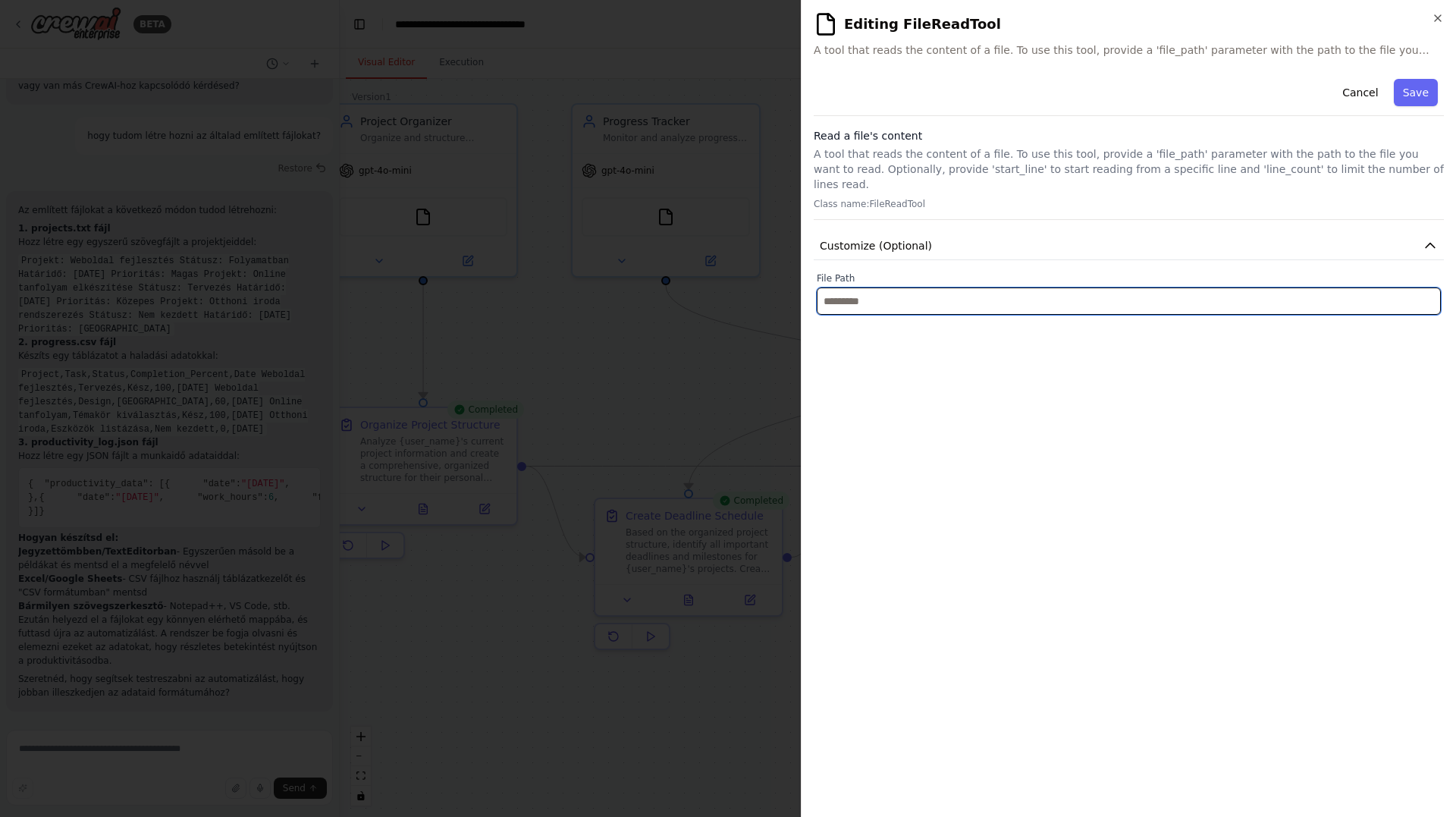
click at [1201, 293] on input "text" at bounding box center [1129, 302] width 624 height 28
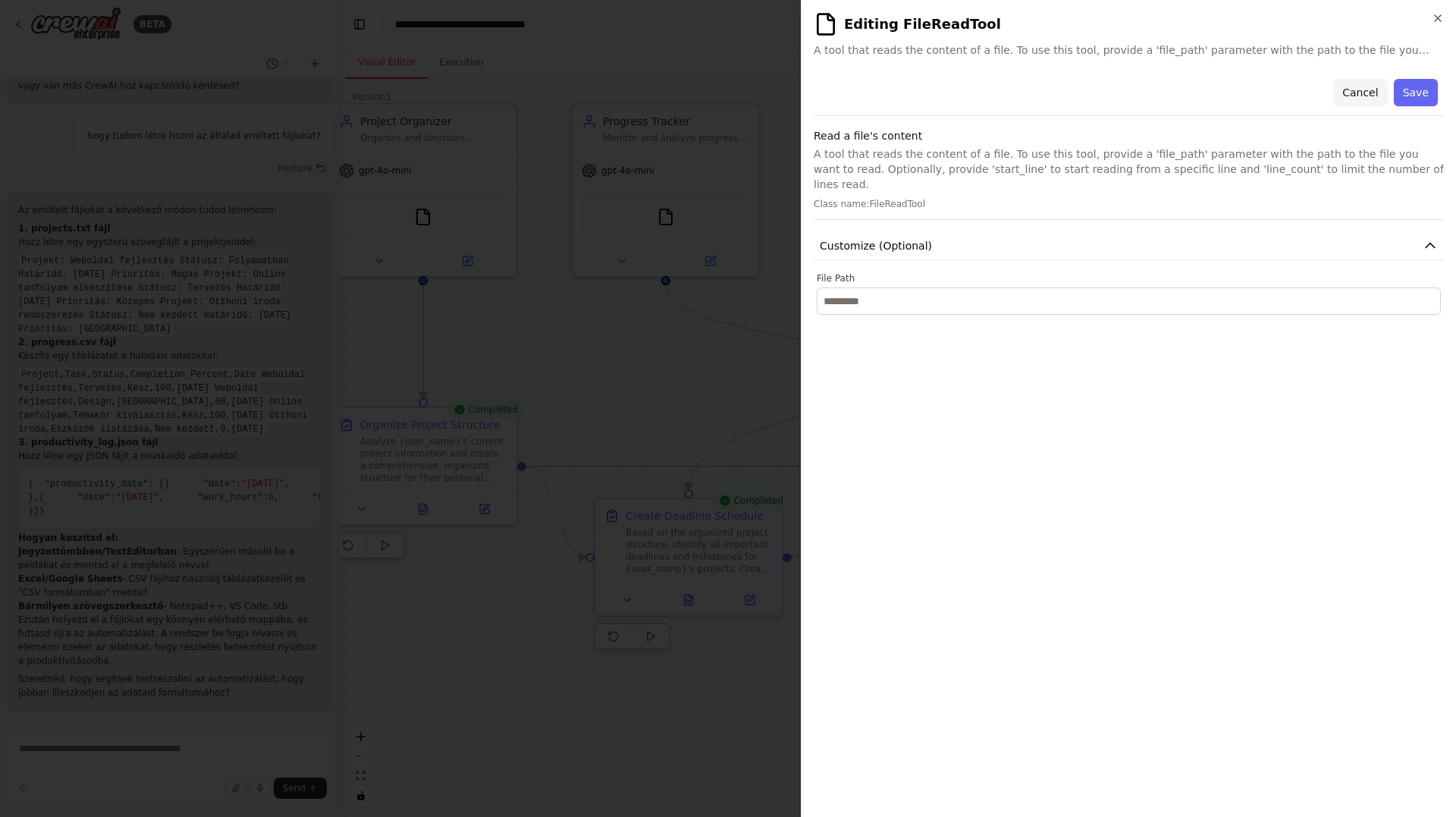
click at [1368, 89] on button "Cancel" at bounding box center [1360, 92] width 53 height 28
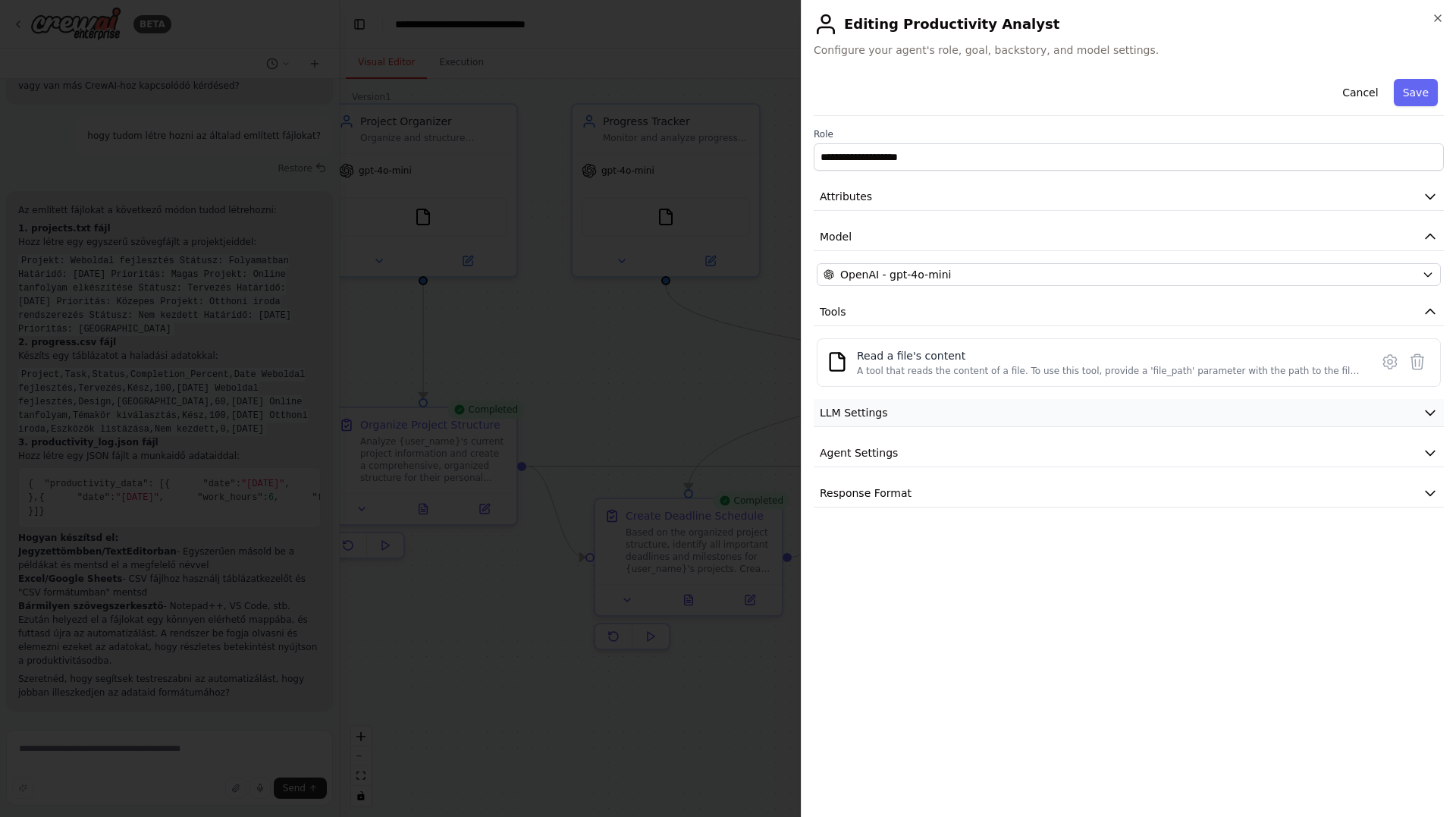
click at [1222, 400] on button "LLM Settings" at bounding box center [1129, 413] width 630 height 28
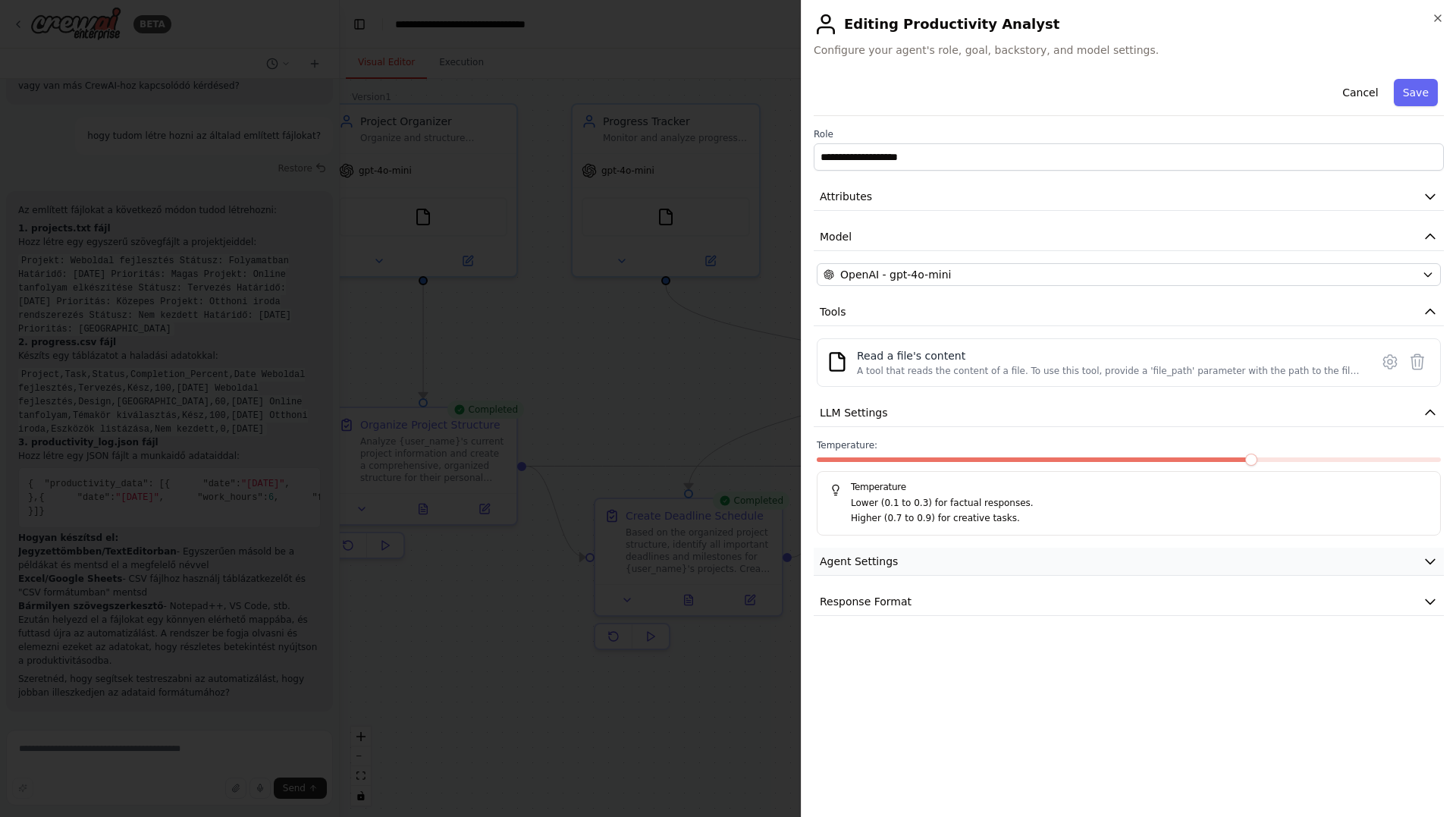
click at [967, 557] on button "Agent Settings" at bounding box center [1129, 562] width 630 height 28
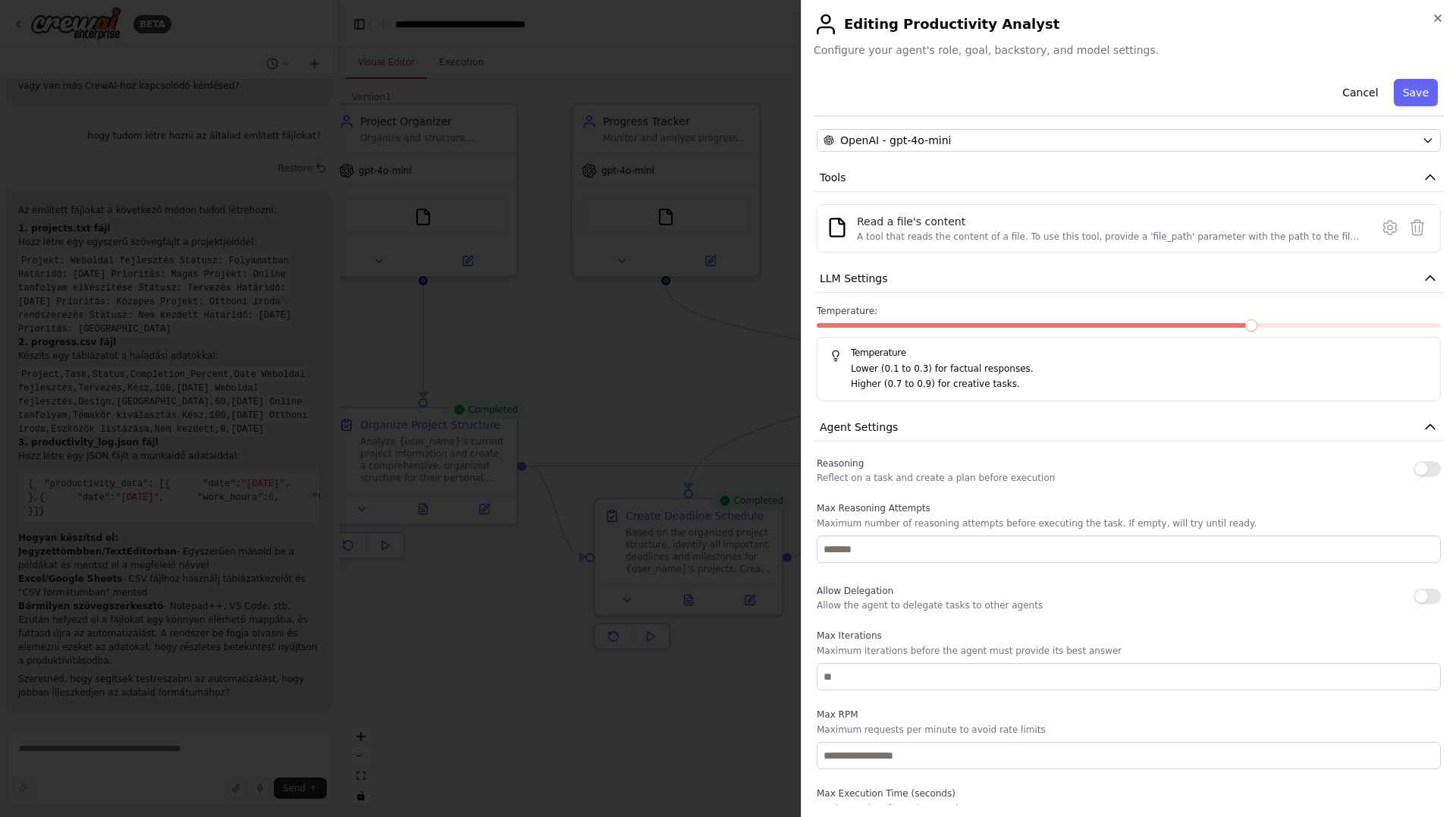
scroll to position [152, 0]
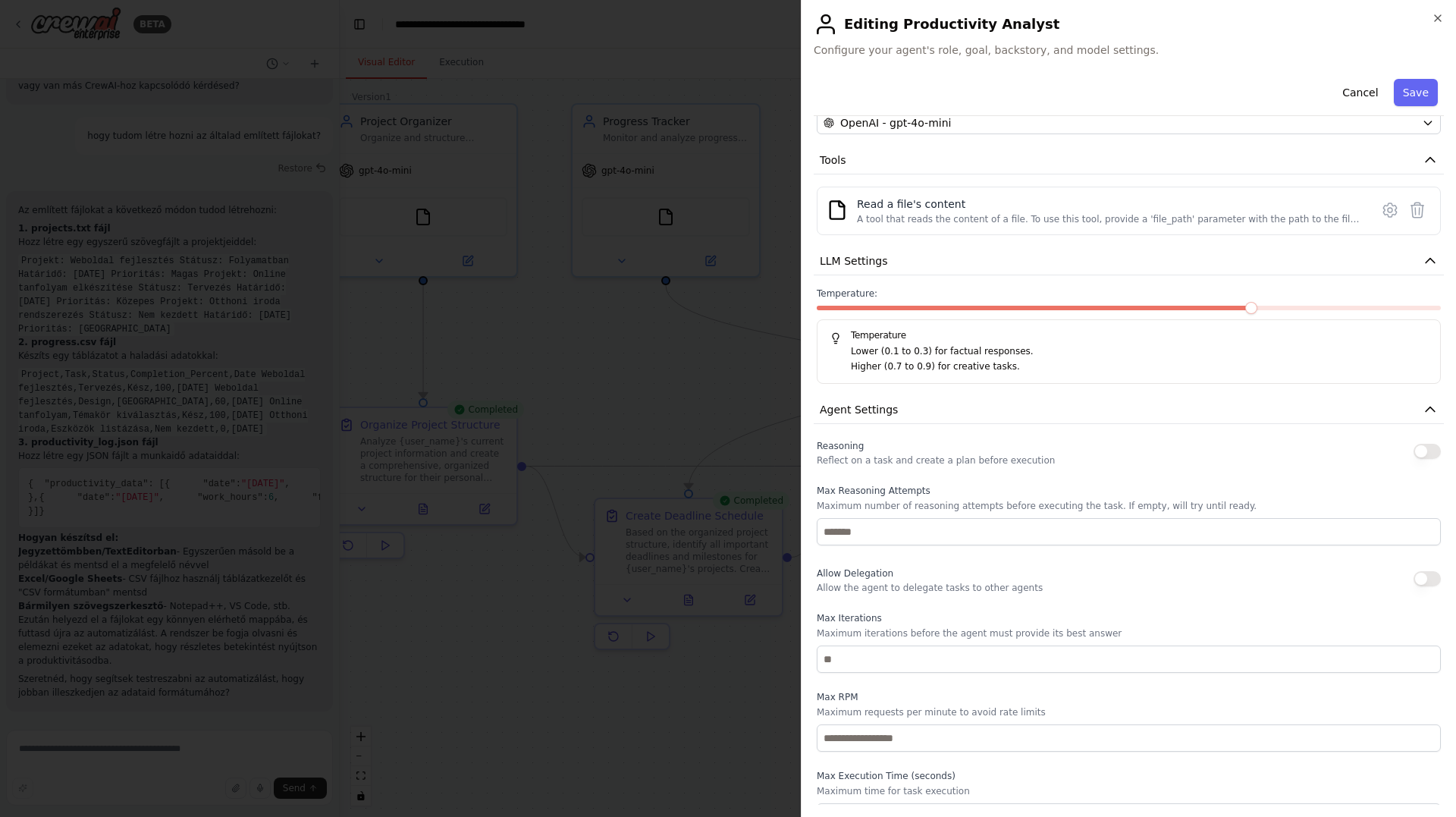
click at [1036, 459] on div "Reasoning Reflect on a task and create a plan before execution" at bounding box center [1129, 451] width 624 height 30
click at [1418, 454] on button "button" at bounding box center [1427, 451] width 28 height 15
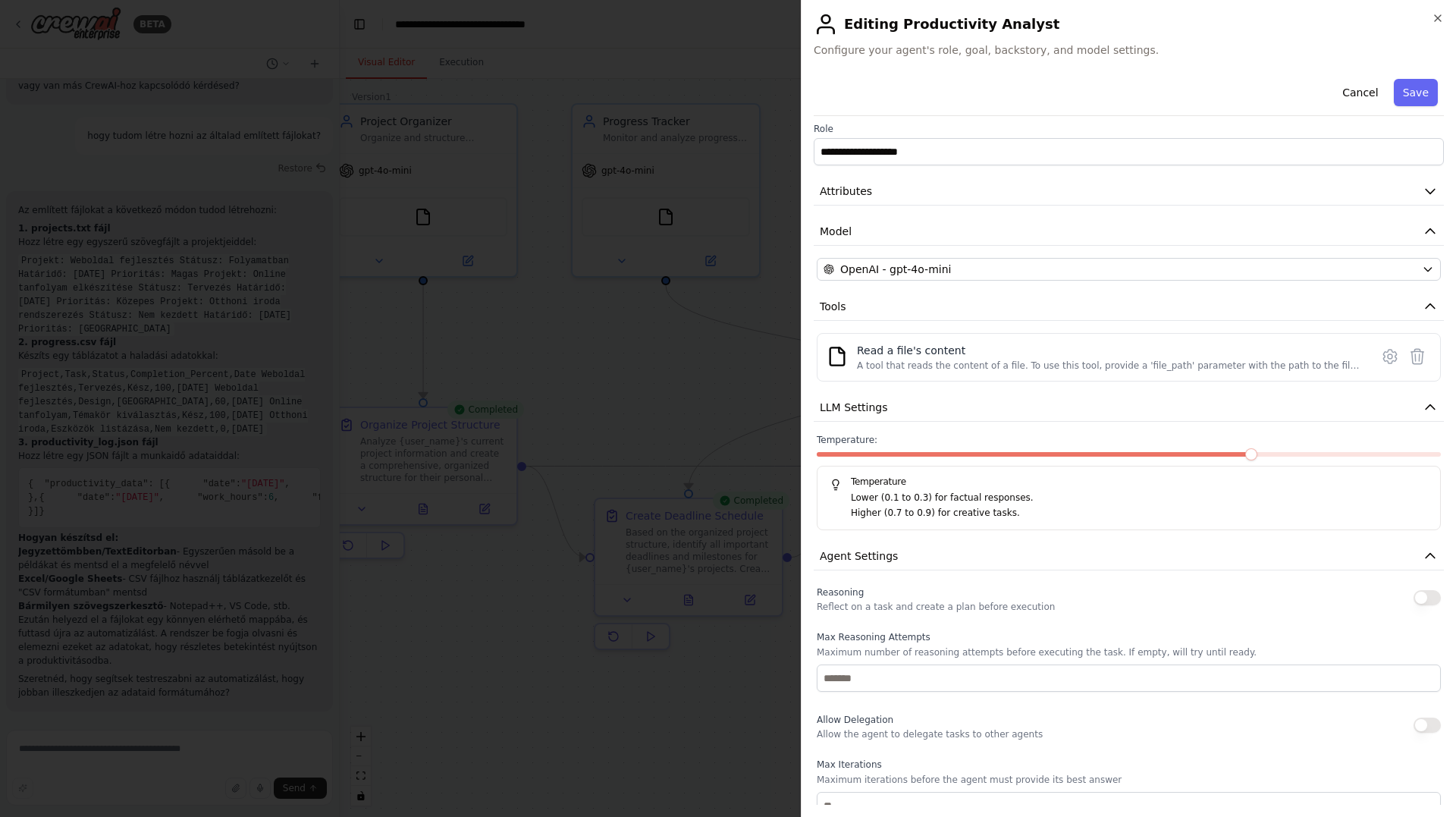
scroll to position [0, 0]
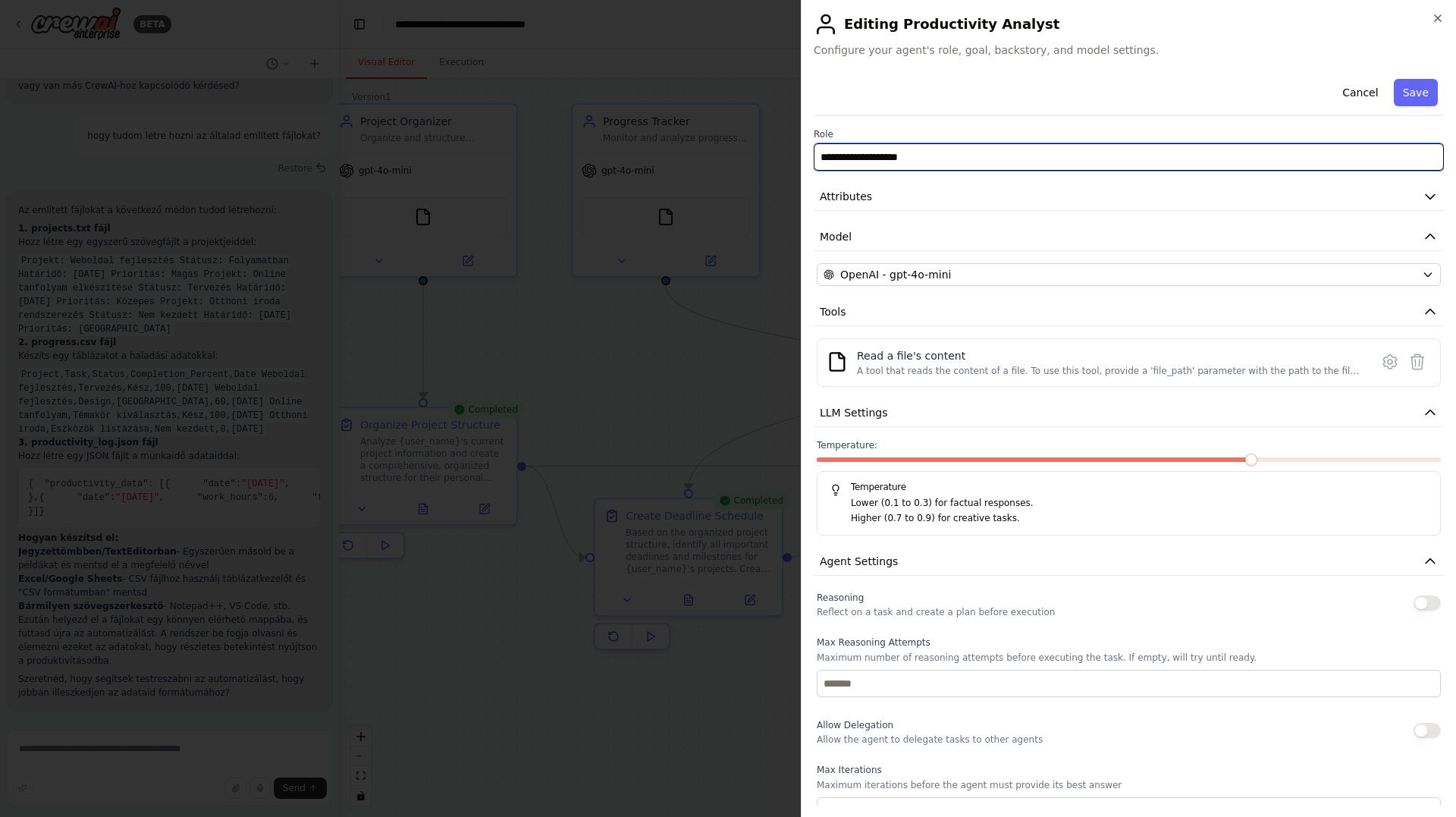
click at [983, 154] on input "**********" at bounding box center [1129, 157] width 630 height 28
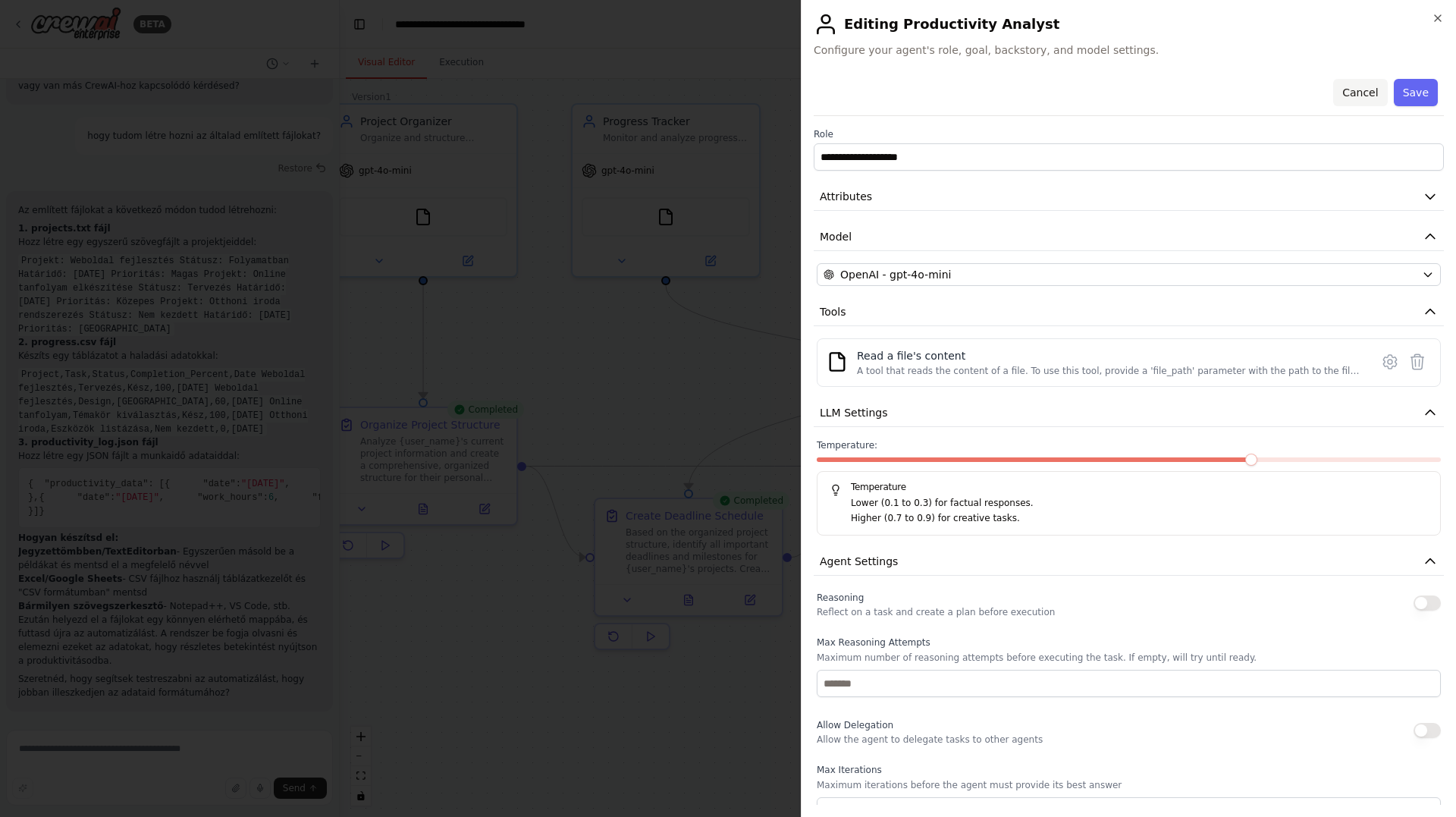
click at [1346, 88] on button "Cancel" at bounding box center [1360, 92] width 53 height 28
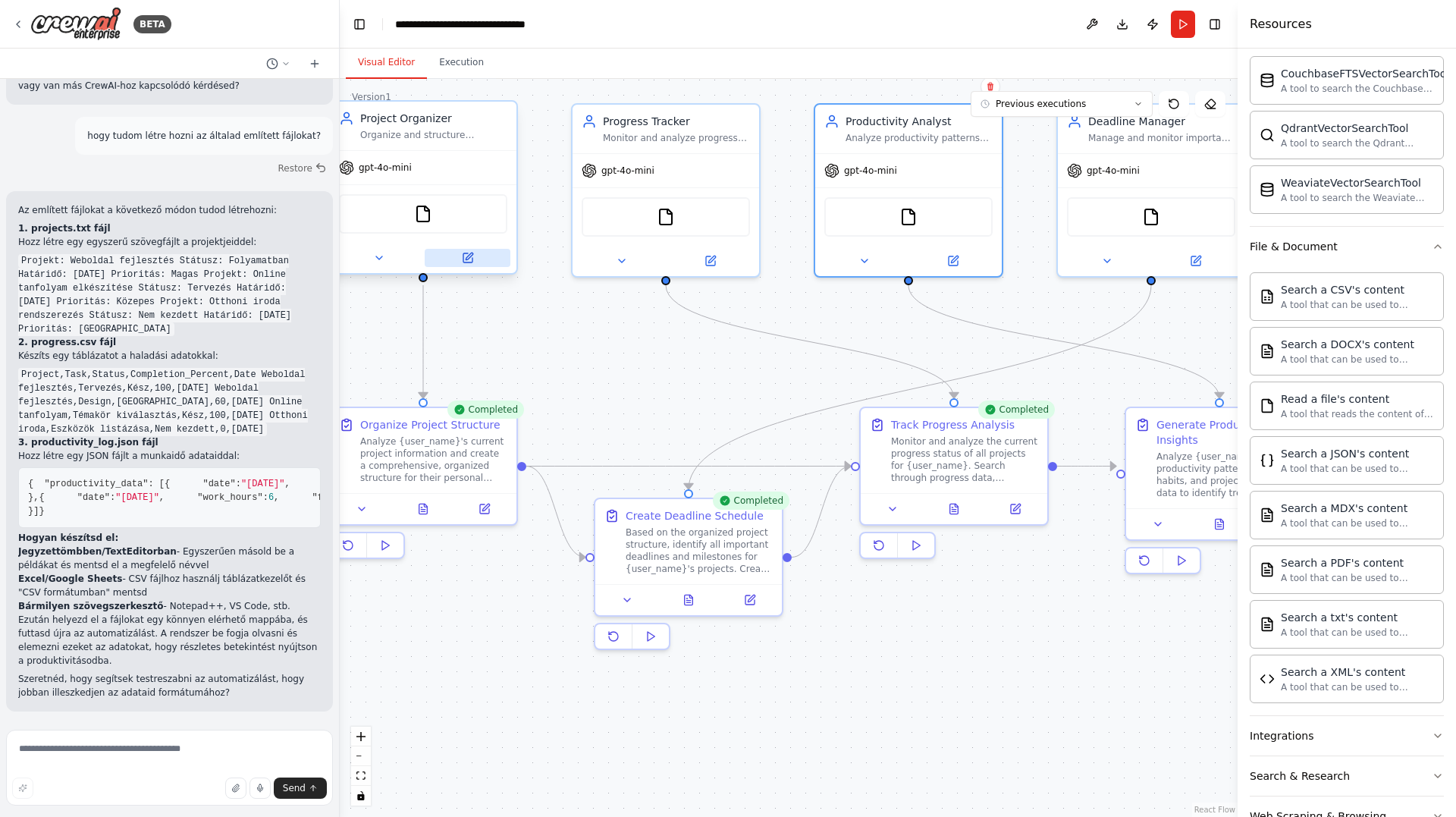
click at [465, 260] on icon at bounding box center [468, 258] width 9 height 9
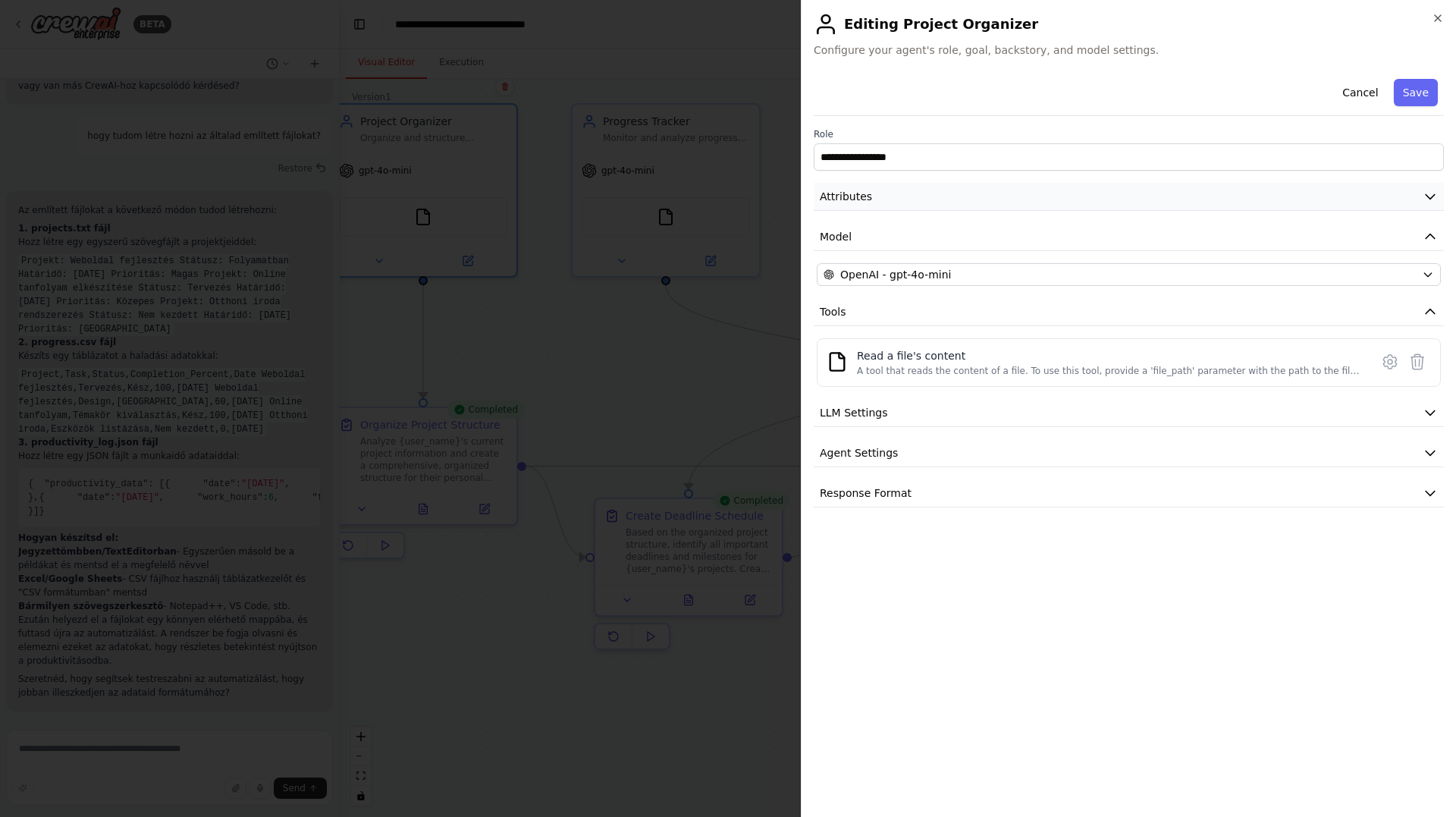
click at [895, 190] on button "Attributes" at bounding box center [1129, 197] width 630 height 28
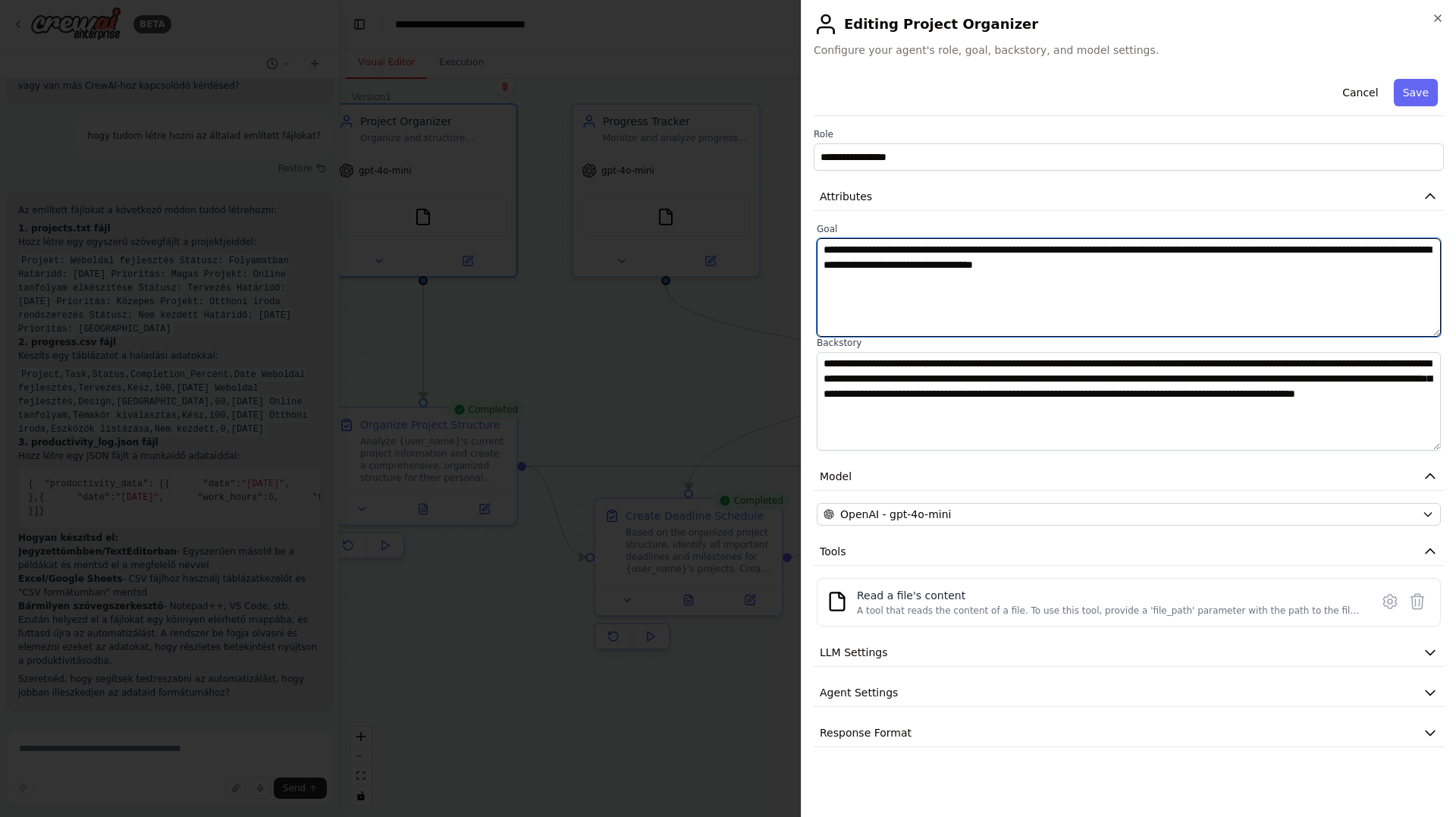
drag, startPoint x: 1198, startPoint y: 274, endPoint x: 826, endPoint y: 251, distance: 372.7
click at [826, 251] on textarea "**********" at bounding box center [1129, 288] width 624 height 99
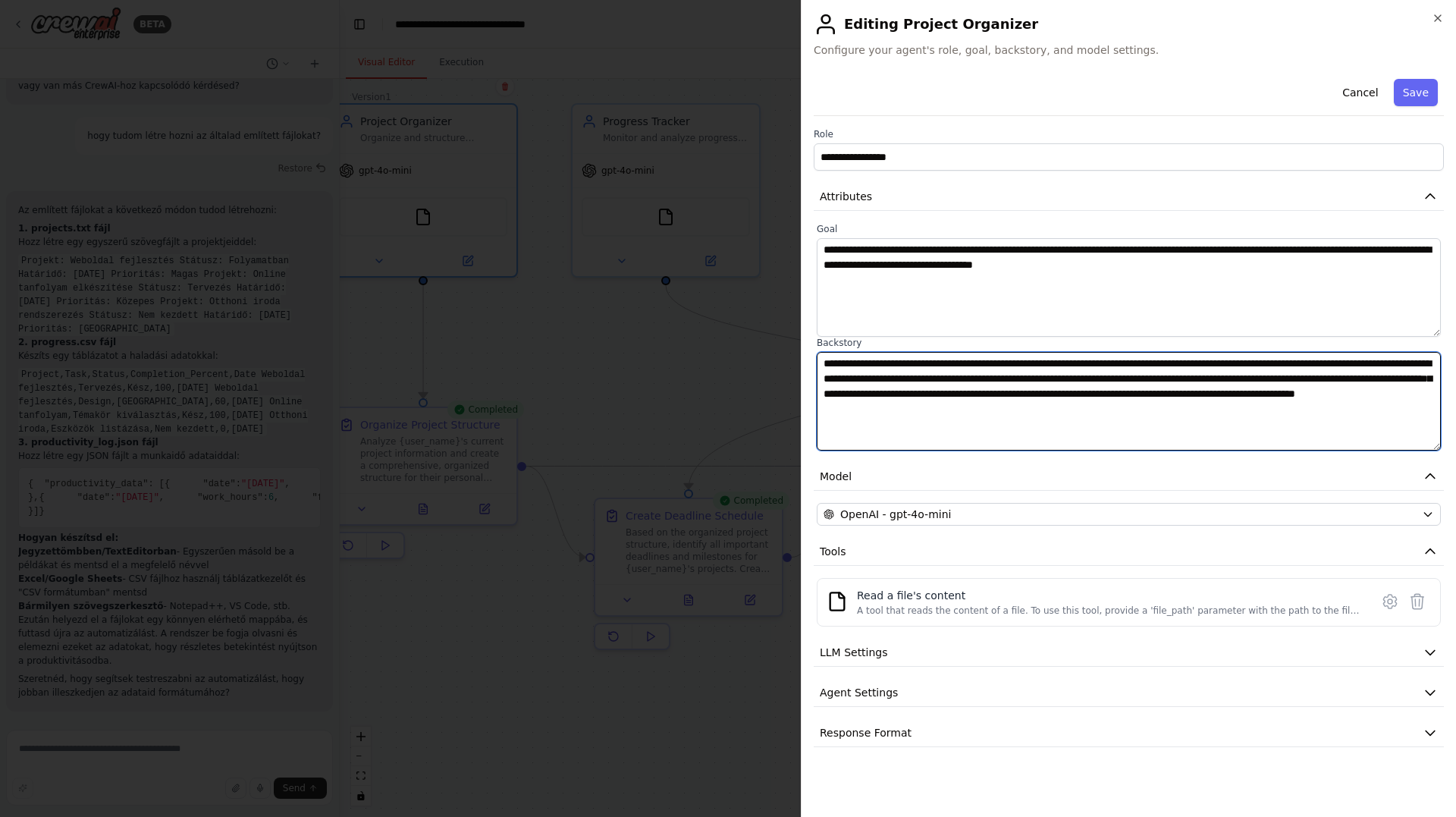
drag, startPoint x: 1215, startPoint y: 422, endPoint x: 802, endPoint y: 363, distance: 417.2
click at [802, 363] on div "**********" at bounding box center [1128, 408] width 655 height 817
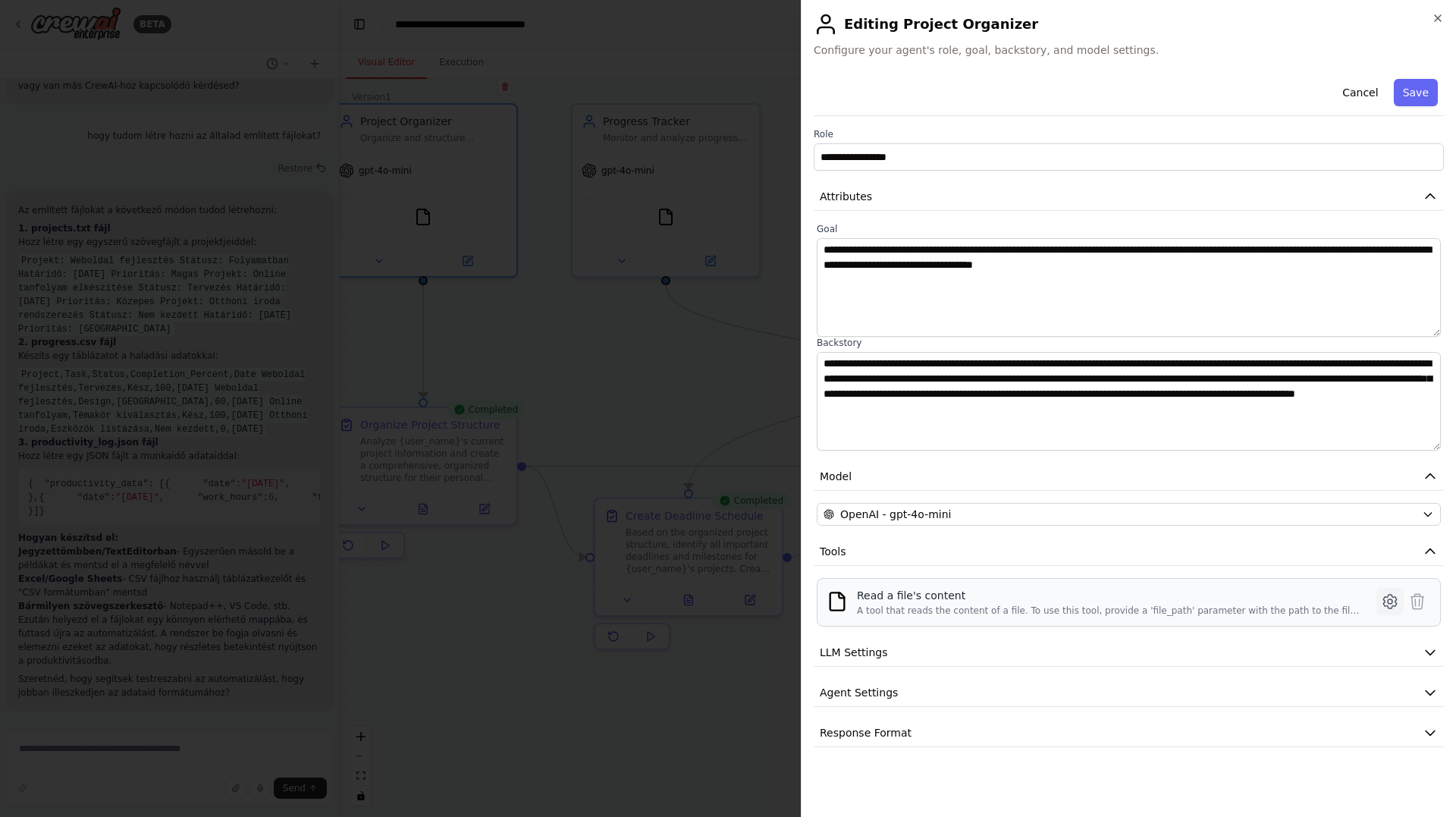
click at [1386, 605] on icon at bounding box center [1390, 601] width 18 height 18
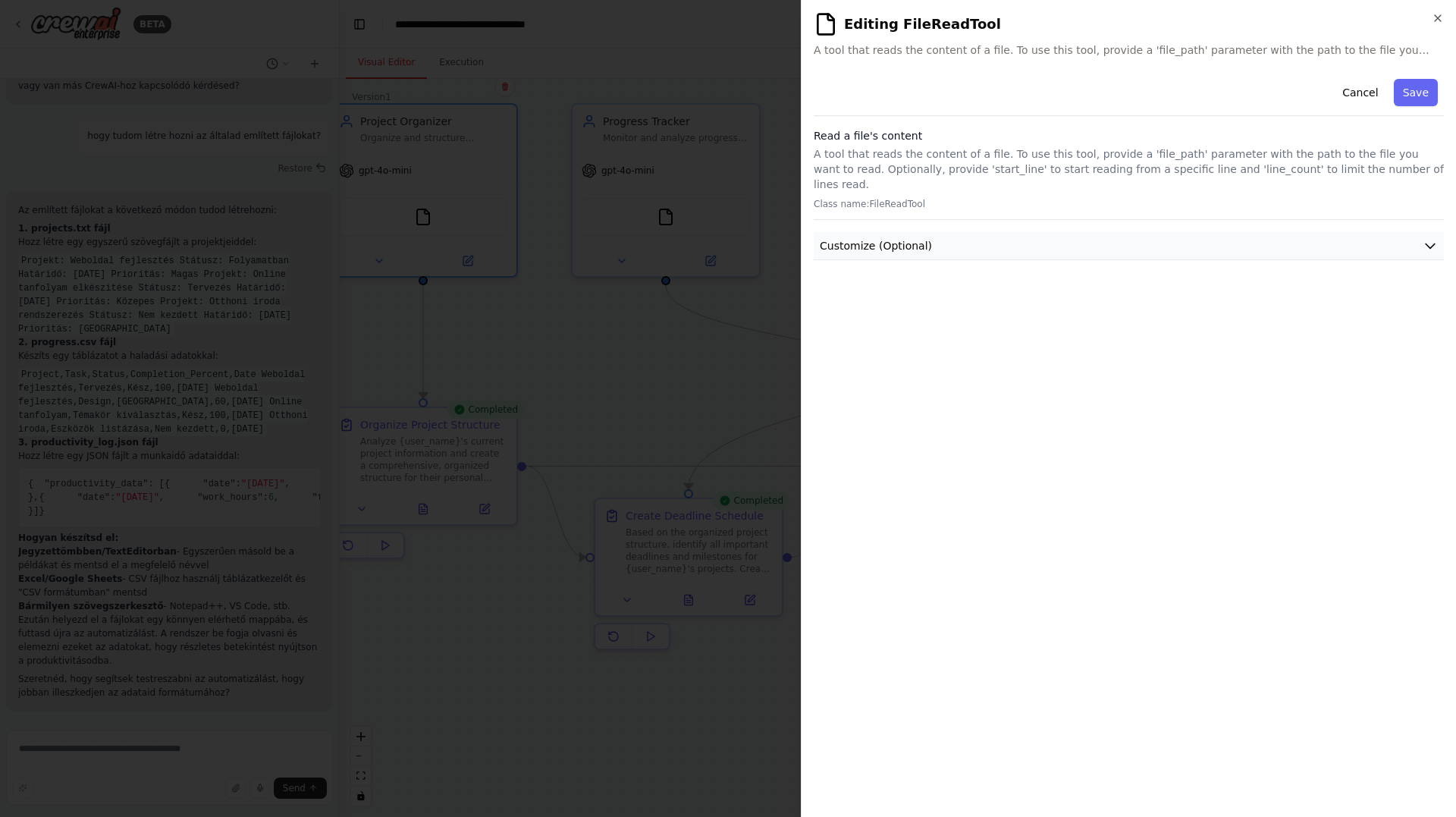
click at [912, 238] on span "Customize (Optional)" at bounding box center [876, 246] width 113 height 15
click at [1375, 98] on button "Cancel" at bounding box center [1360, 92] width 53 height 28
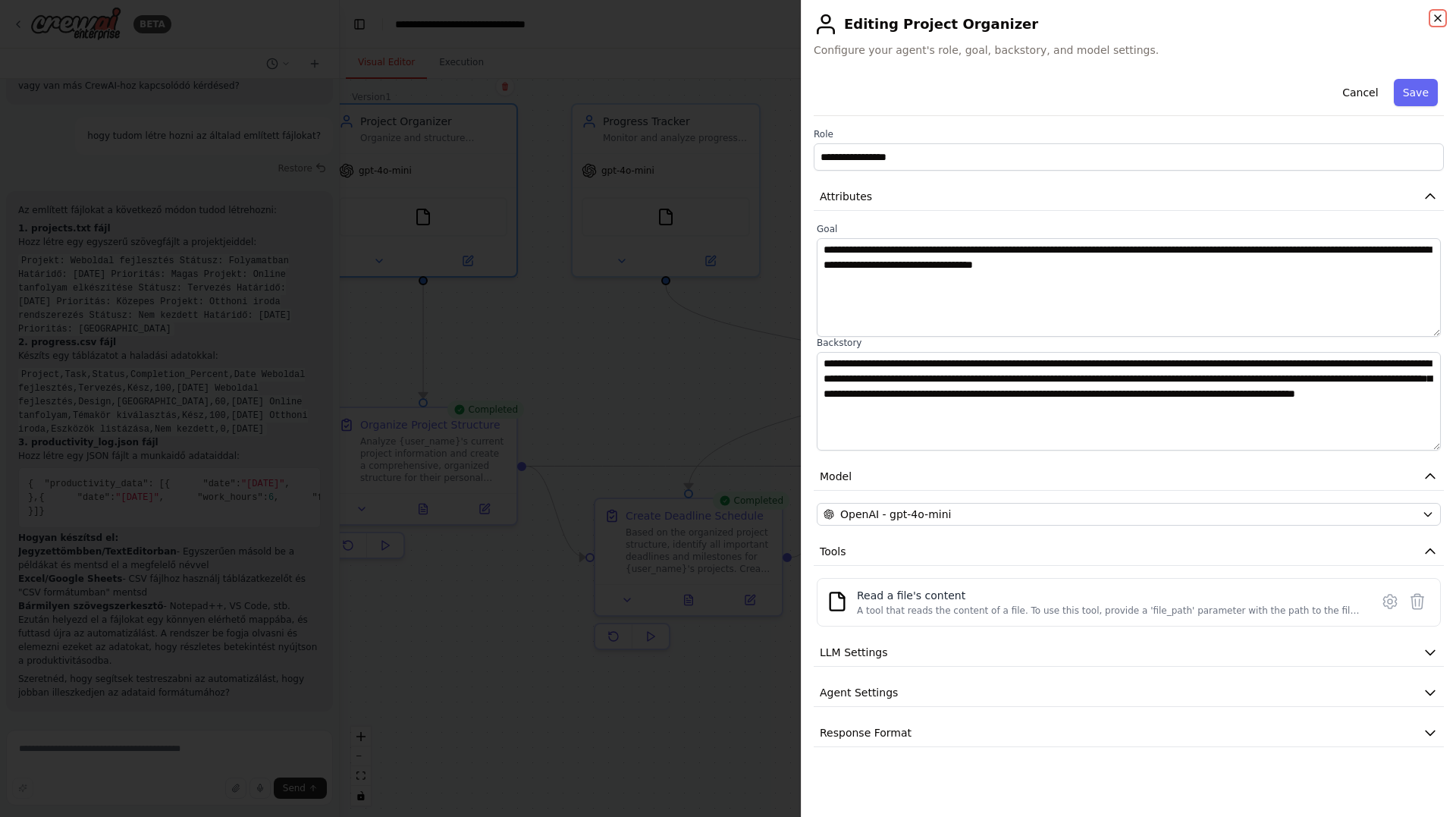
click at [1439, 18] on icon "button" at bounding box center [1437, 18] width 12 height 12
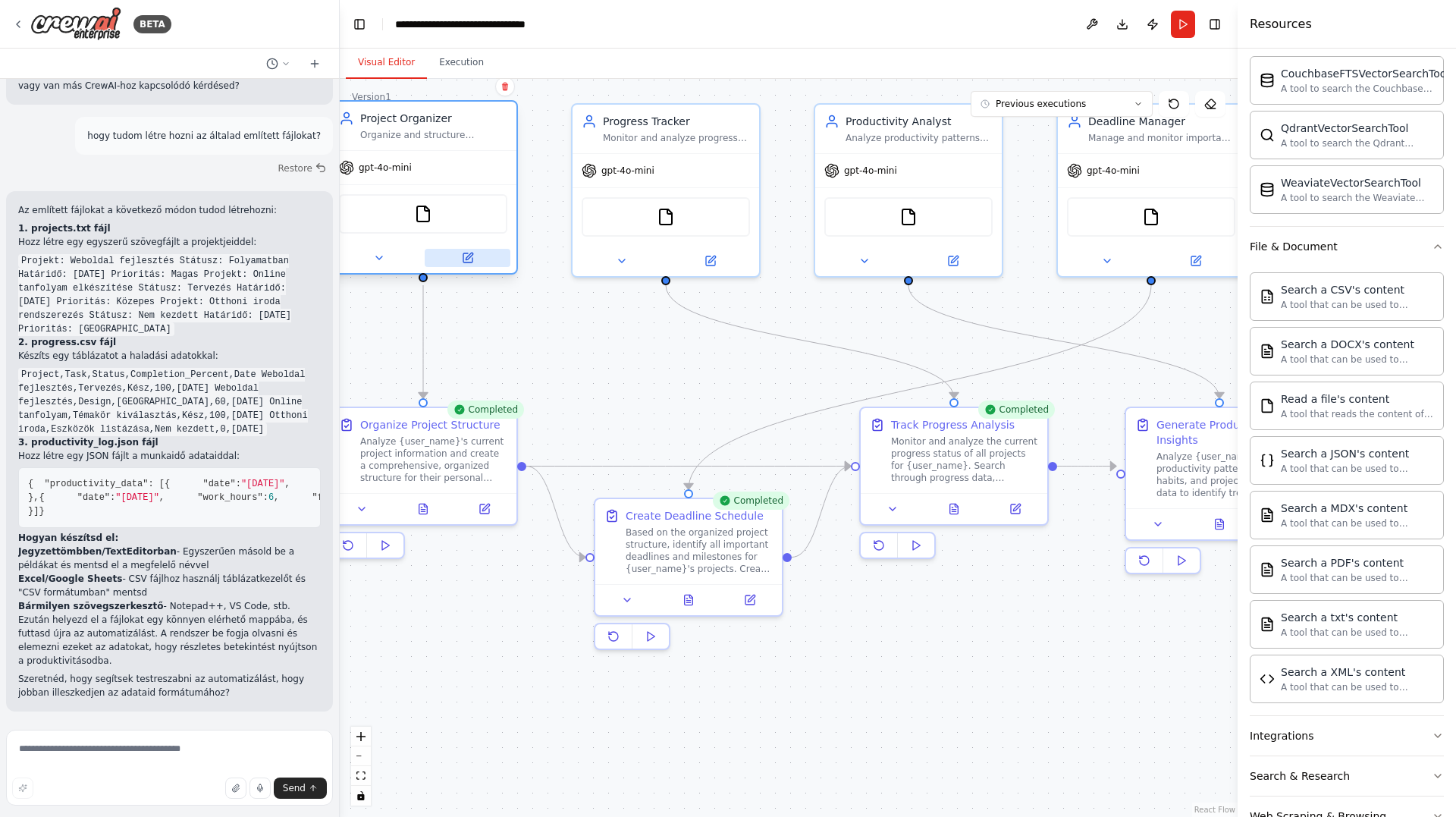
click at [470, 259] on icon at bounding box center [468, 258] width 9 height 9
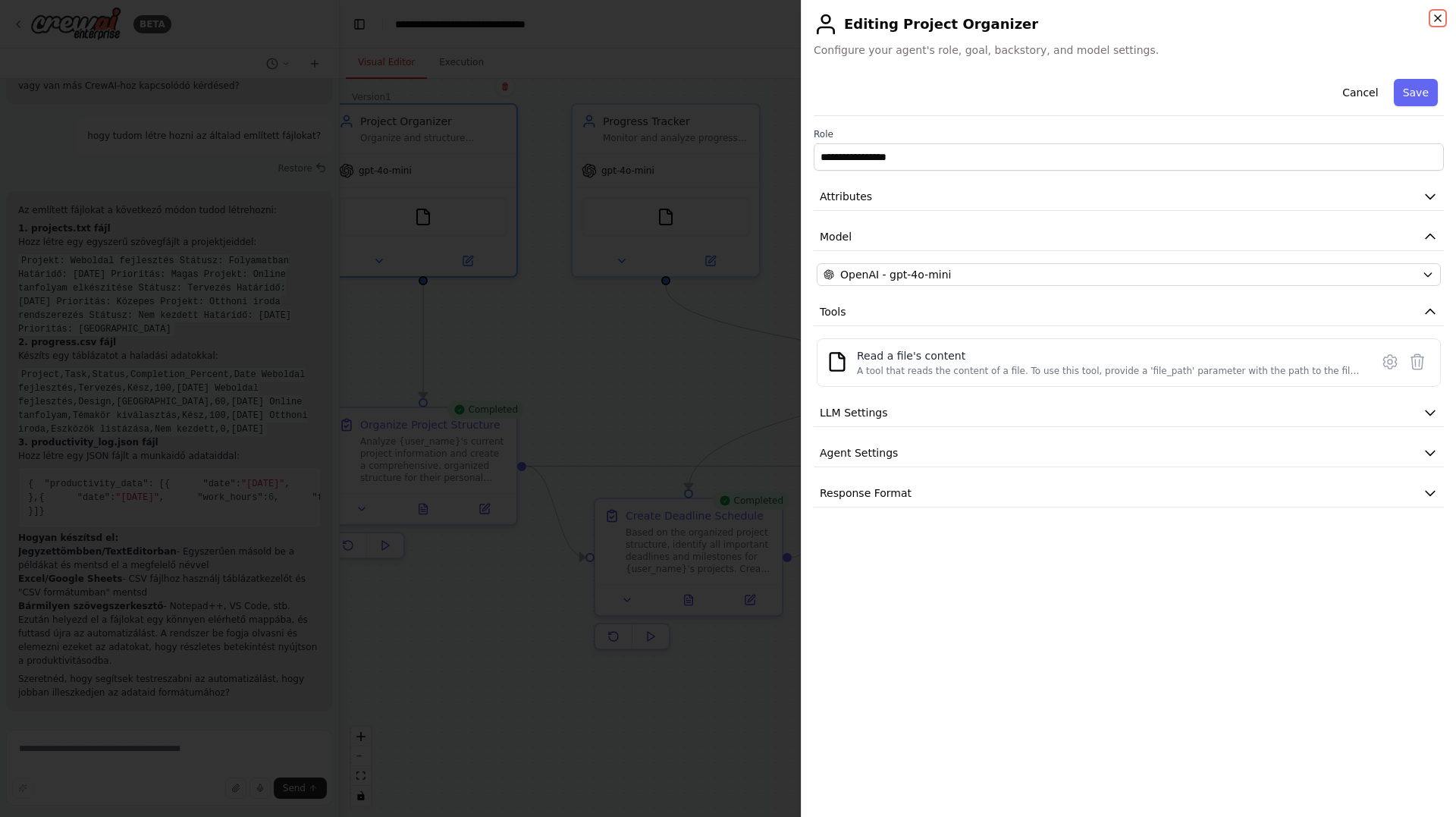
click at [1437, 19] on icon "button" at bounding box center [1437, 18] width 6 height 6
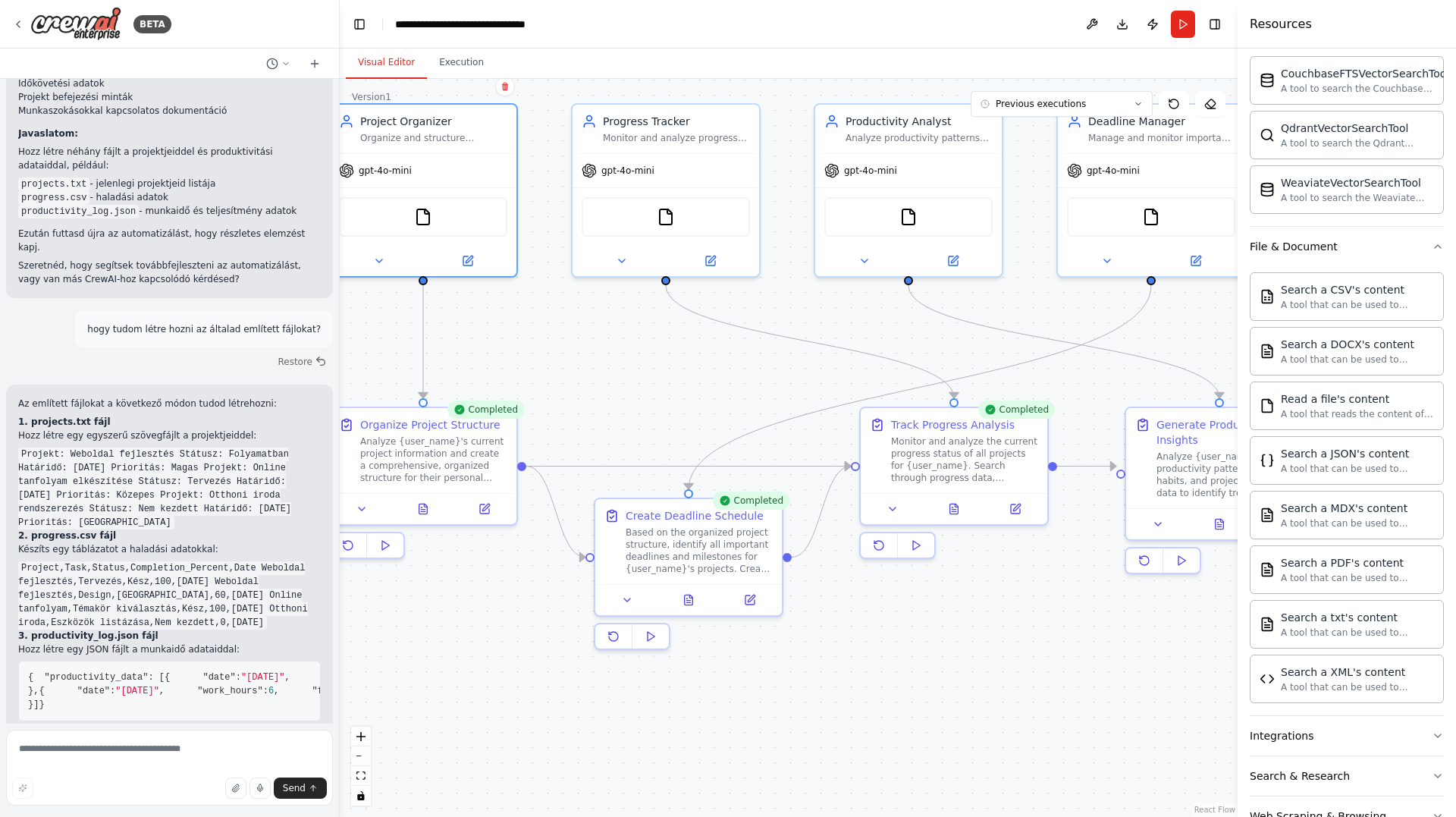
scroll to position [2392, 0]
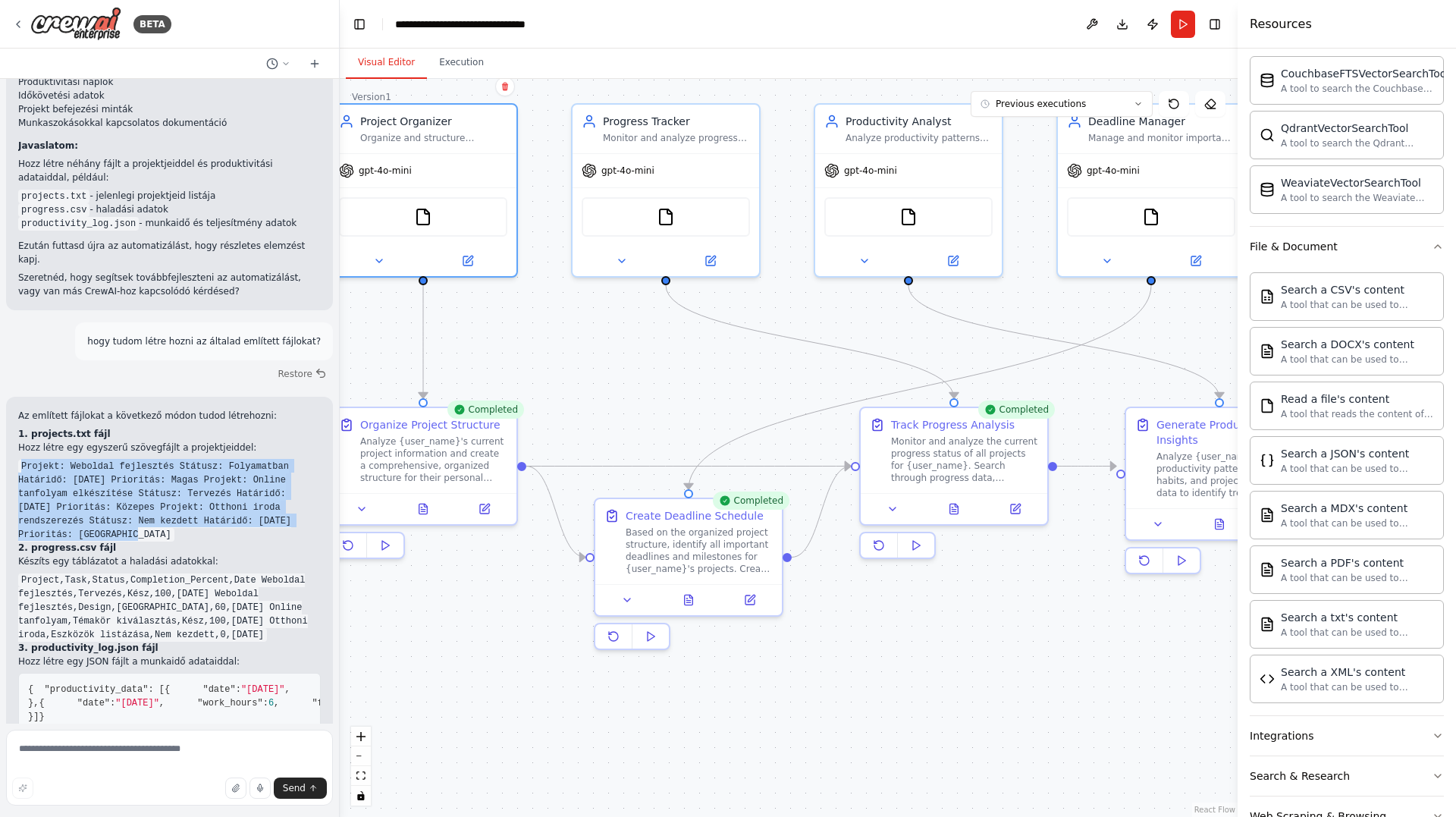
drag, startPoint x: 23, startPoint y: 298, endPoint x: 278, endPoint y: 352, distance: 260.7
click at [278, 408] on div "Az említett fájlokat a következő módon tudod létrehozni: 1. projects.txt fájl H…" at bounding box center [169, 657] width 302 height 496
copy code "Projekt: Weboldal fejlesztés Státusz: Folyamatban Határidő: 2024-01-15 Prioritá…"
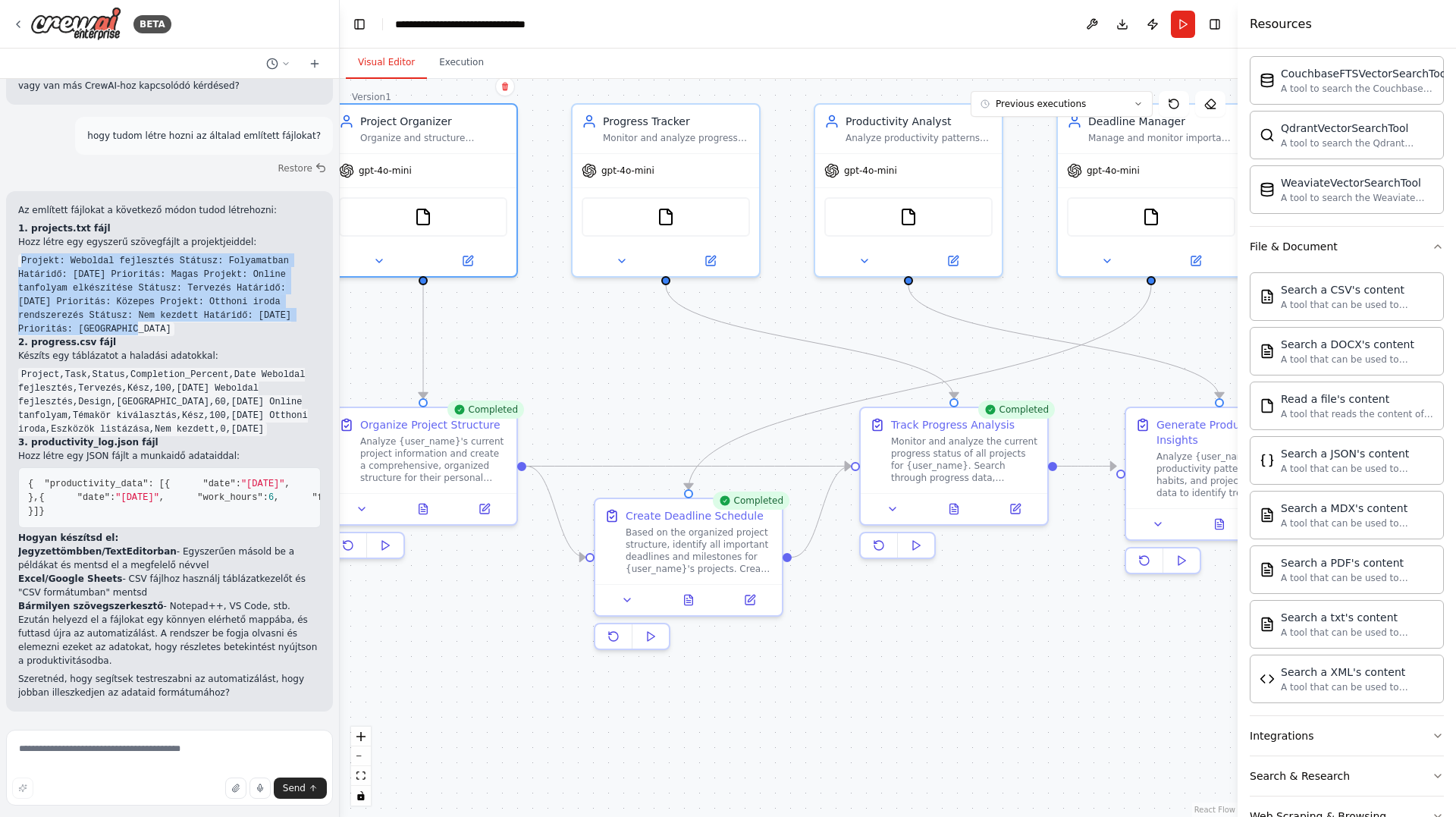
scroll to position [2620, 0]
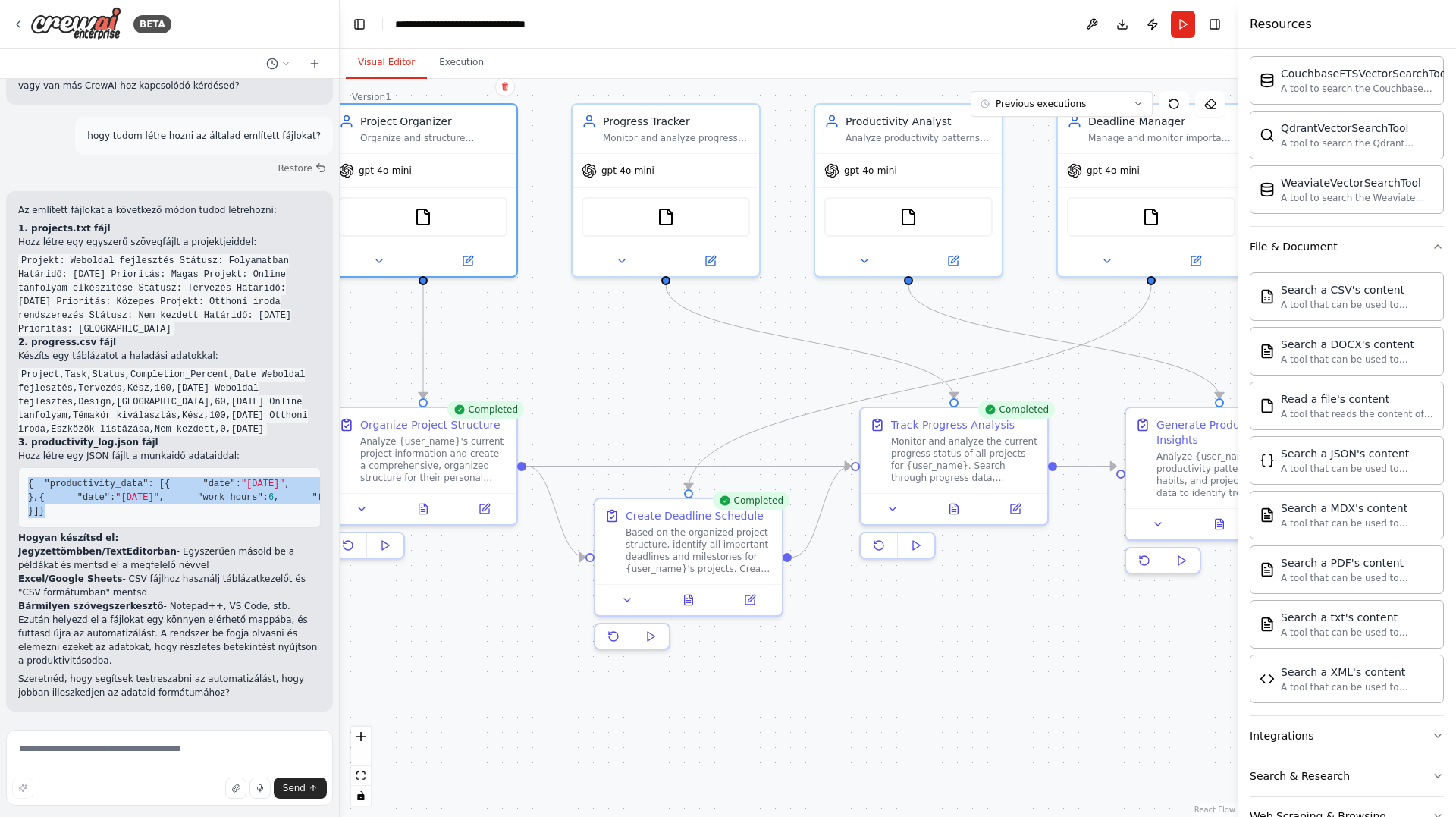
drag, startPoint x: 28, startPoint y: 293, endPoint x: 142, endPoint y: 522, distance: 255.8
click at [142, 522] on pre "{ "productivity_data" : [ { "date" : "2024-01-10" , "work_hours" : 8 , "focus_l…" at bounding box center [169, 498] width 302 height 61
copy code "{ "productivity_data" : [ { "date" : "2024-01-10" , "work_hours" : 8 , "focus_l…"
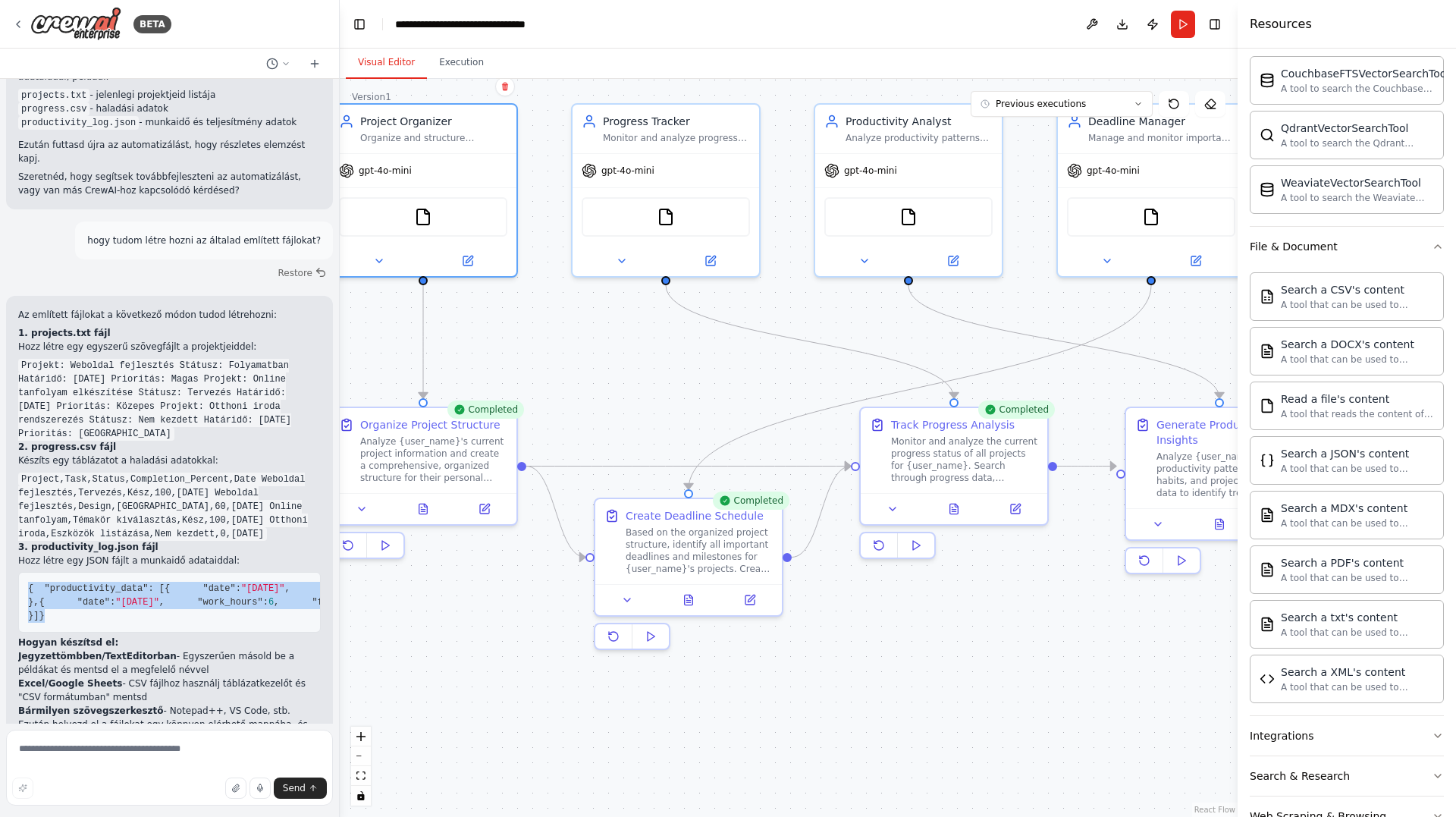
scroll to position [2467, 0]
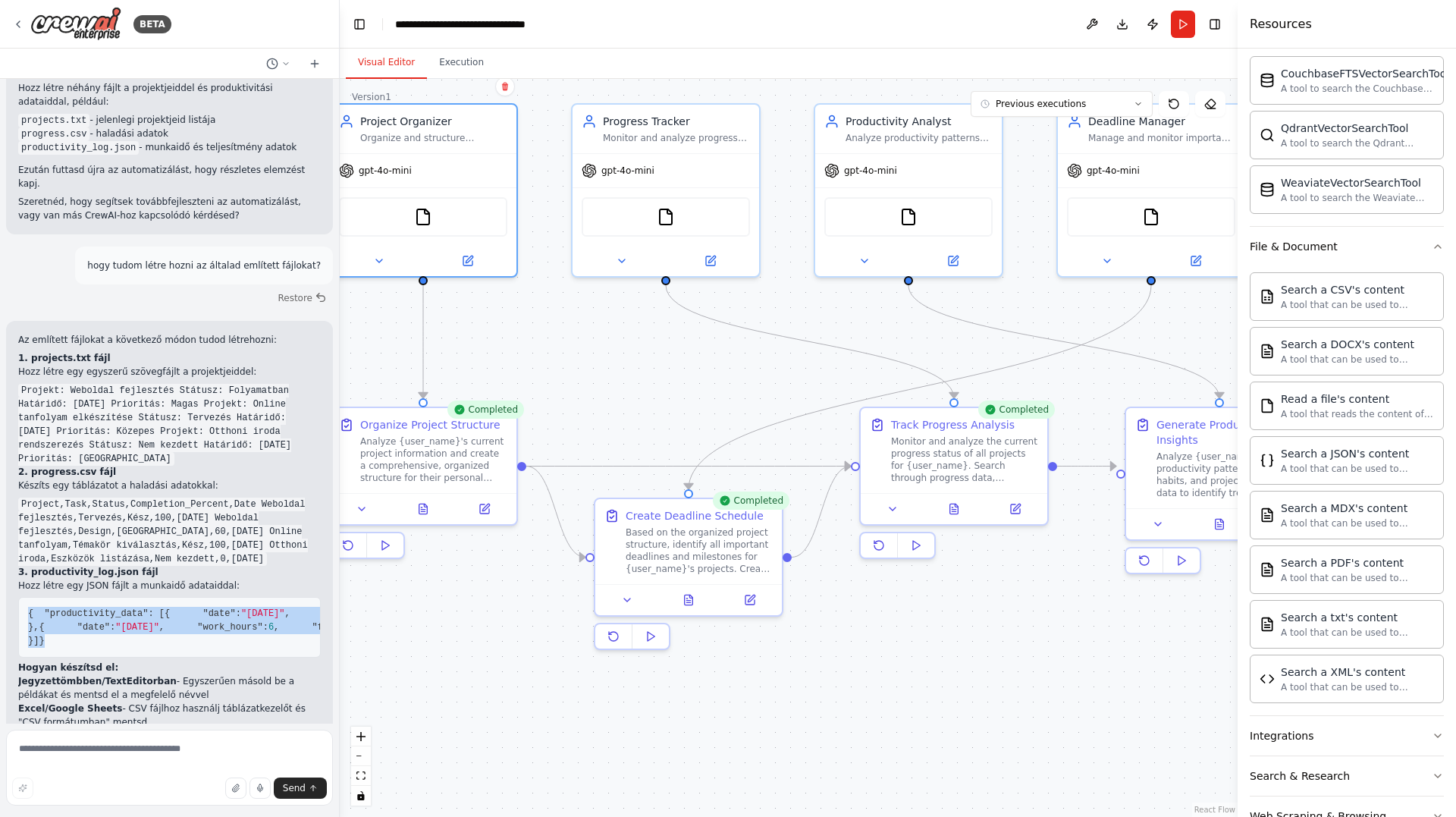
drag, startPoint x: 23, startPoint y: 337, endPoint x: 265, endPoint y: 387, distance: 247.1
click at [265, 498] on code "Project,Task,Status,Completion_Percent,Date Weboldal fejlesztés,Tervezés,Kész,1…" at bounding box center [163, 532] width 290 height 68
copy code "Project,Task,Status,Completion_Percent,Date Weboldal fejlesztés,Tervezés,Kész,1…"
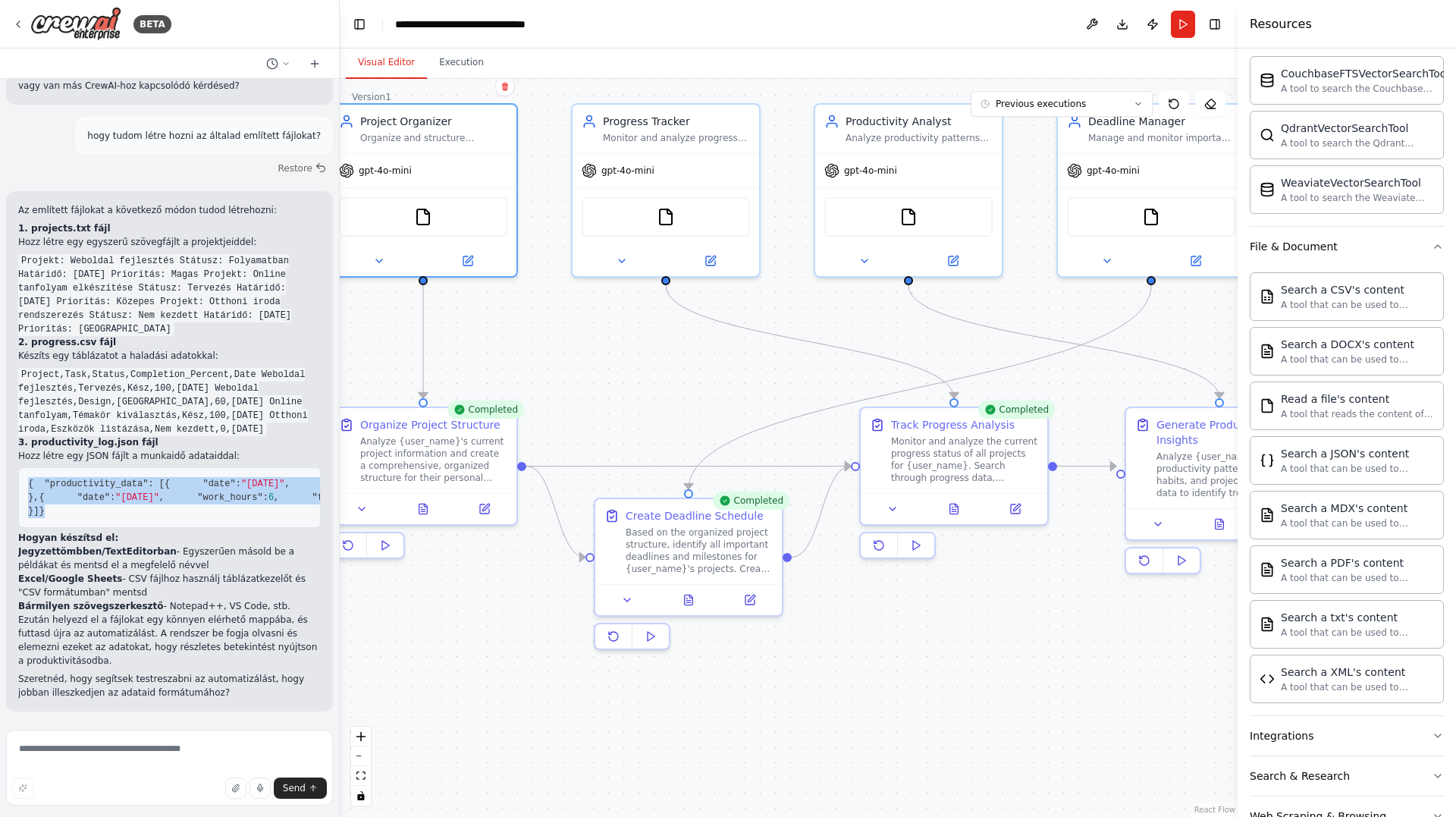
scroll to position [2620, 0]
click at [154, 750] on textarea at bounding box center [169, 768] width 327 height 76
type textarea "*"
type textarea "**********"
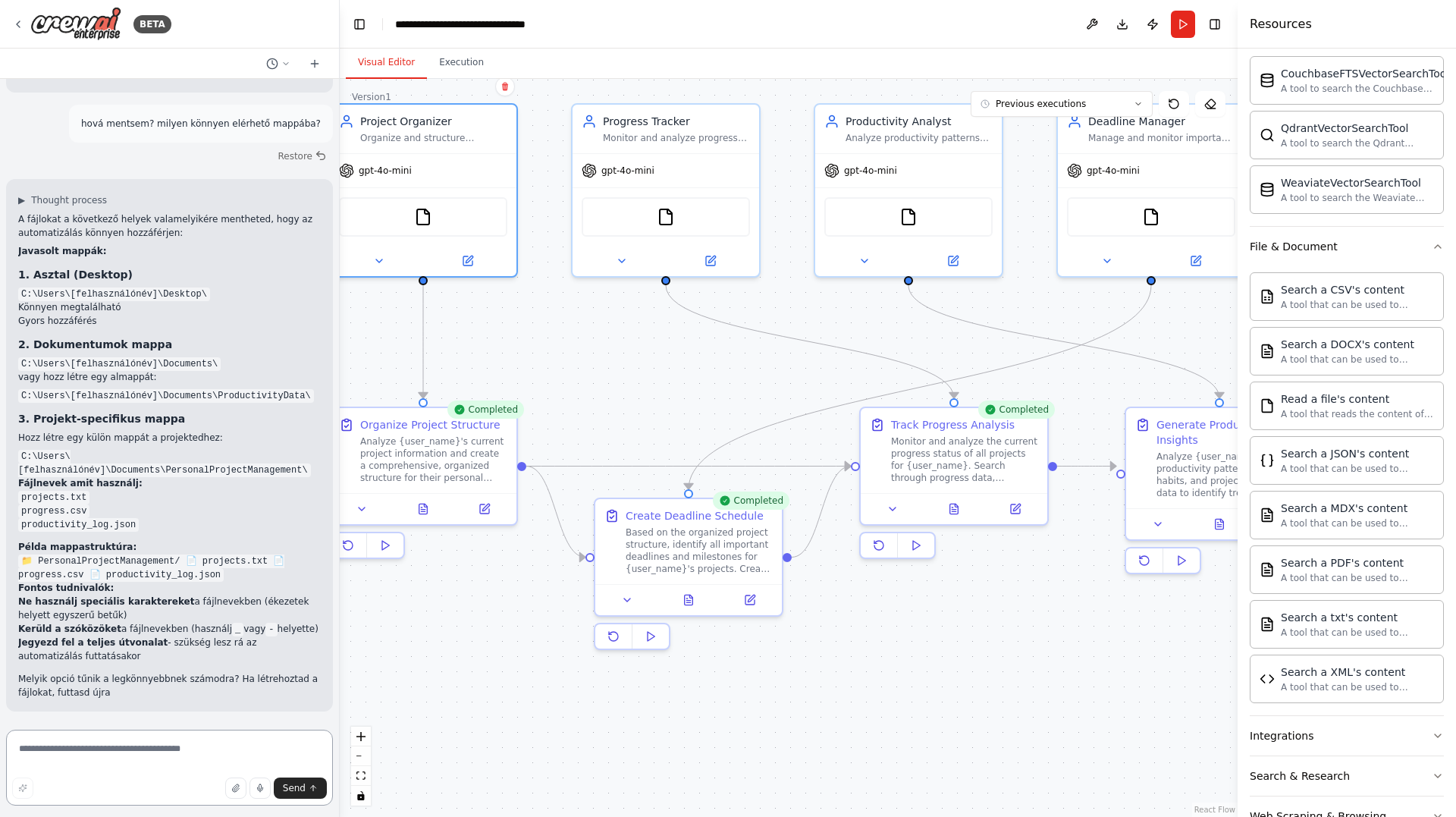
scroll to position [3238, 0]
click at [1189, 31] on button "Run" at bounding box center [1183, 24] width 24 height 28
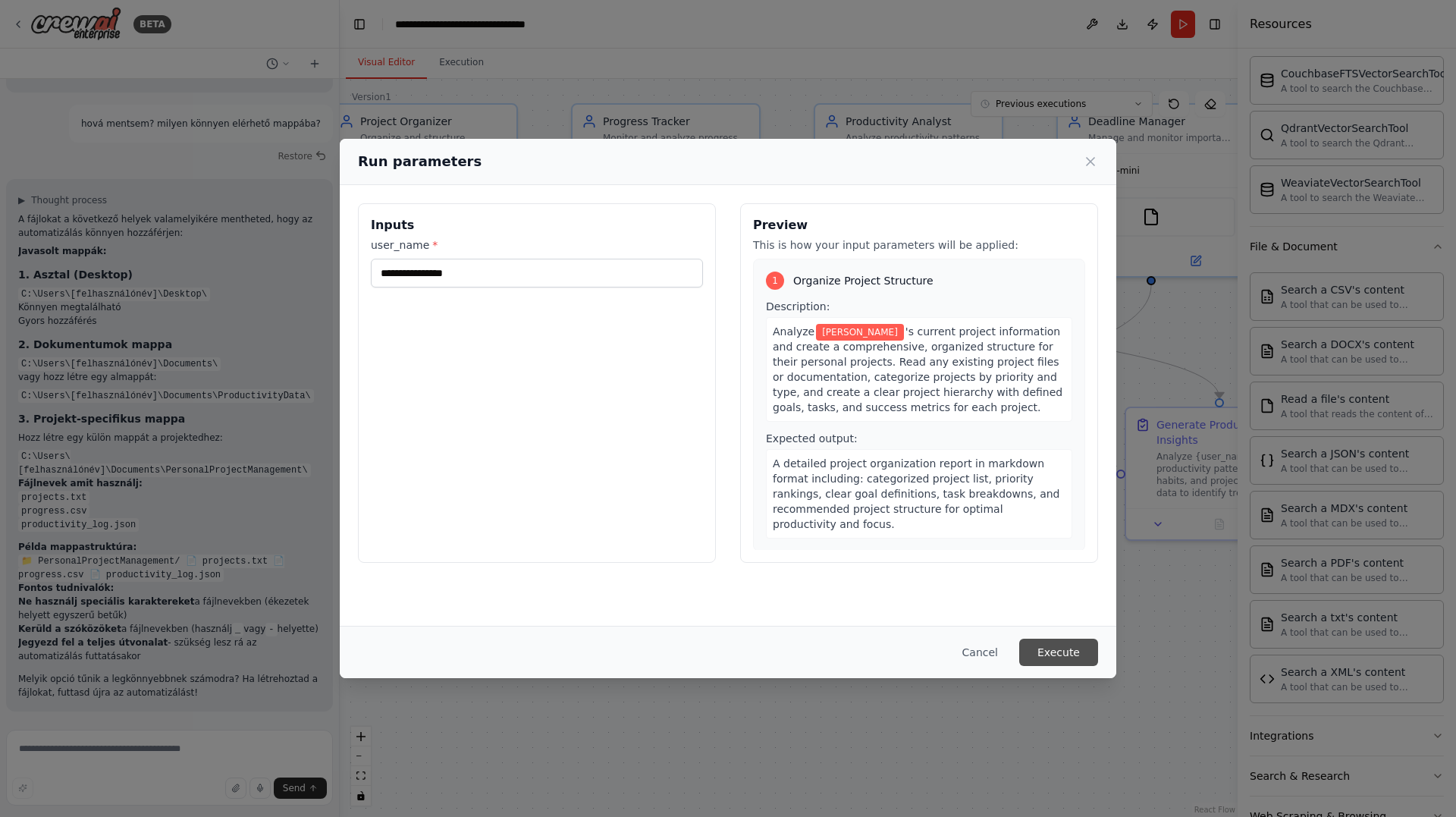
click at [1070, 645] on button "Execute" at bounding box center [1058, 652] width 79 height 28
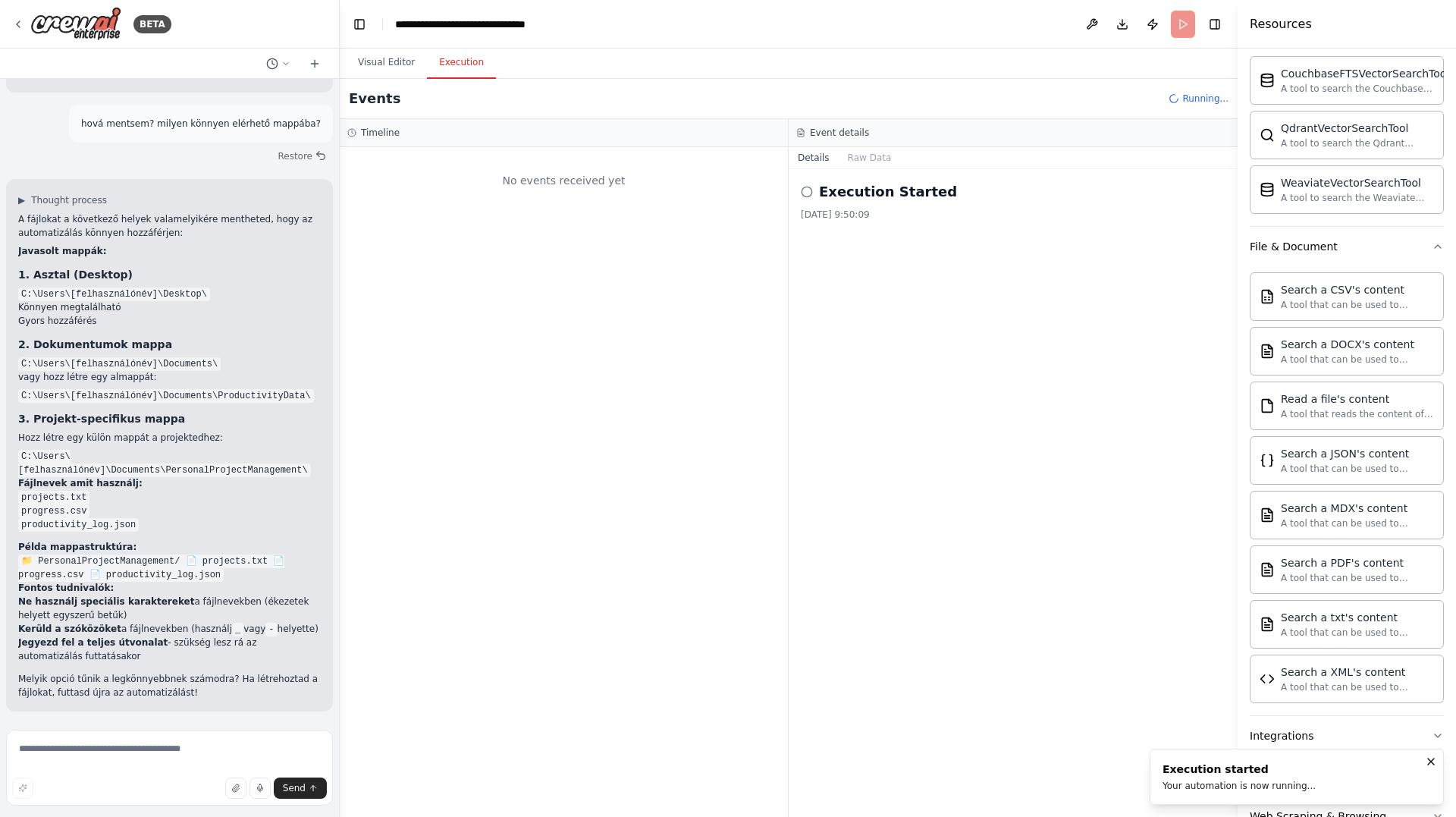
scroll to position [0, 0]
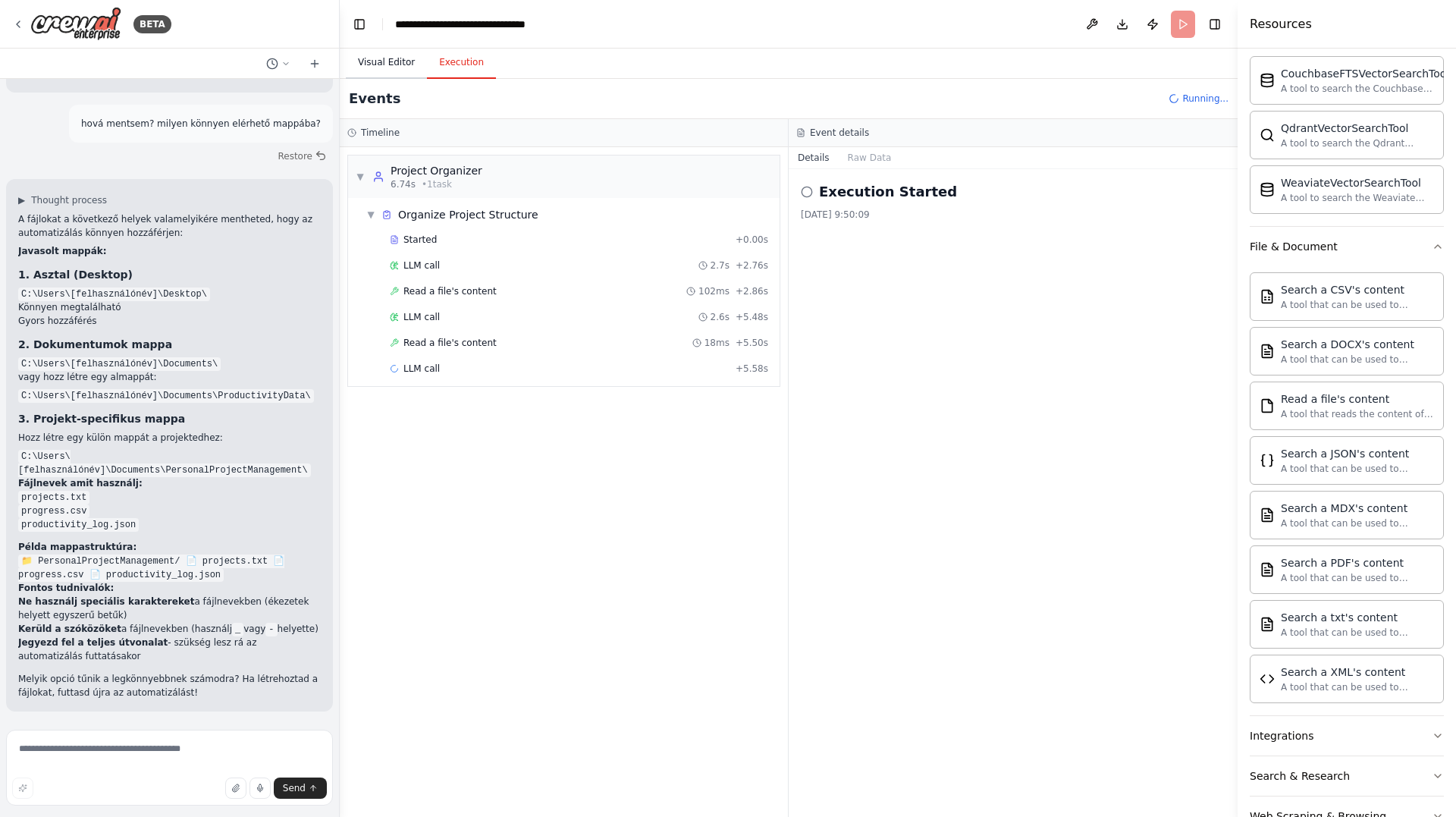
click at [398, 66] on button "Visual Editor" at bounding box center [386, 62] width 81 height 32
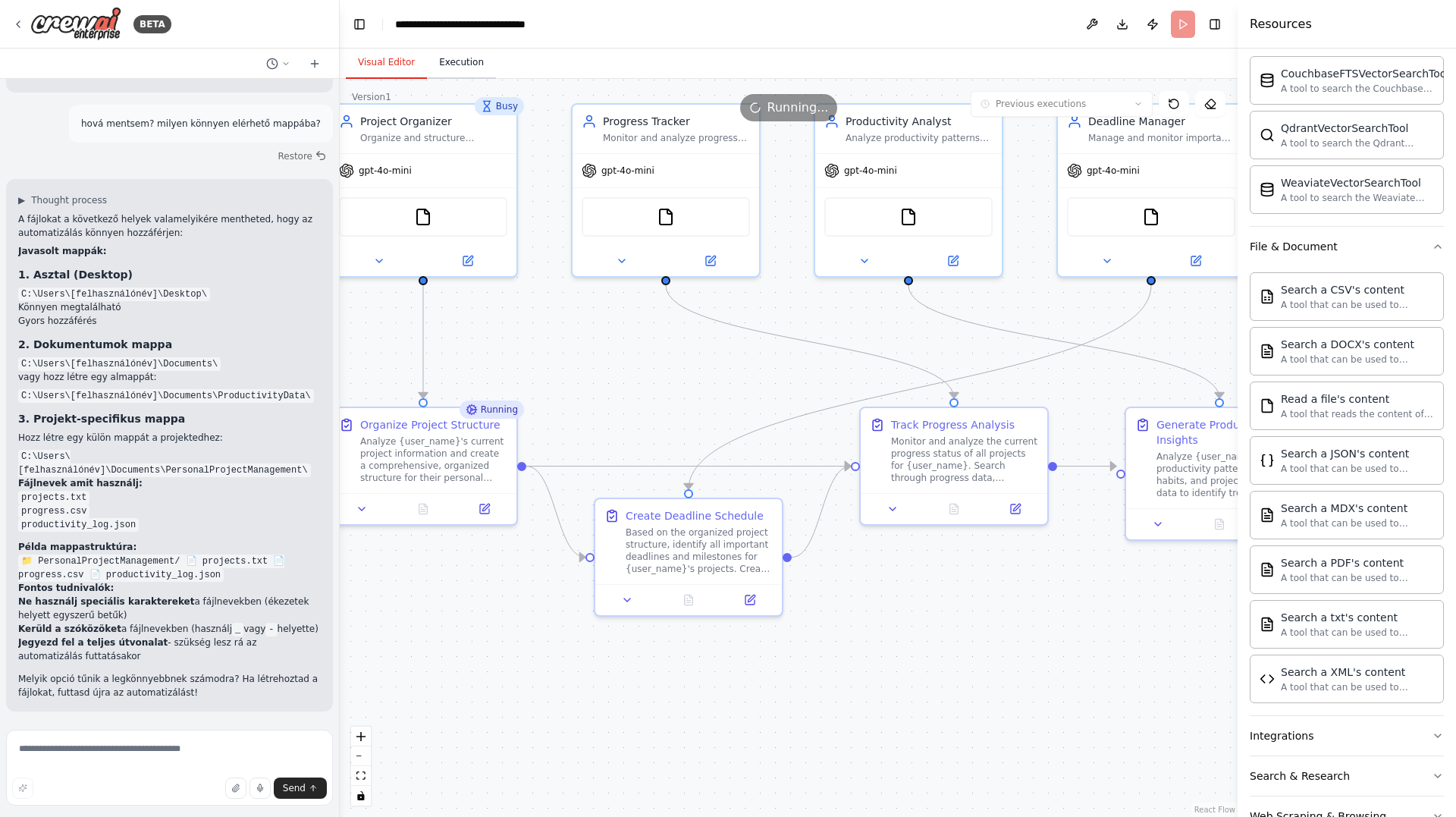
click at [448, 60] on button "Execution" at bounding box center [461, 62] width 69 height 32
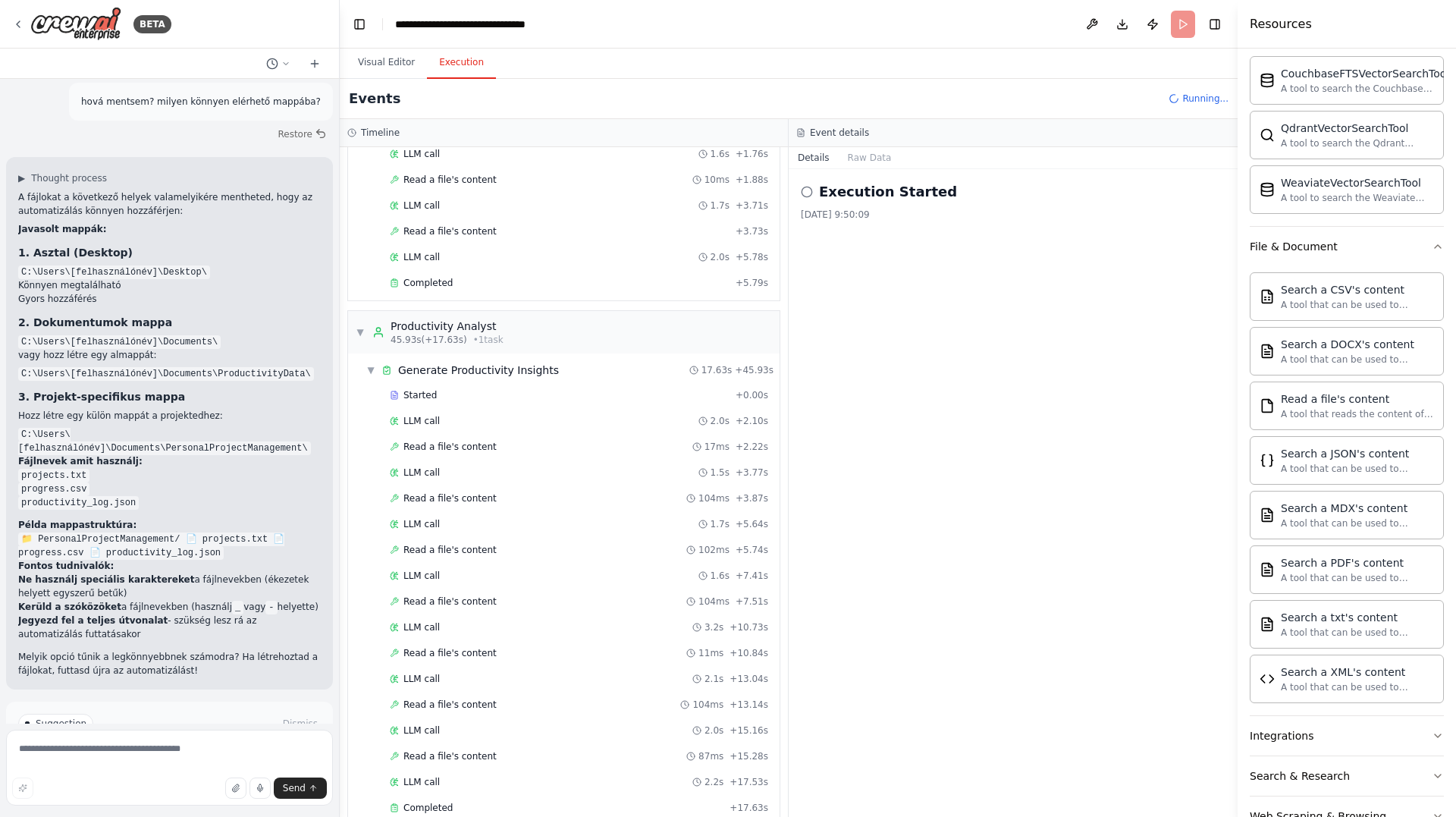
scroll to position [1084, 0]
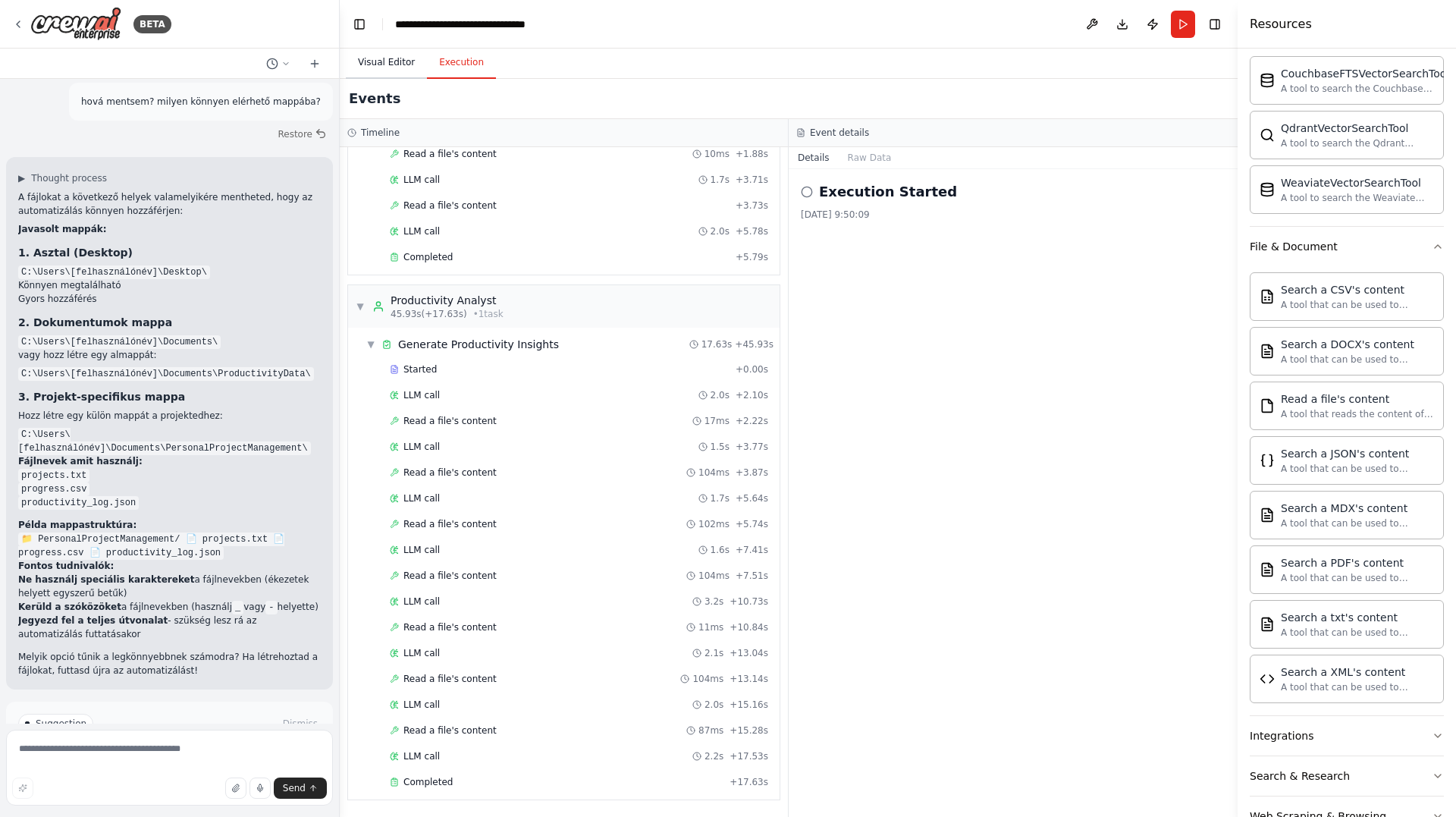
click at [378, 58] on button "Visual Editor" at bounding box center [386, 62] width 81 height 32
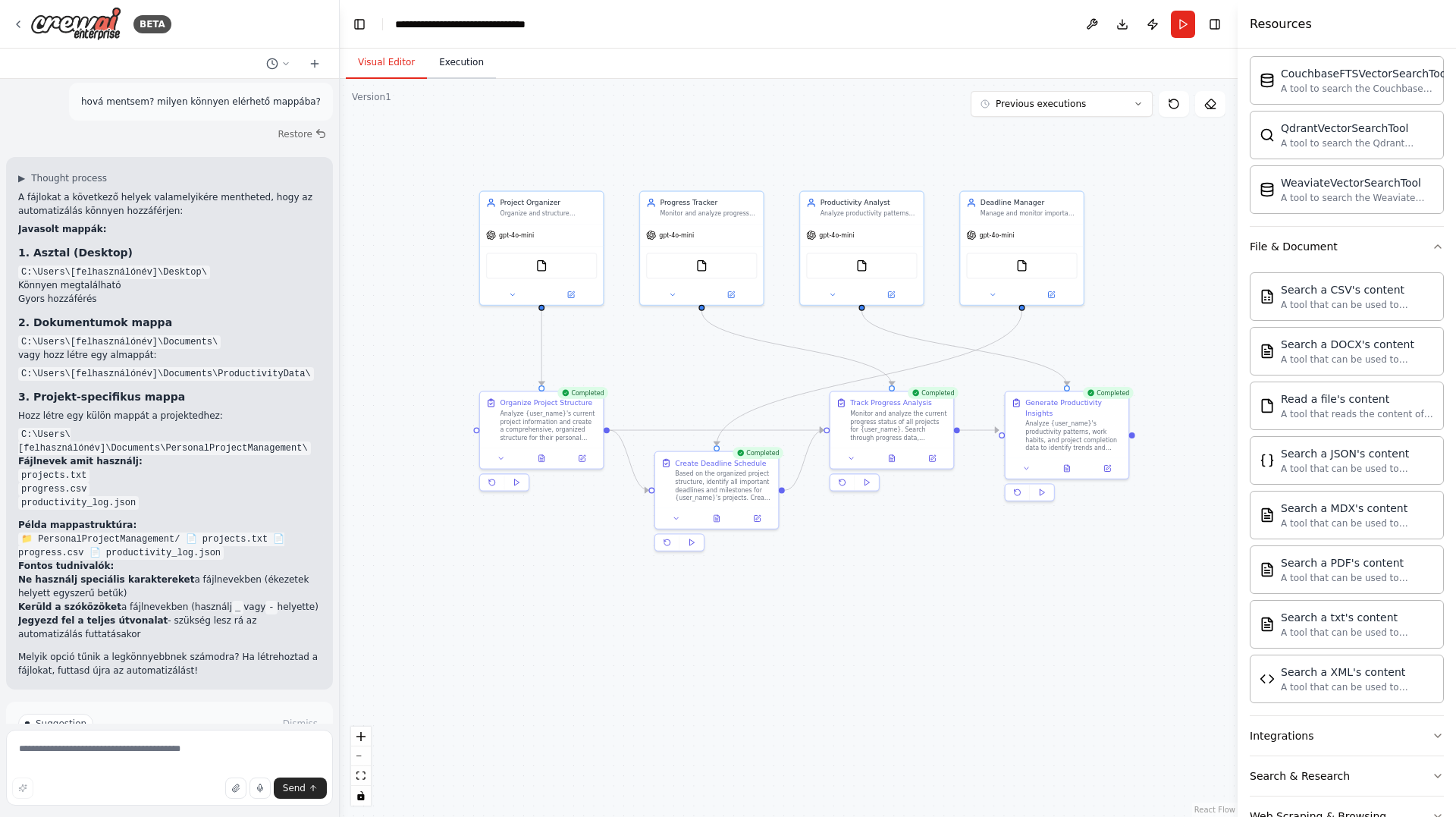
click at [455, 65] on button "Execution" at bounding box center [461, 62] width 69 height 32
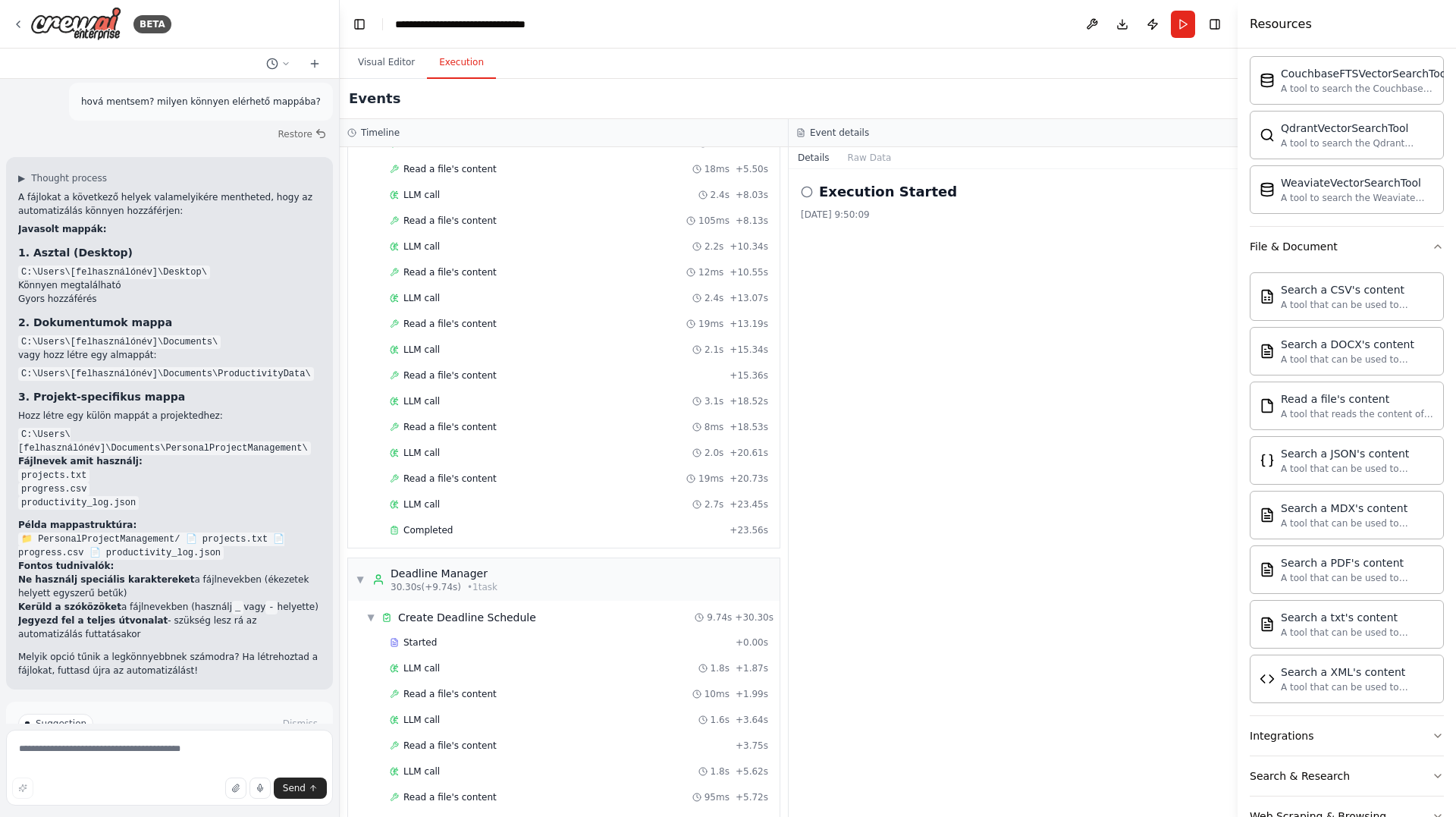
scroll to position [0, 0]
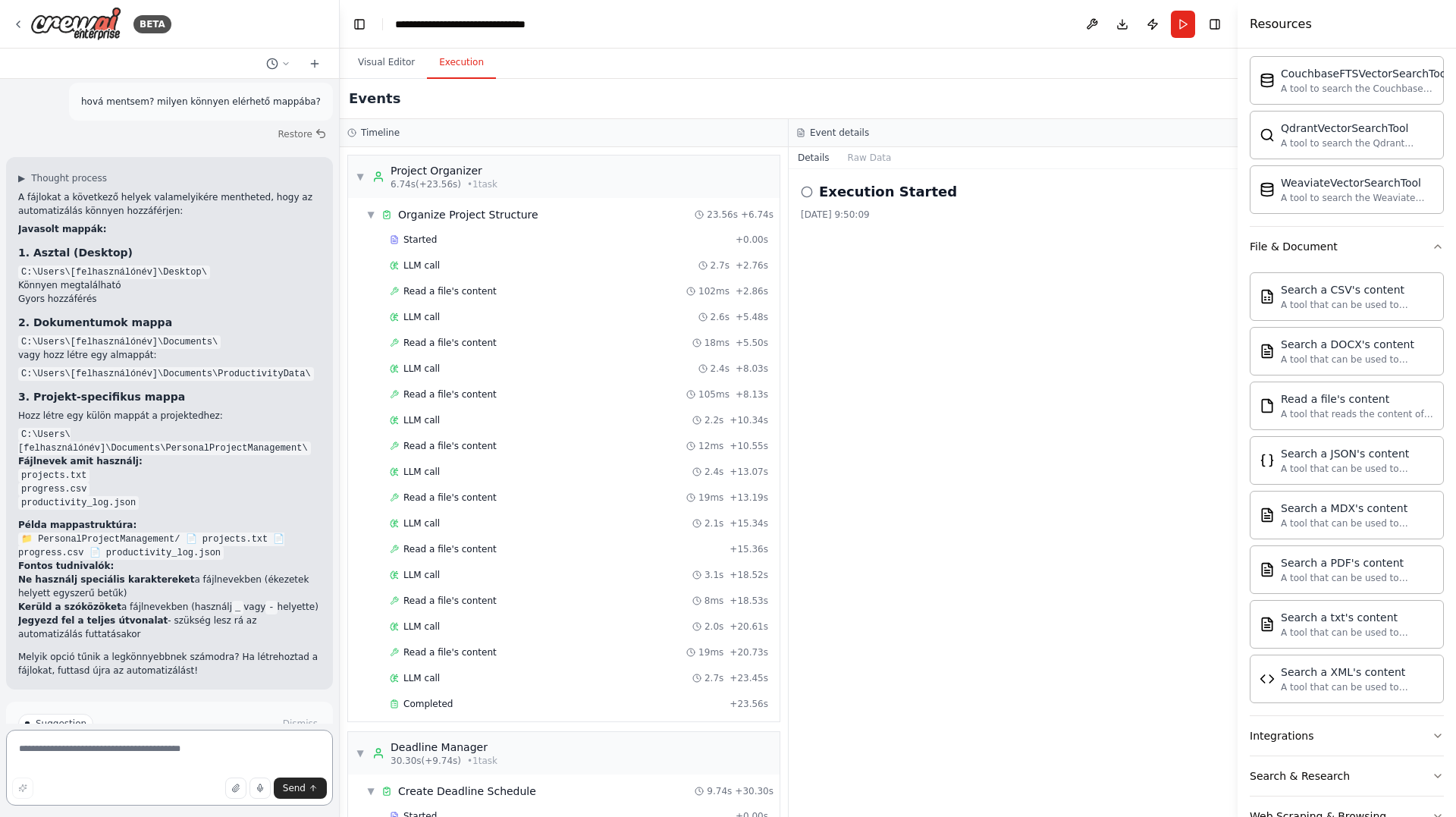
click at [113, 759] on textarea at bounding box center [169, 768] width 327 height 76
type textarea "**********"
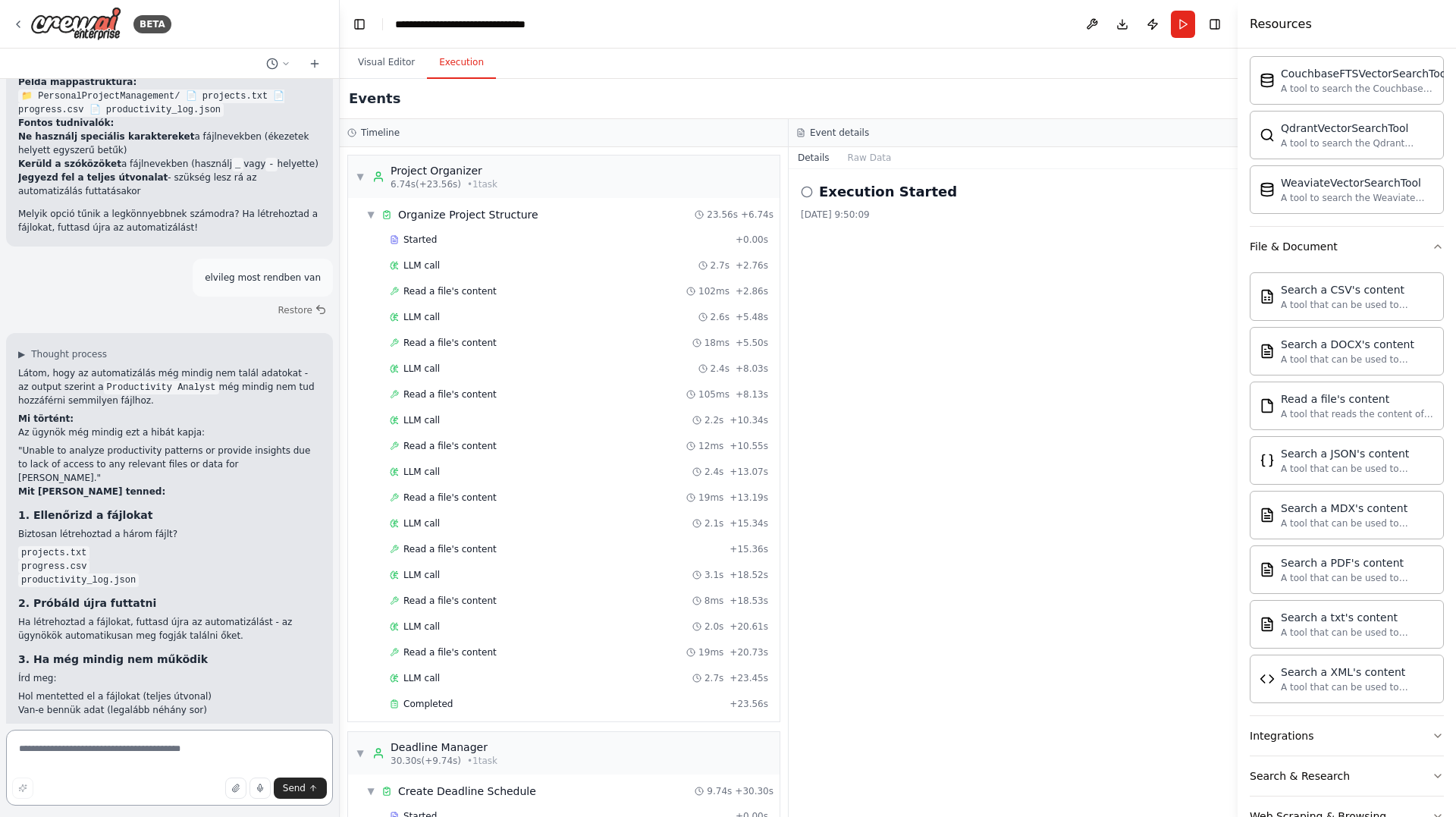
scroll to position [3757, 0]
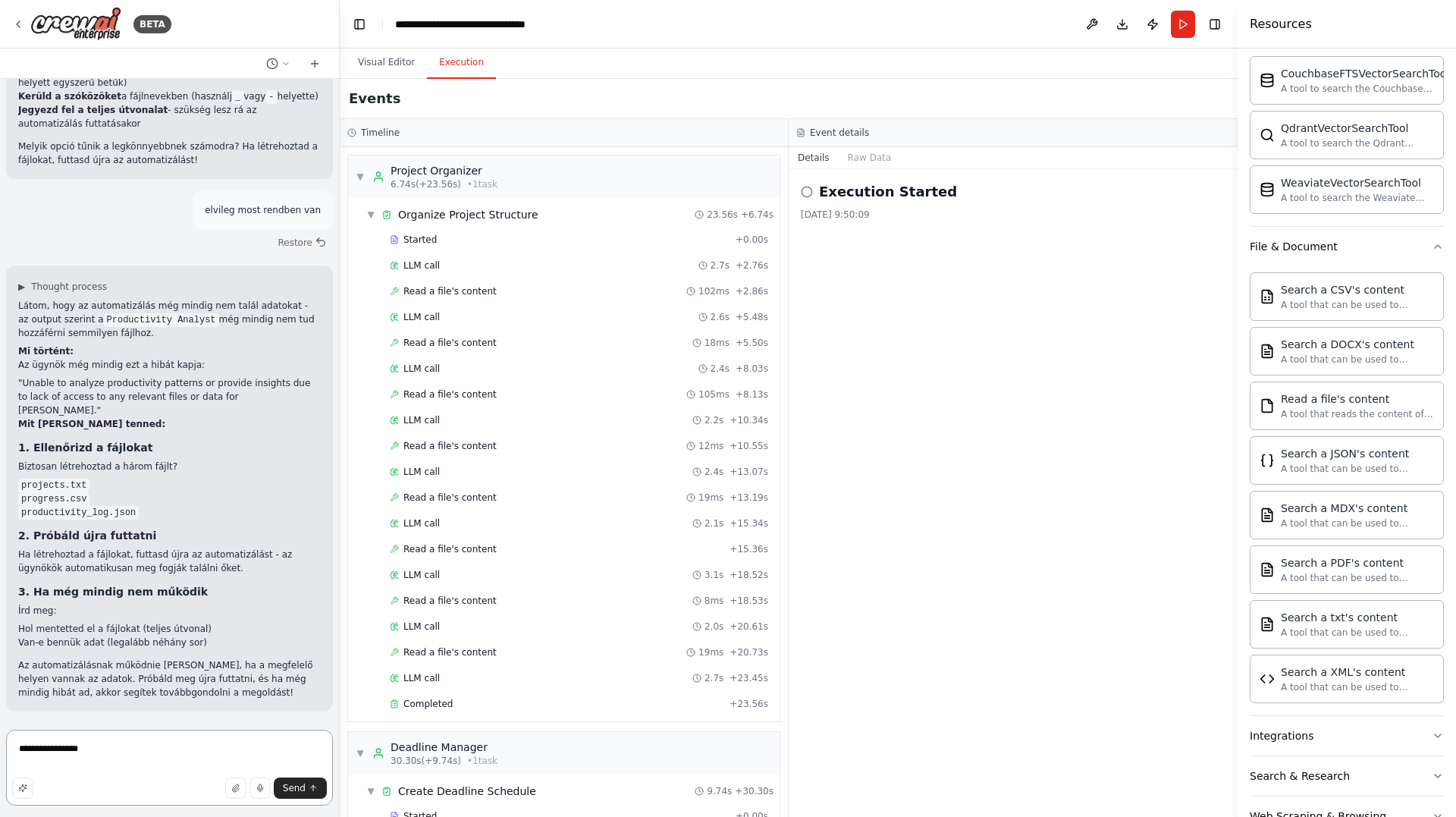
paste textarea "**********"
type textarea "**********"
click at [305, 787] on span "Send" at bounding box center [294, 788] width 23 height 12
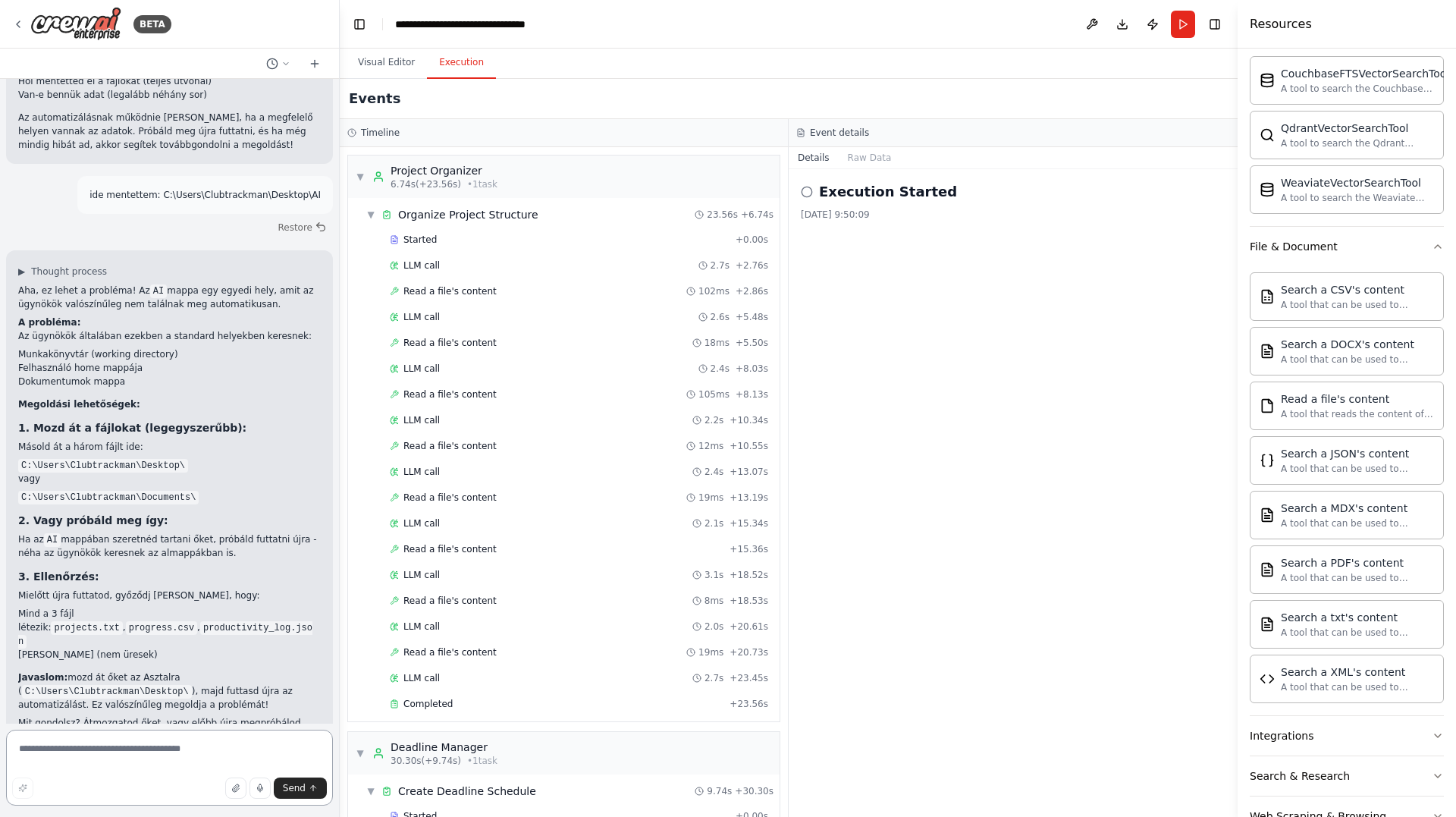
scroll to position [4322, 0]
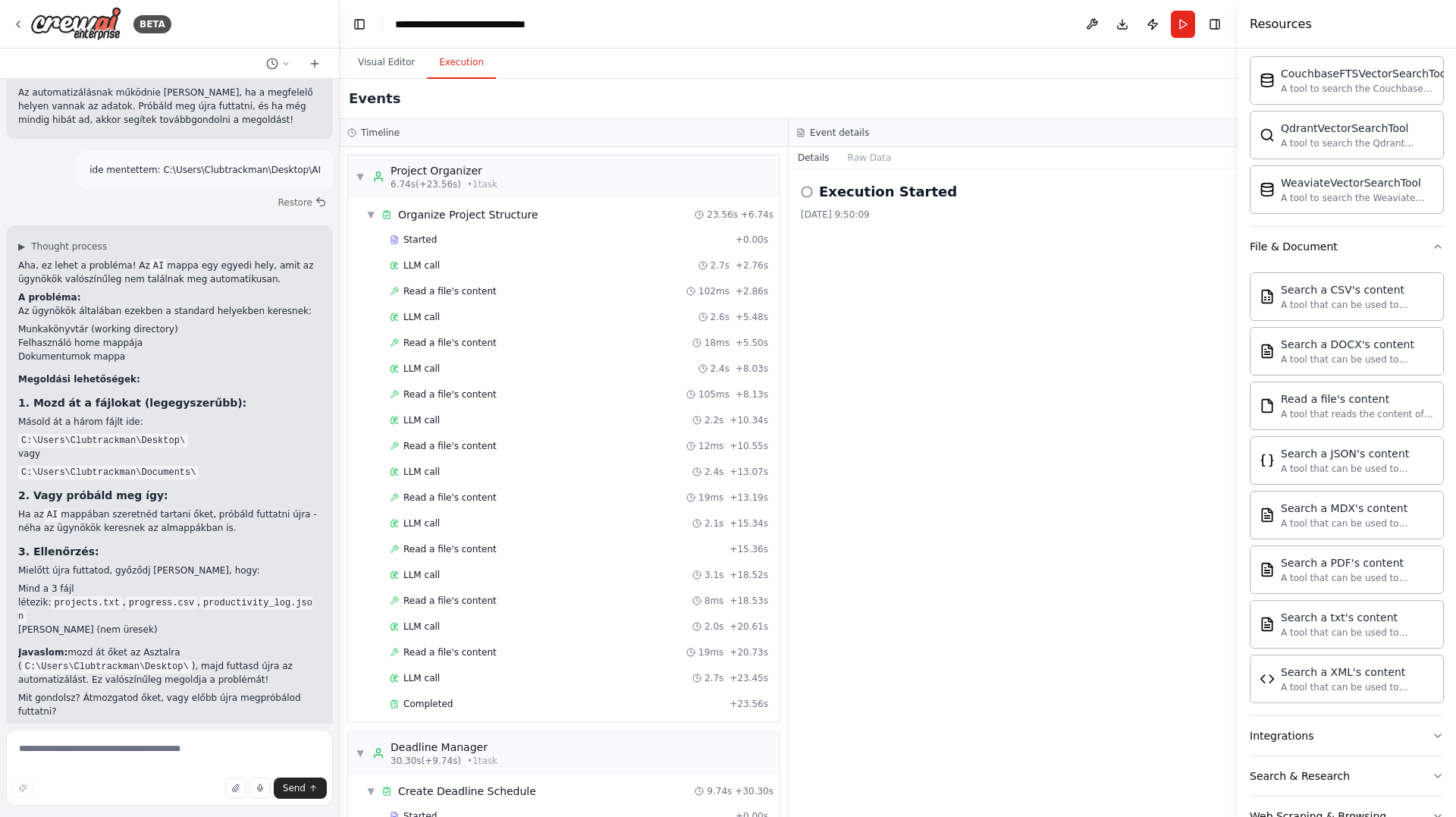
click at [1195, 19] on header "**********" at bounding box center [788, 24] width 898 height 49
click at [1189, 23] on button "Run" at bounding box center [1183, 24] width 24 height 28
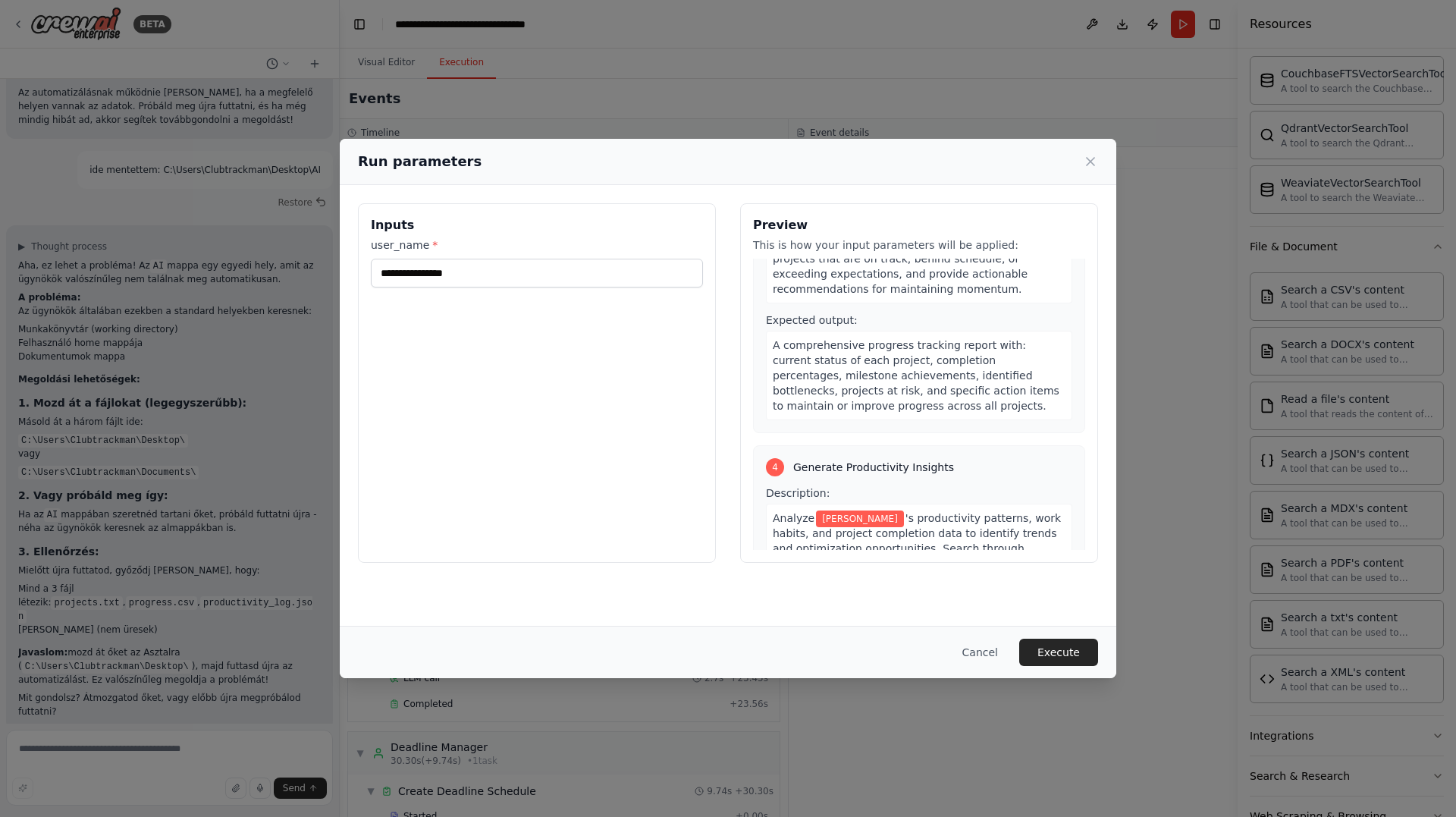
scroll to position [901, 0]
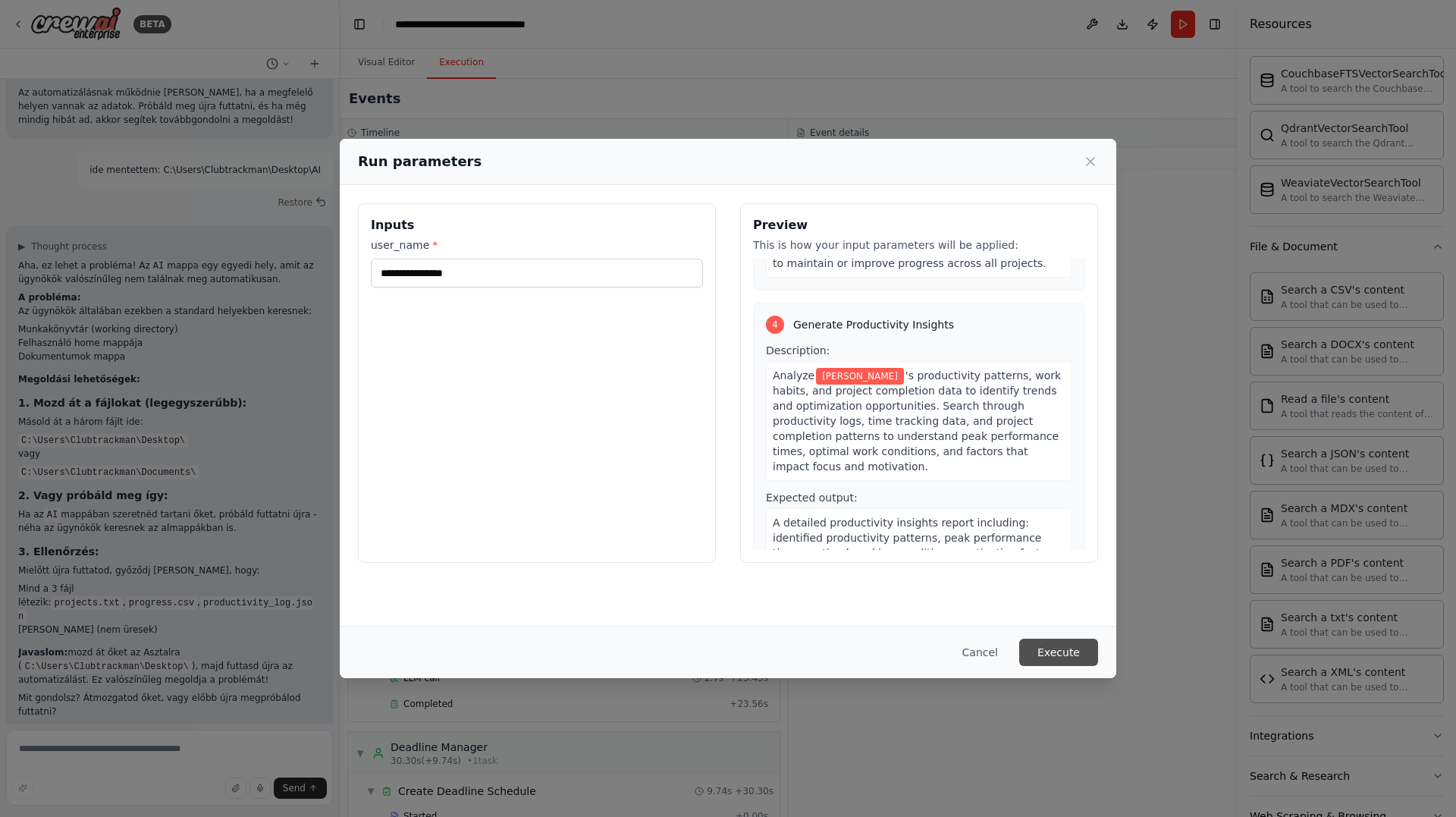
click at [1053, 647] on button "Execute" at bounding box center [1058, 652] width 79 height 28
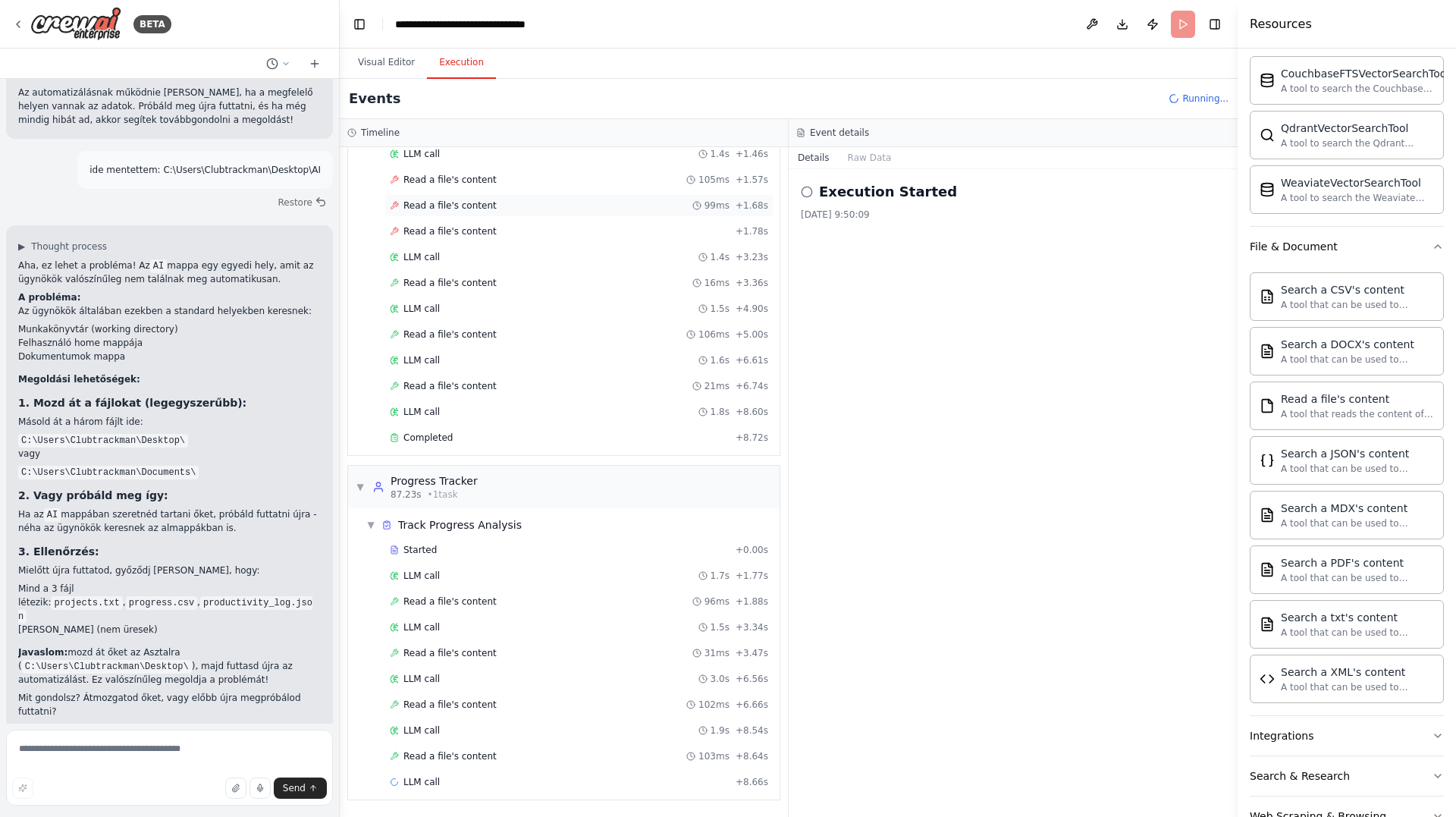
scroll to position [1591, 0]
click at [610, 178] on div "Read a file's content + 1.78s" at bounding box center [579, 179] width 378 height 12
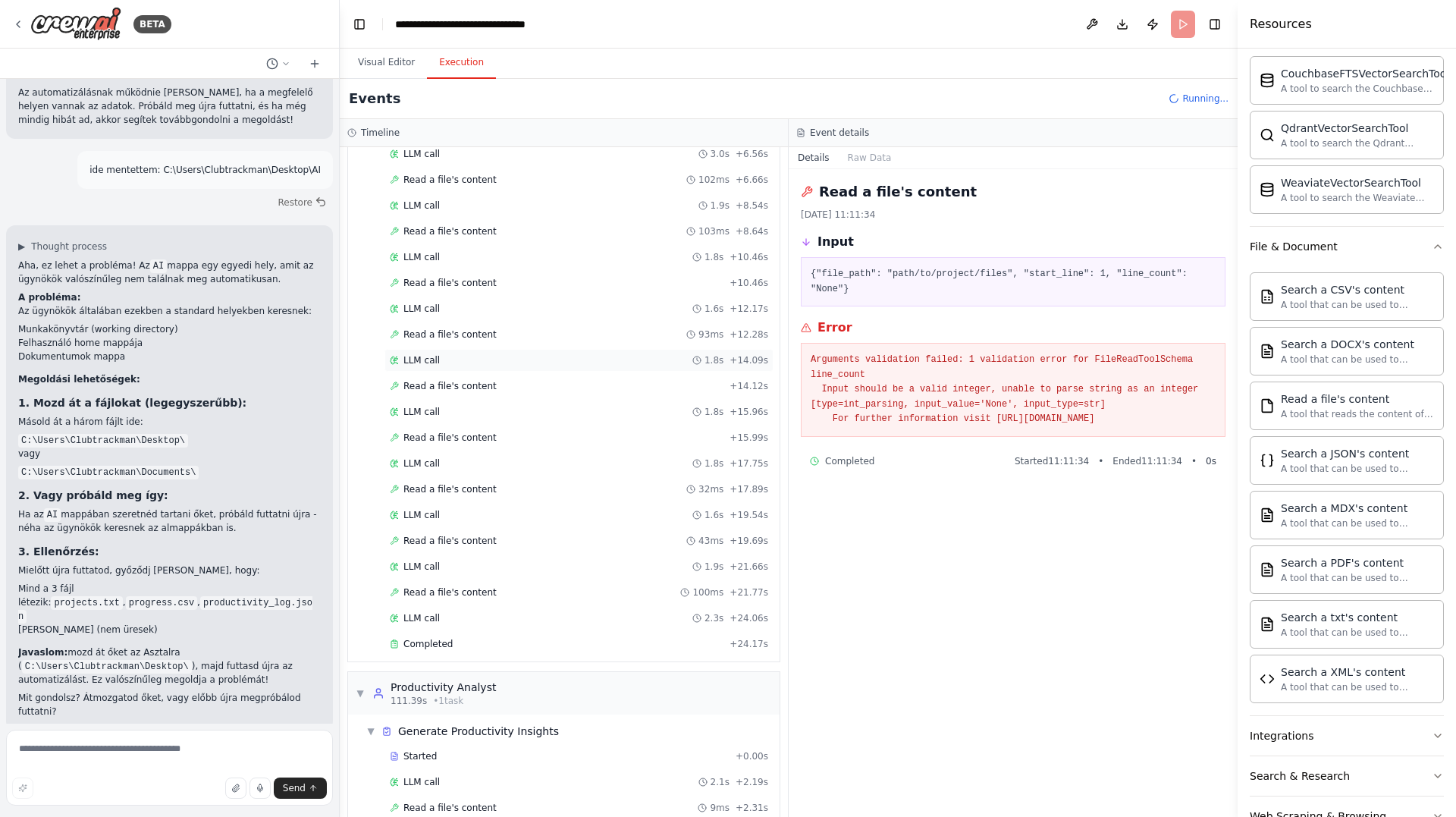
scroll to position [2115, 0]
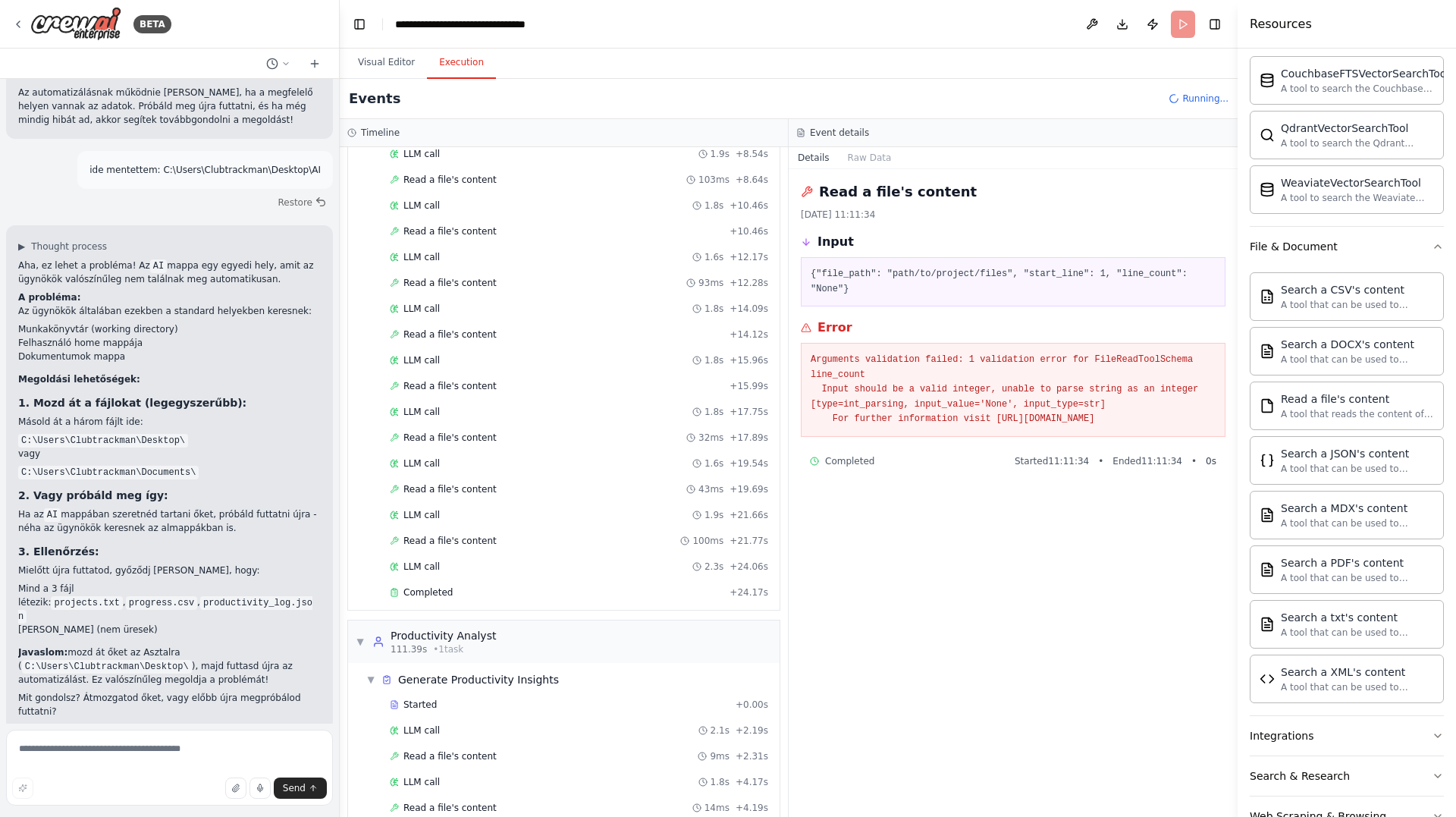
drag, startPoint x: 811, startPoint y: 348, endPoint x: 1227, endPoint y: 400, distance: 419.2
click at [1227, 400] on div "Read a file's content 2025. 09. 28. 11:11:34 Input {"file_path": "path/to/proje…" at bounding box center [1013, 493] width 449 height 648
copy pre "Arguments validation failed: 1 validation error for FileReadToolSchema line_cou…"
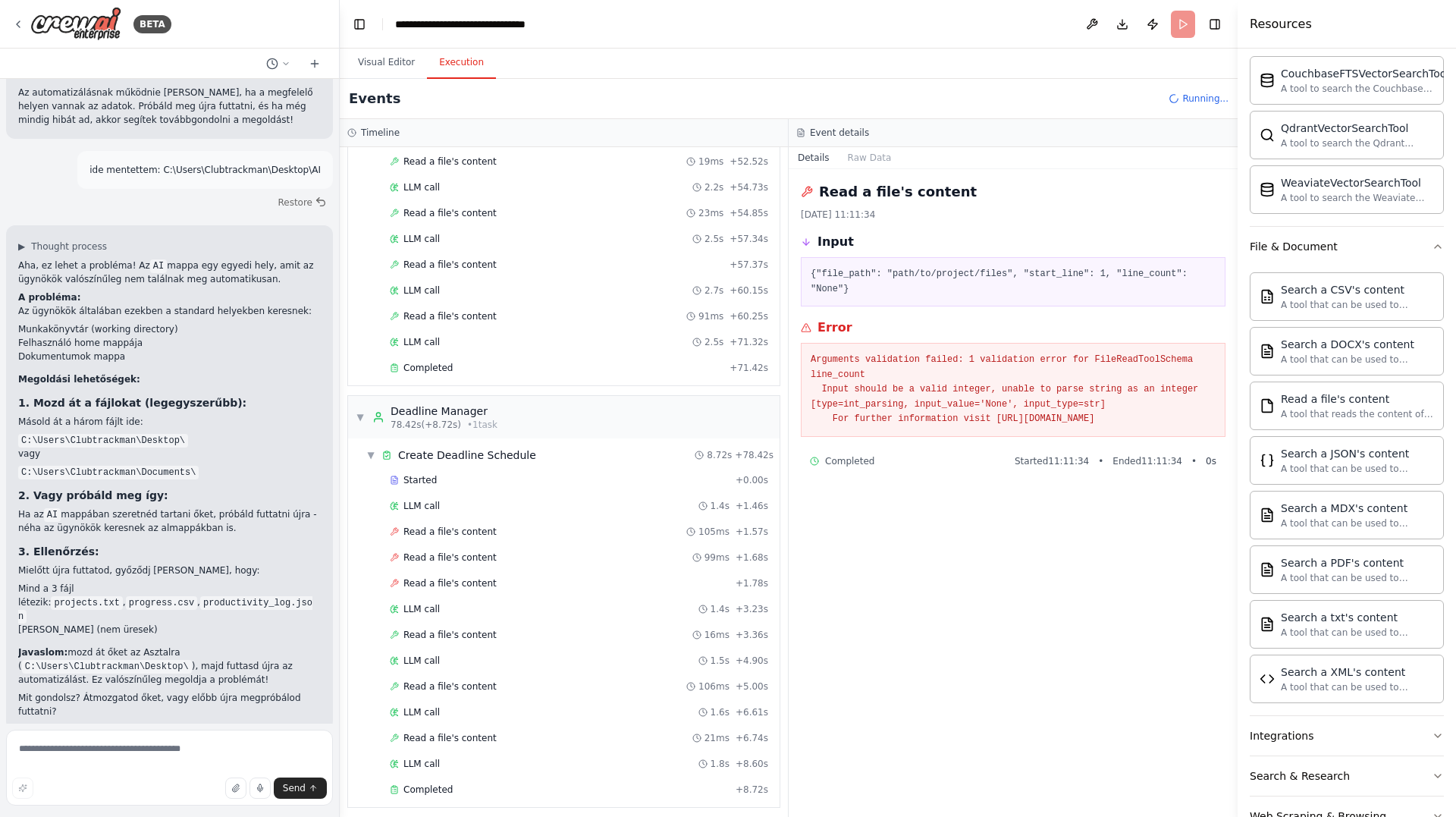
scroll to position [1213, 0]
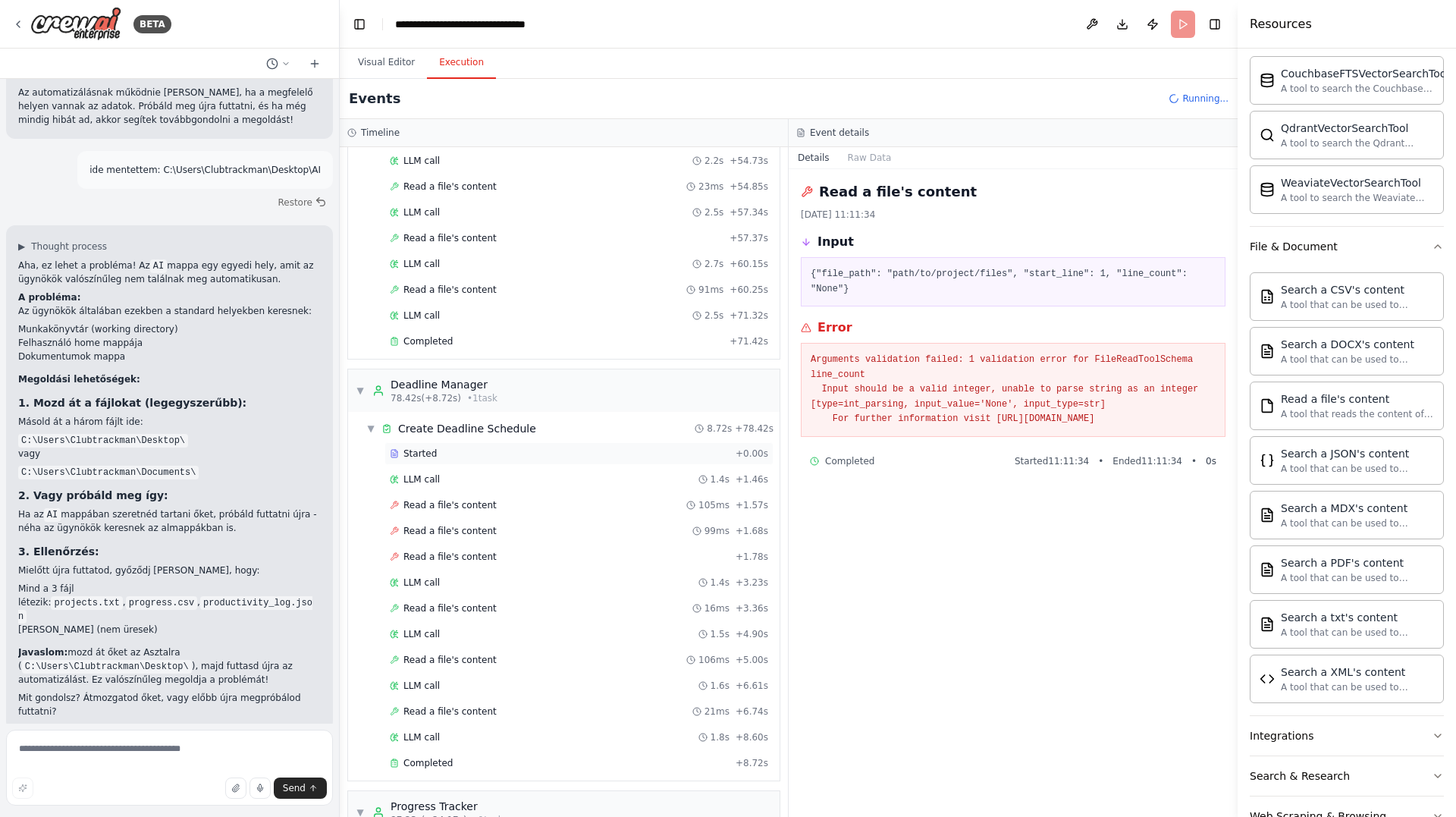
click at [513, 461] on div "Started + 0.00s" at bounding box center [579, 454] width 389 height 23
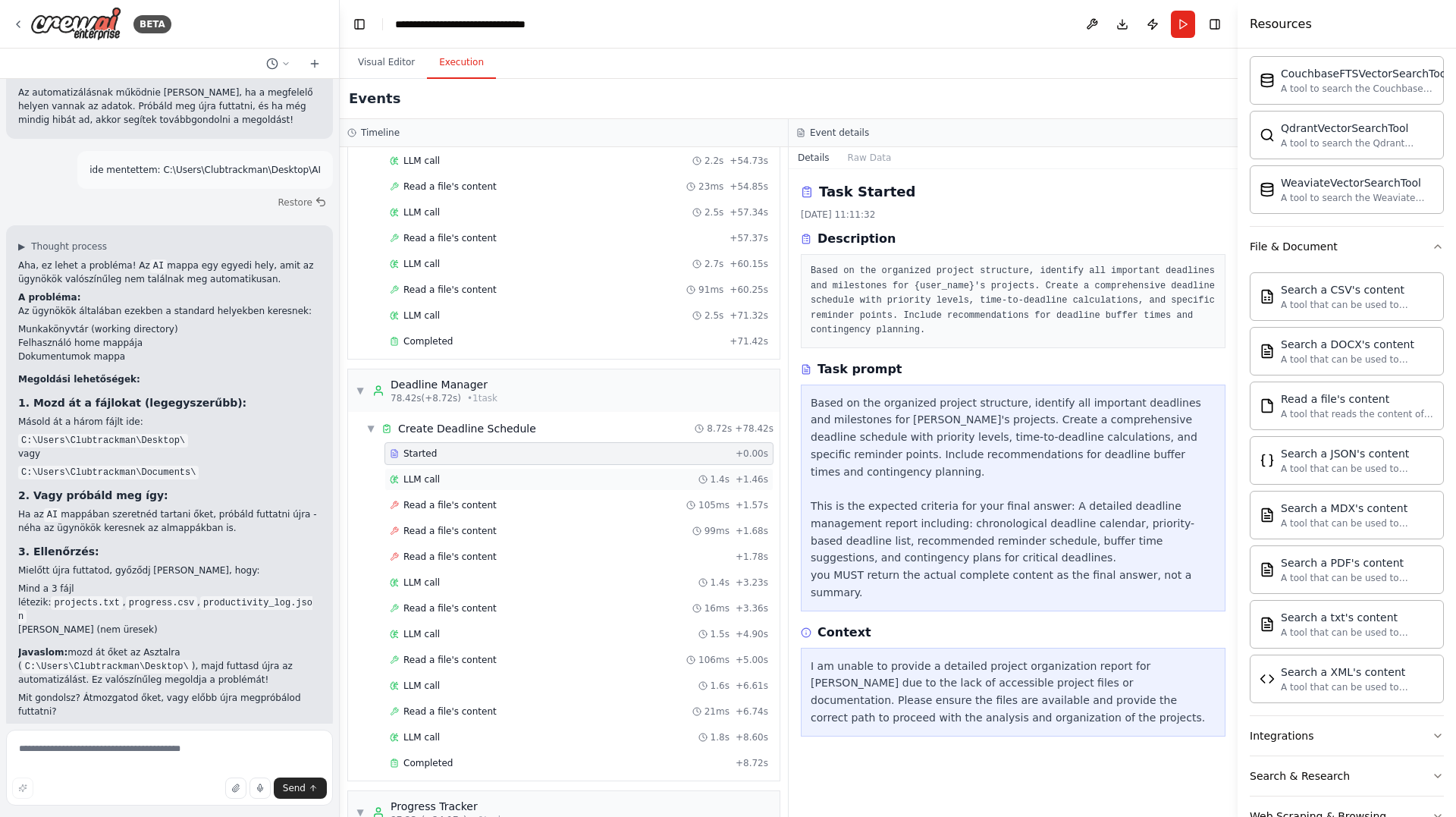
click at [505, 480] on div "LLM call 1.4s + 1.46s" at bounding box center [579, 479] width 378 height 12
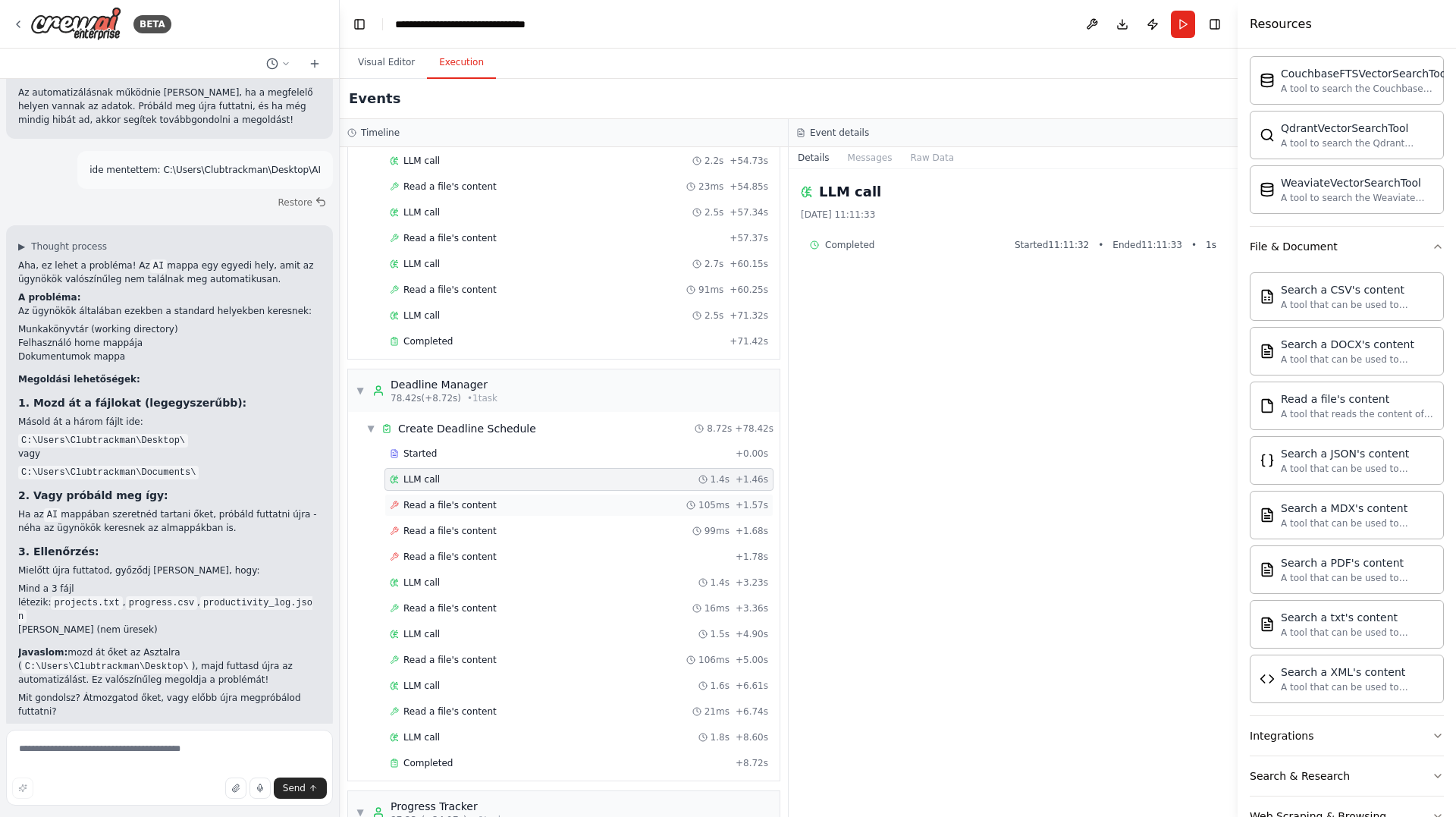
click at [487, 507] on div "Read a file's content 105ms + 1.57s" at bounding box center [579, 505] width 378 height 12
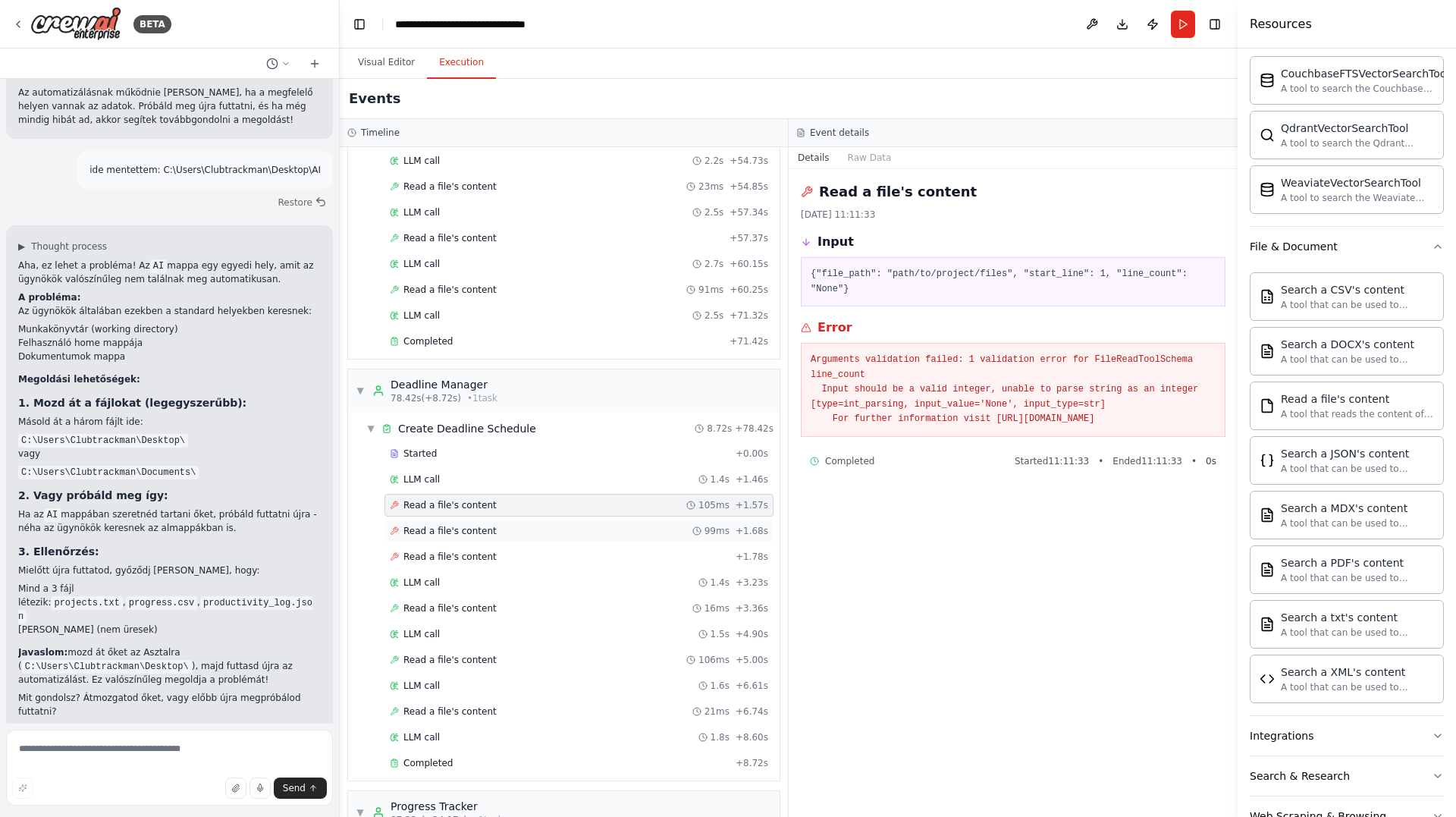
click at [480, 525] on span "Read a file's content" at bounding box center [450, 531] width 93 height 12
click at [474, 561] on span "Read a file's content" at bounding box center [450, 556] width 93 height 12
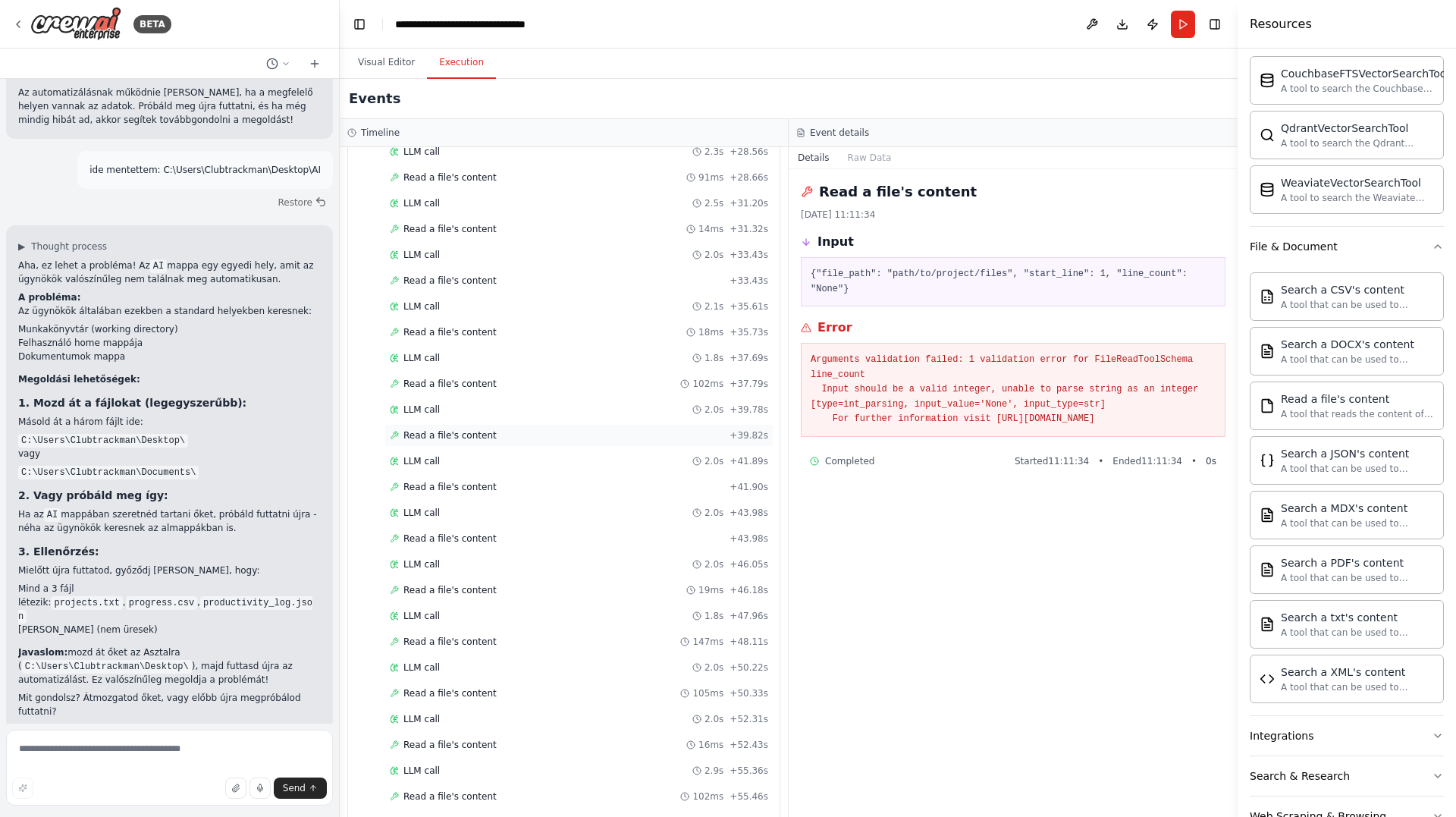
scroll to position [3379, 0]
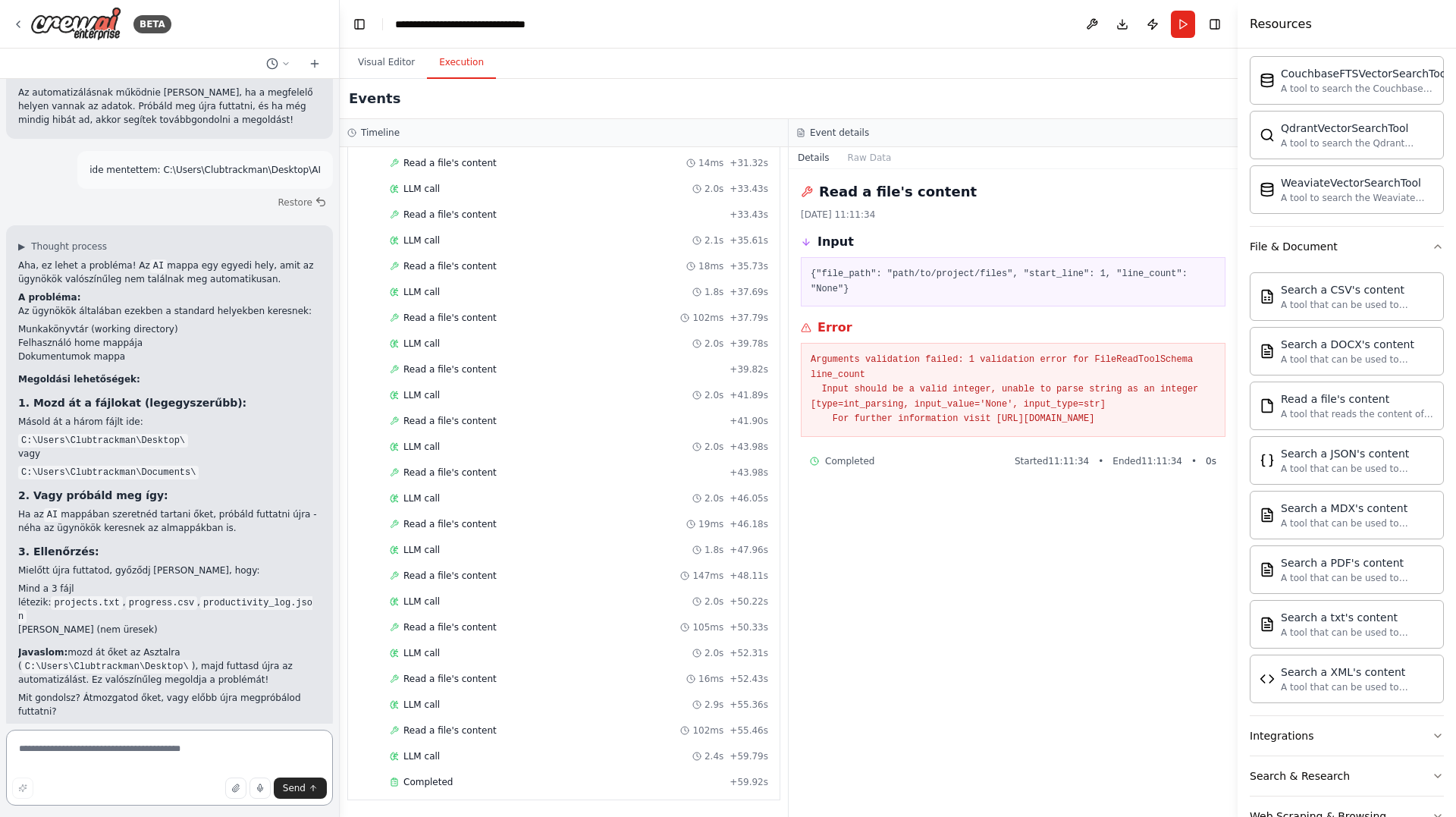
click at [95, 755] on textarea at bounding box center [169, 768] width 327 height 76
type textarea "**********"
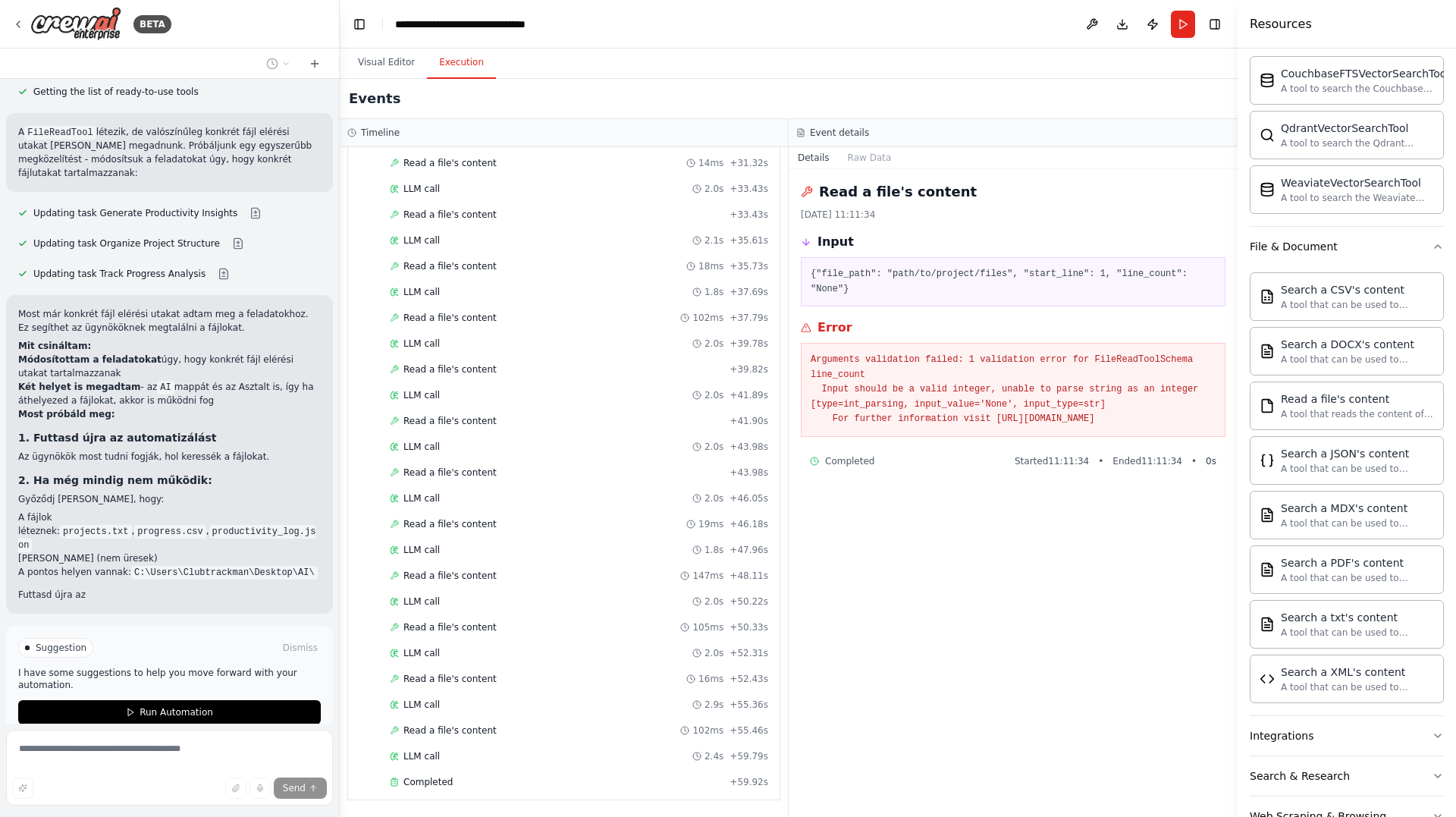
scroll to position [5293, 0]
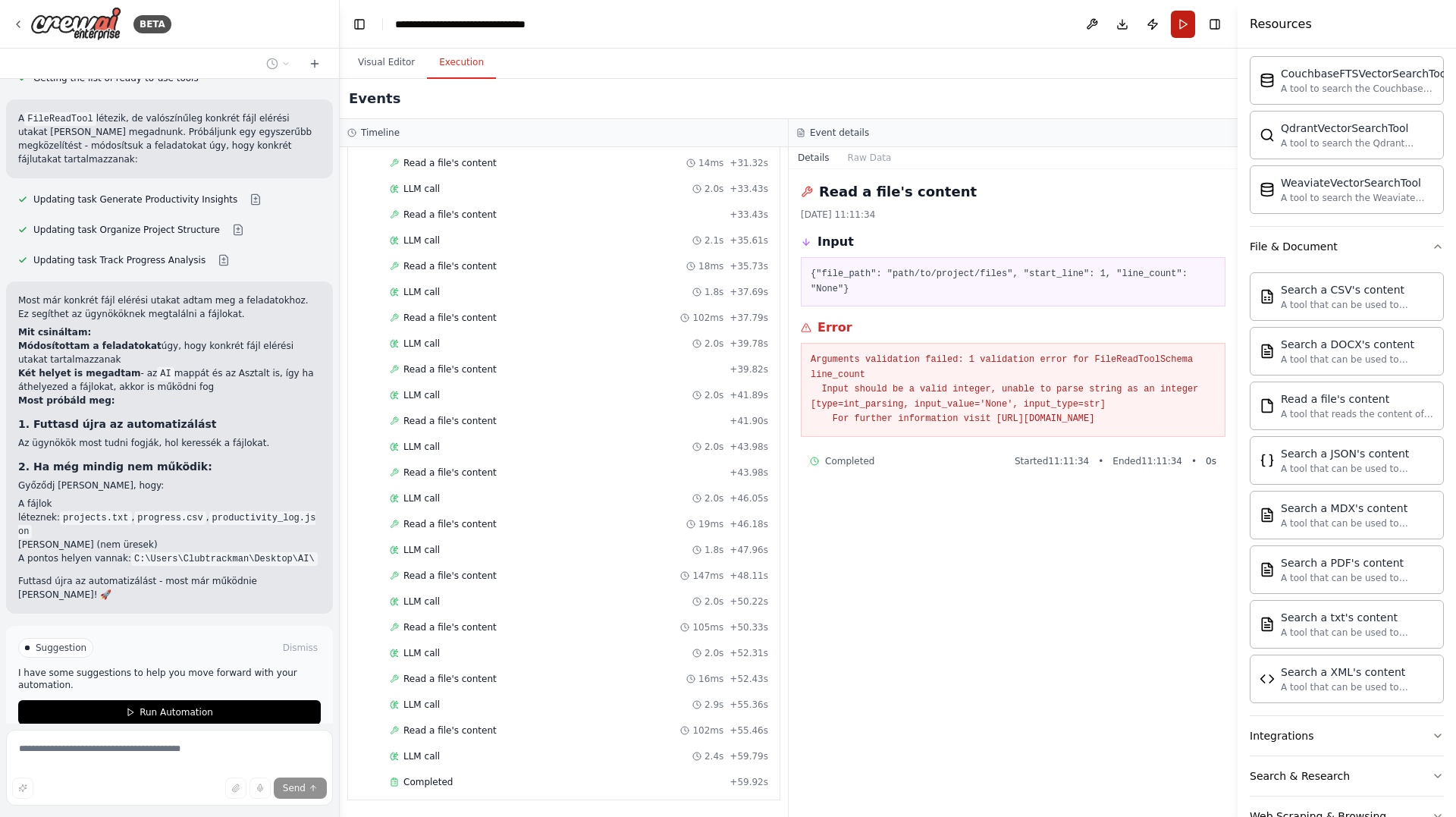
click at [1181, 24] on button "Run" at bounding box center [1183, 24] width 24 height 28
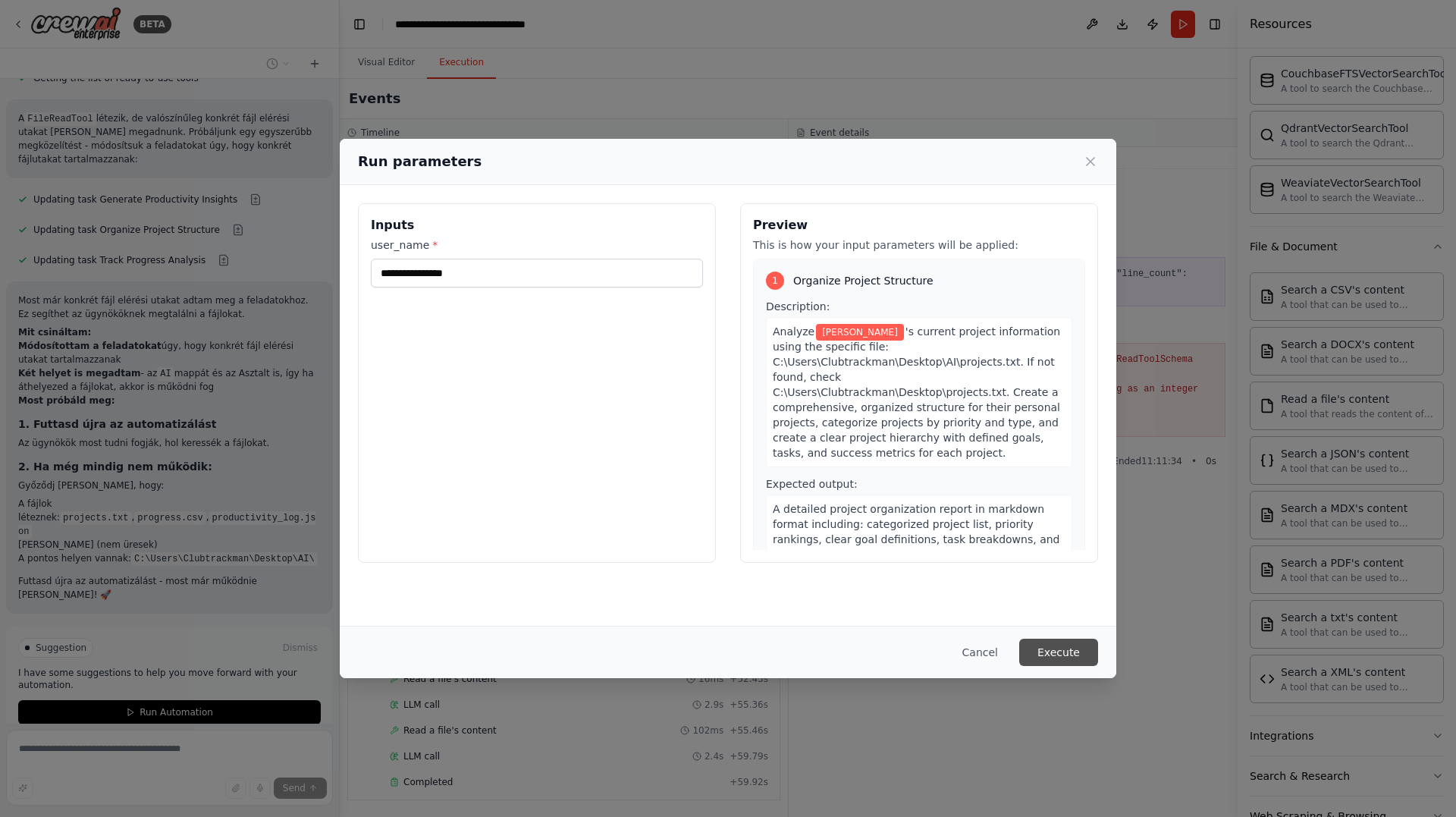
click at [1065, 651] on button "Execute" at bounding box center [1058, 652] width 79 height 28
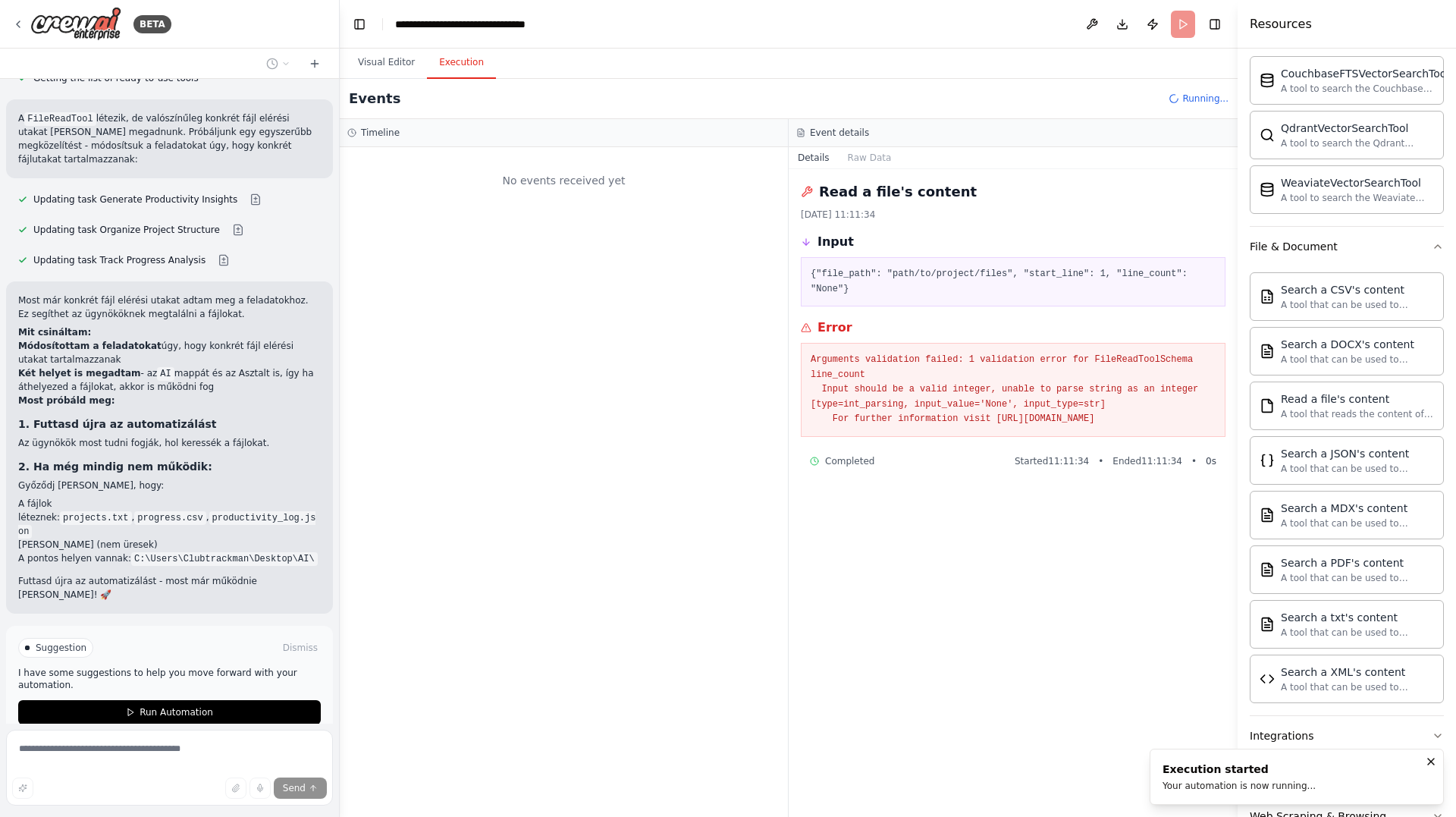
scroll to position [0, 0]
